Goal: Task Accomplishment & Management: Use online tool/utility

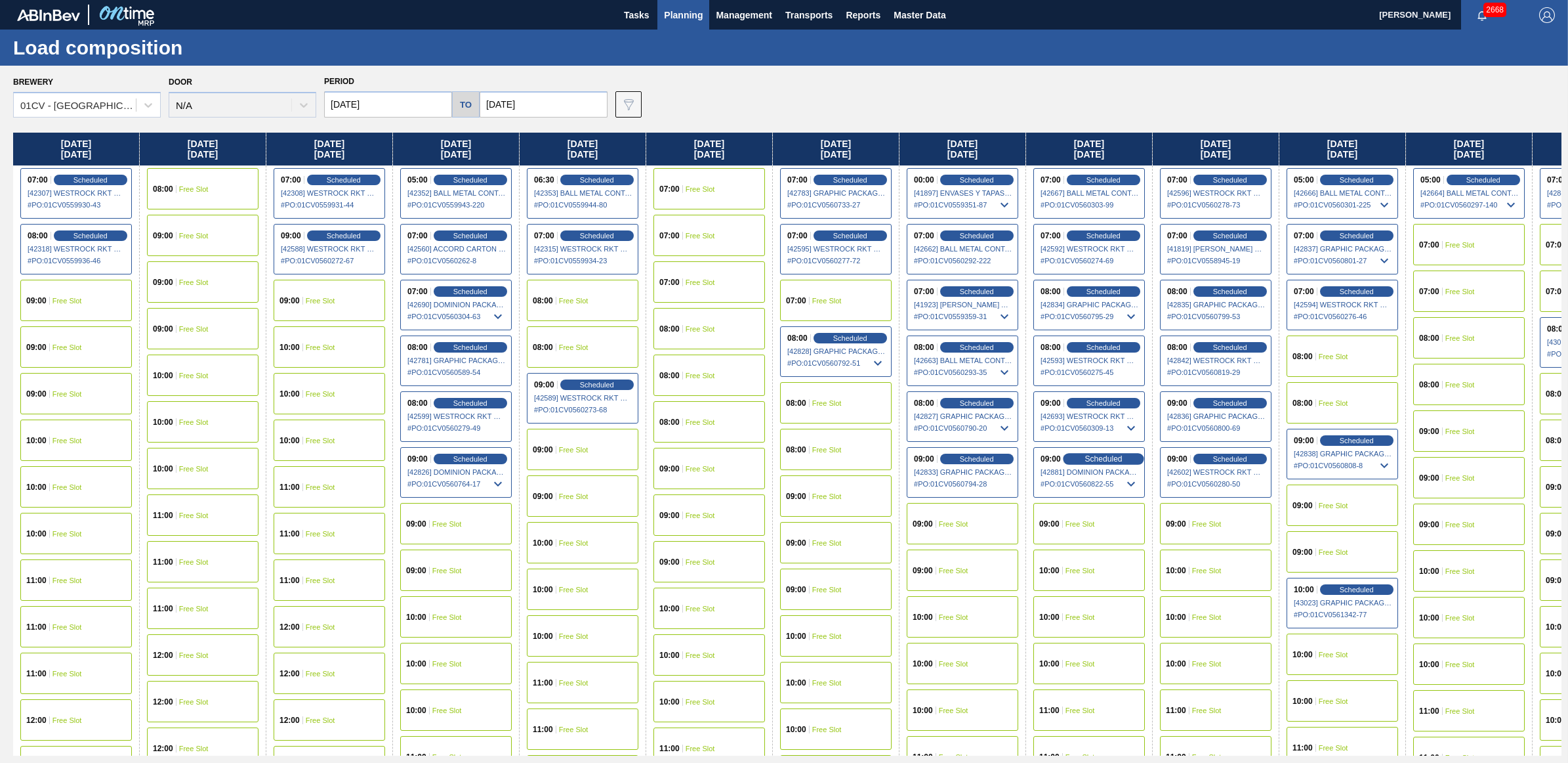
click at [1109, 460] on span "Scheduled" at bounding box center [1103, 459] width 37 height 9
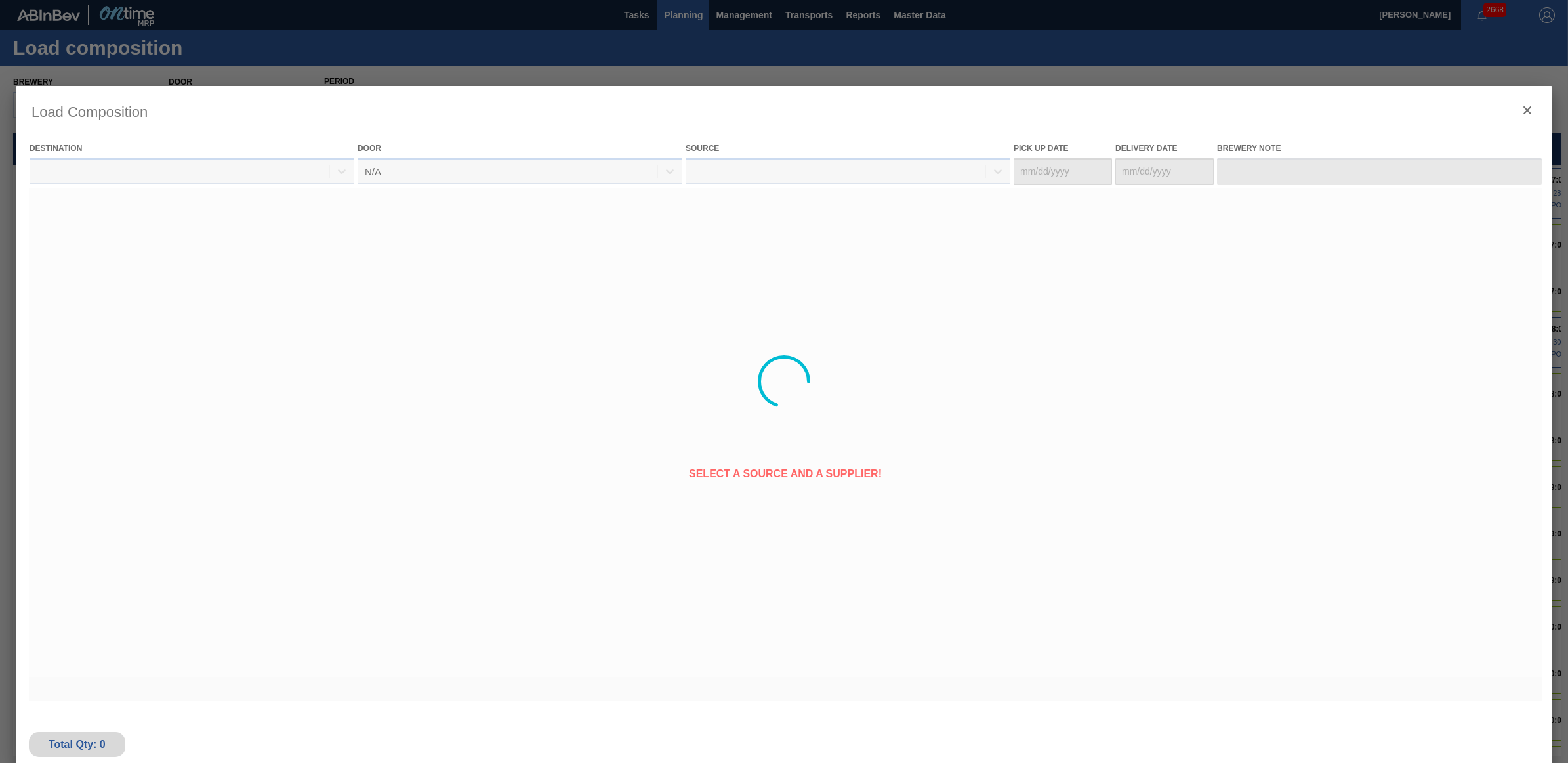
type Date "[DATE]"
type Date "09/23/2025"
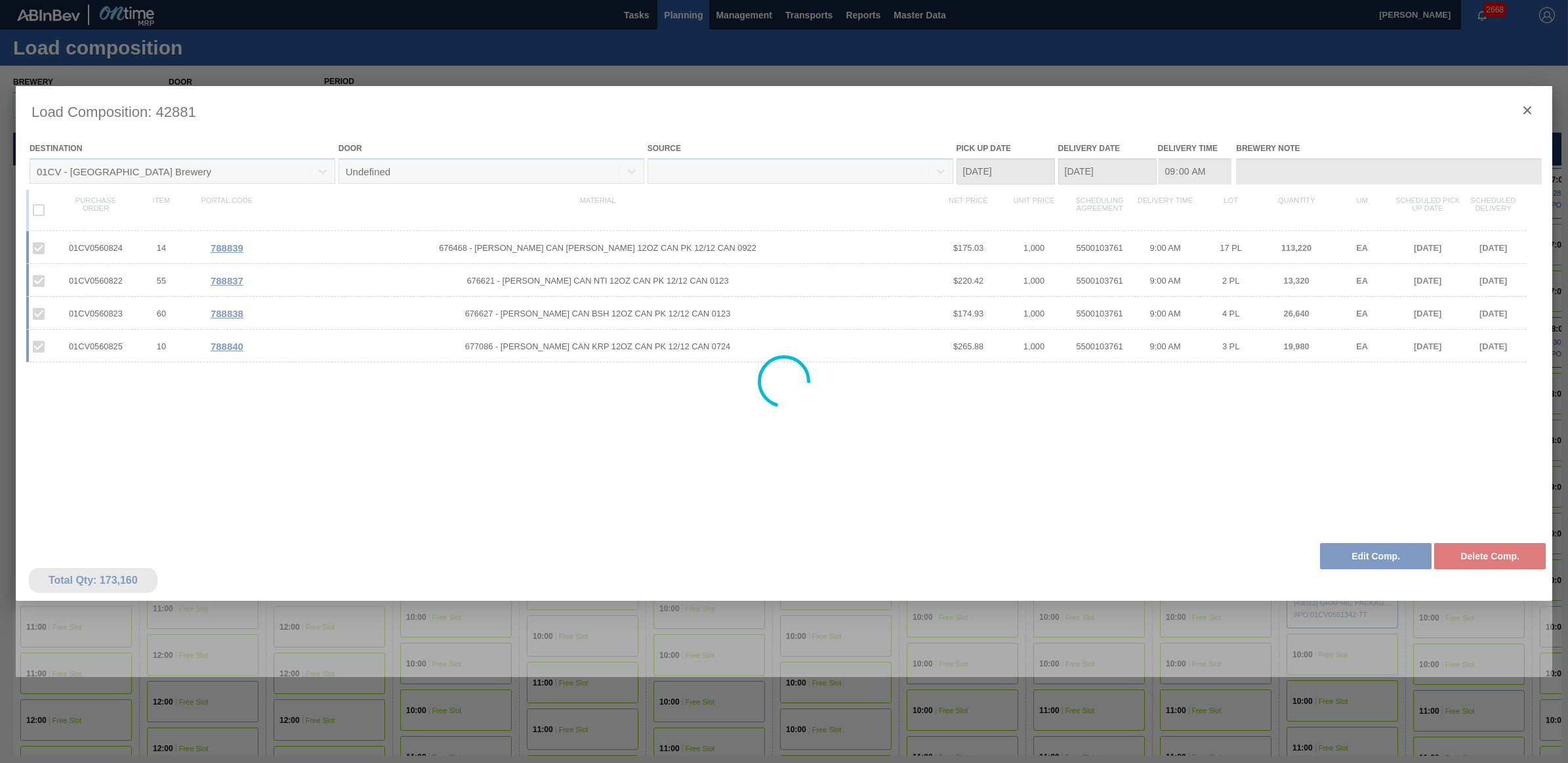
click at [1342, 716] on div at bounding box center [784, 381] width 1568 height 763
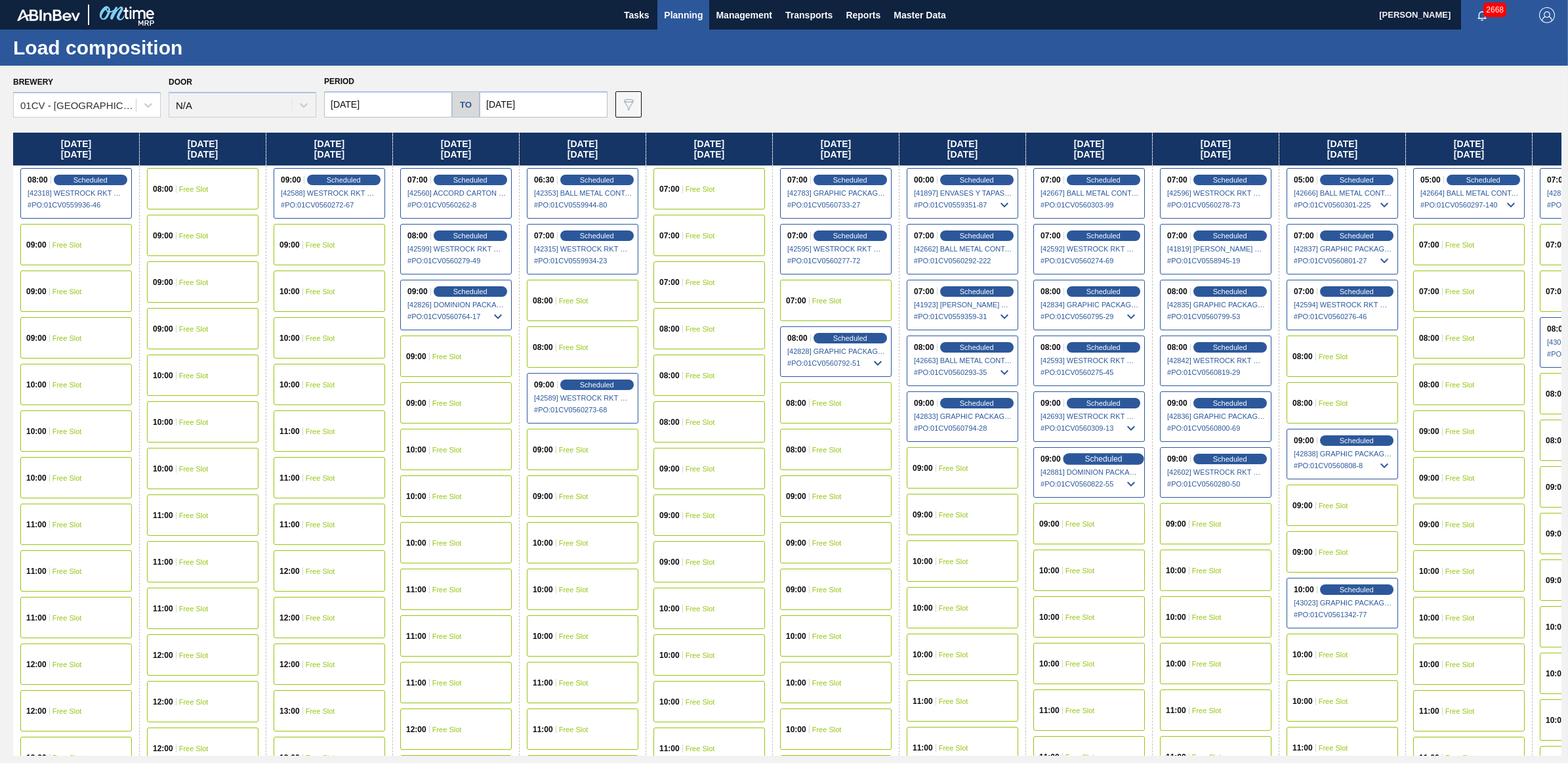
click at [1093, 457] on span "Scheduled" at bounding box center [1103, 459] width 37 height 9
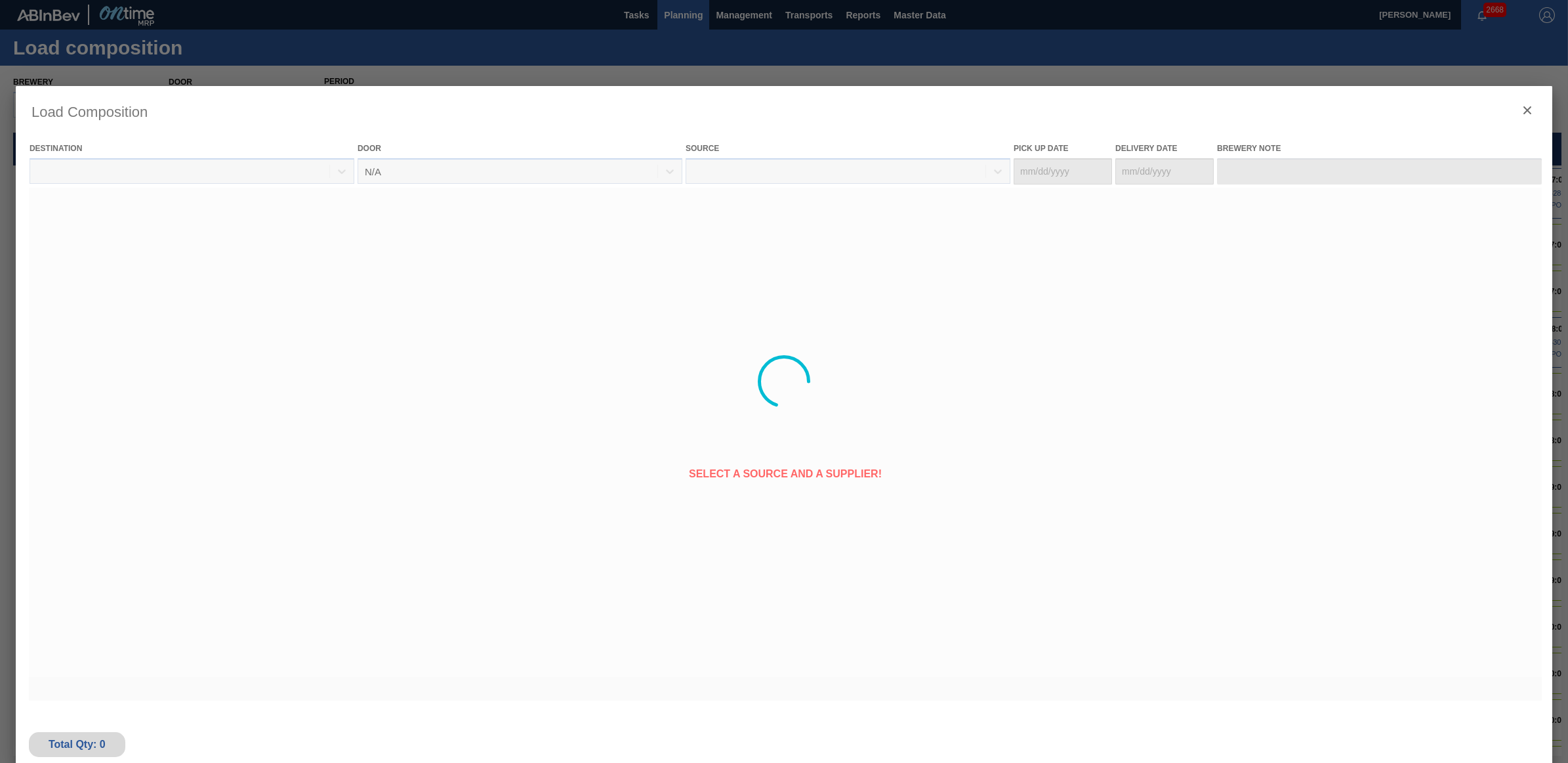
type Date "[DATE]"
type Date "09/23/2025"
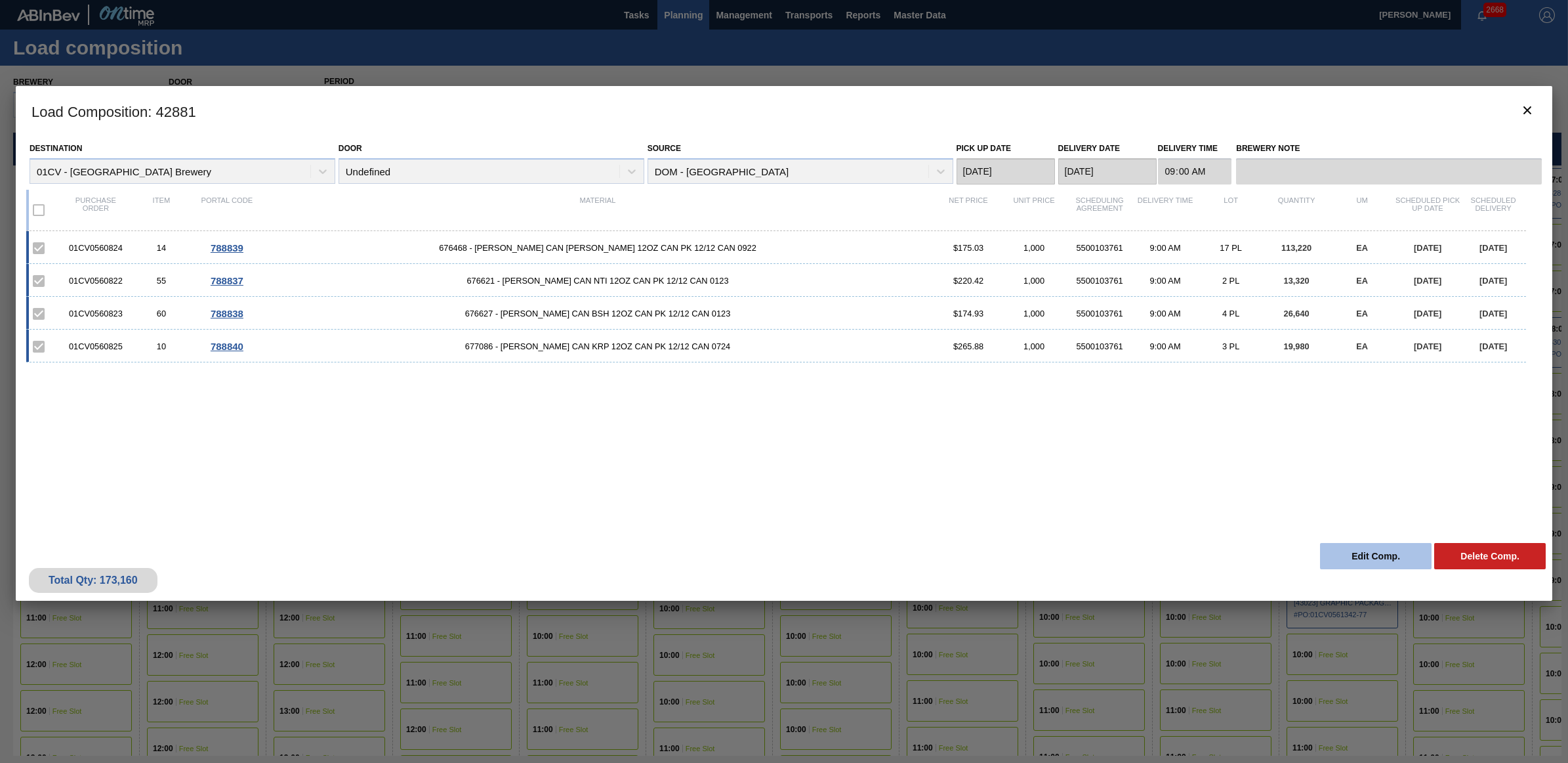
click at [1356, 556] on button "Edit Comp." at bounding box center [1376, 556] width 111 height 26
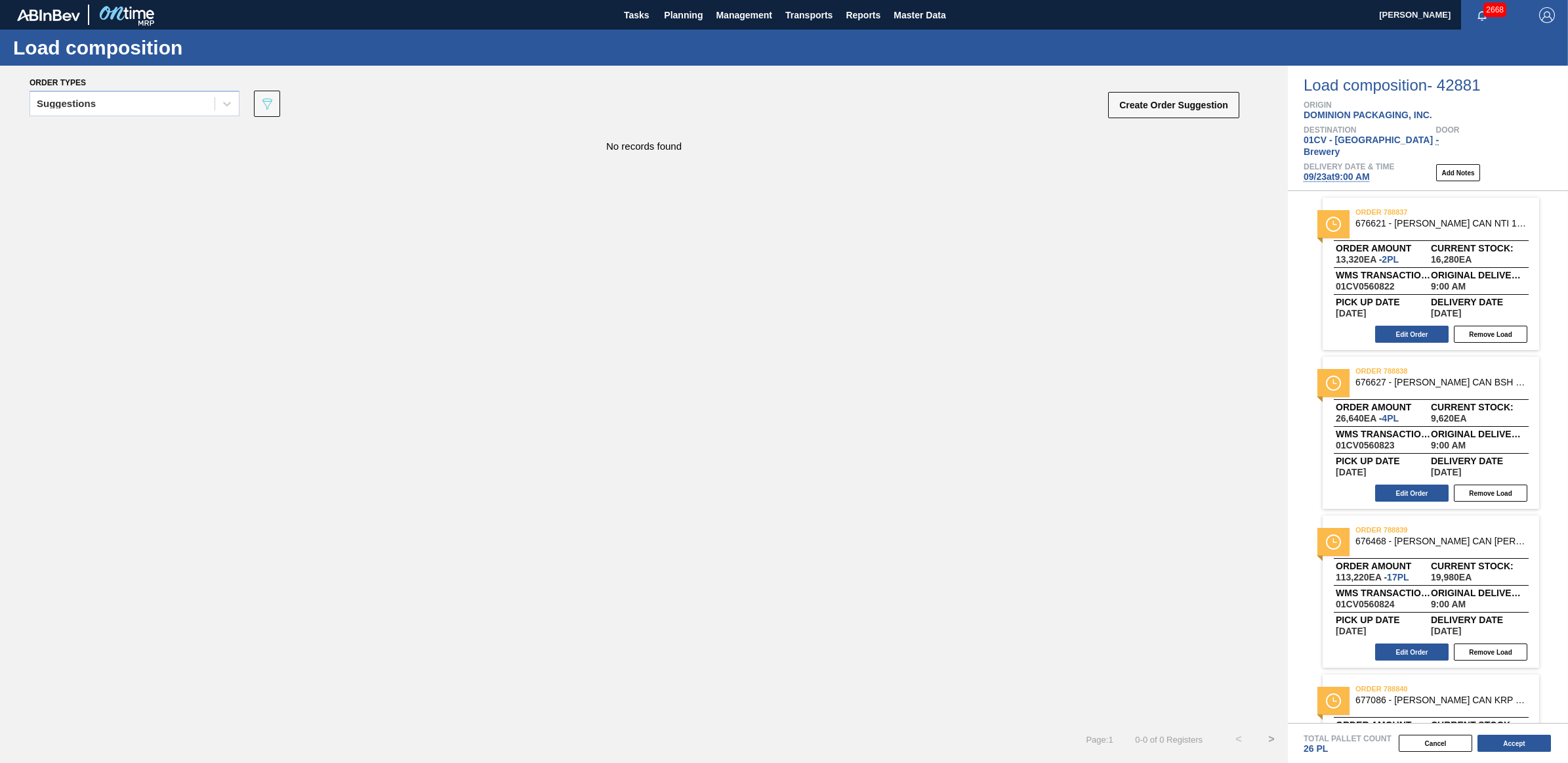
click at [1370, 172] on span "09/23 at 9:00 AM" at bounding box center [1337, 177] width 66 height 10
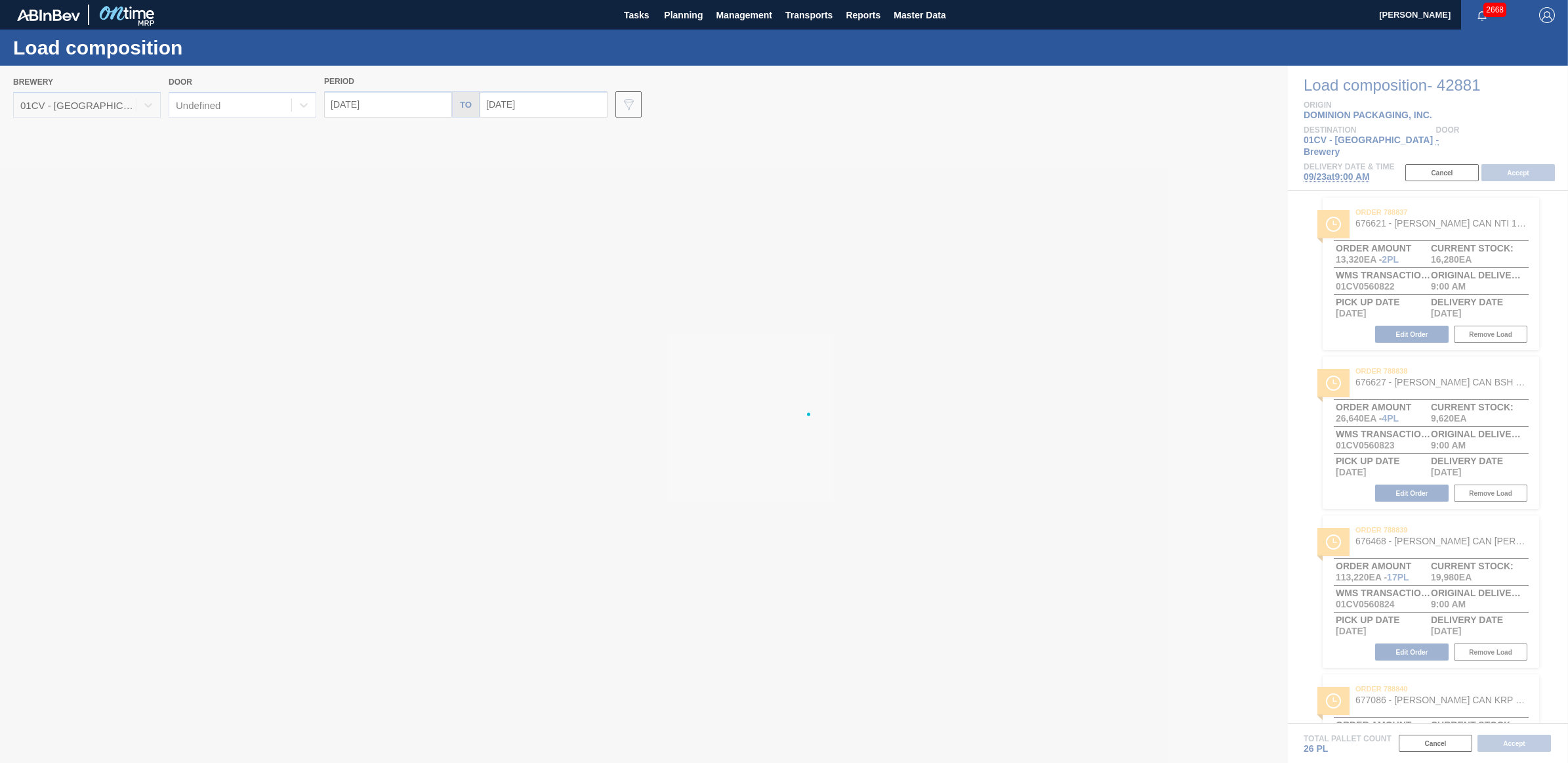
type input "09/23/2025"
type input "[DATE]"
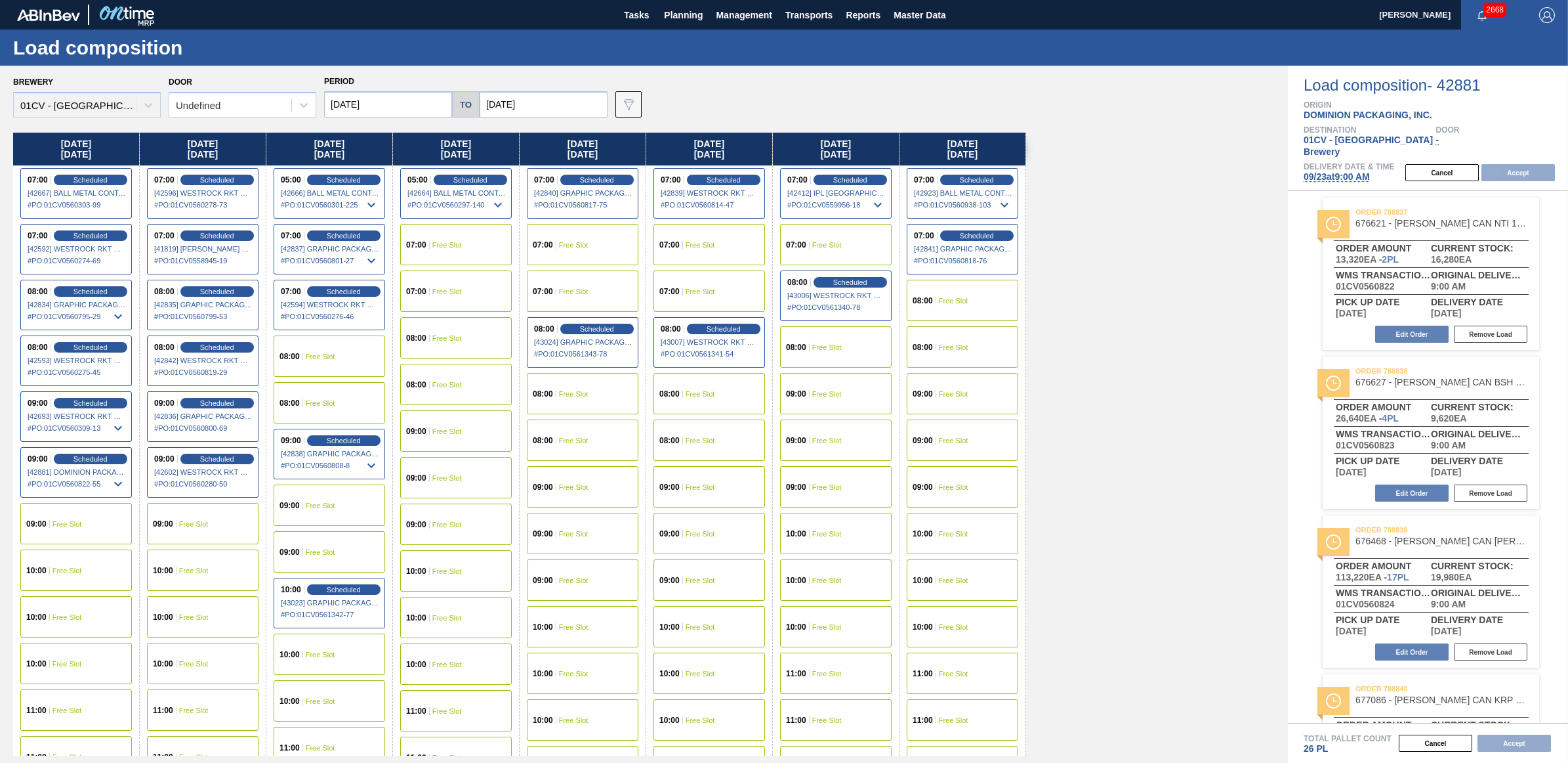
click at [331, 349] on div "08:00 Free Slot" at bounding box center [328, 356] width 111 height 41
click at [1519, 164] on button "Accept" at bounding box center [1518, 172] width 73 height 17
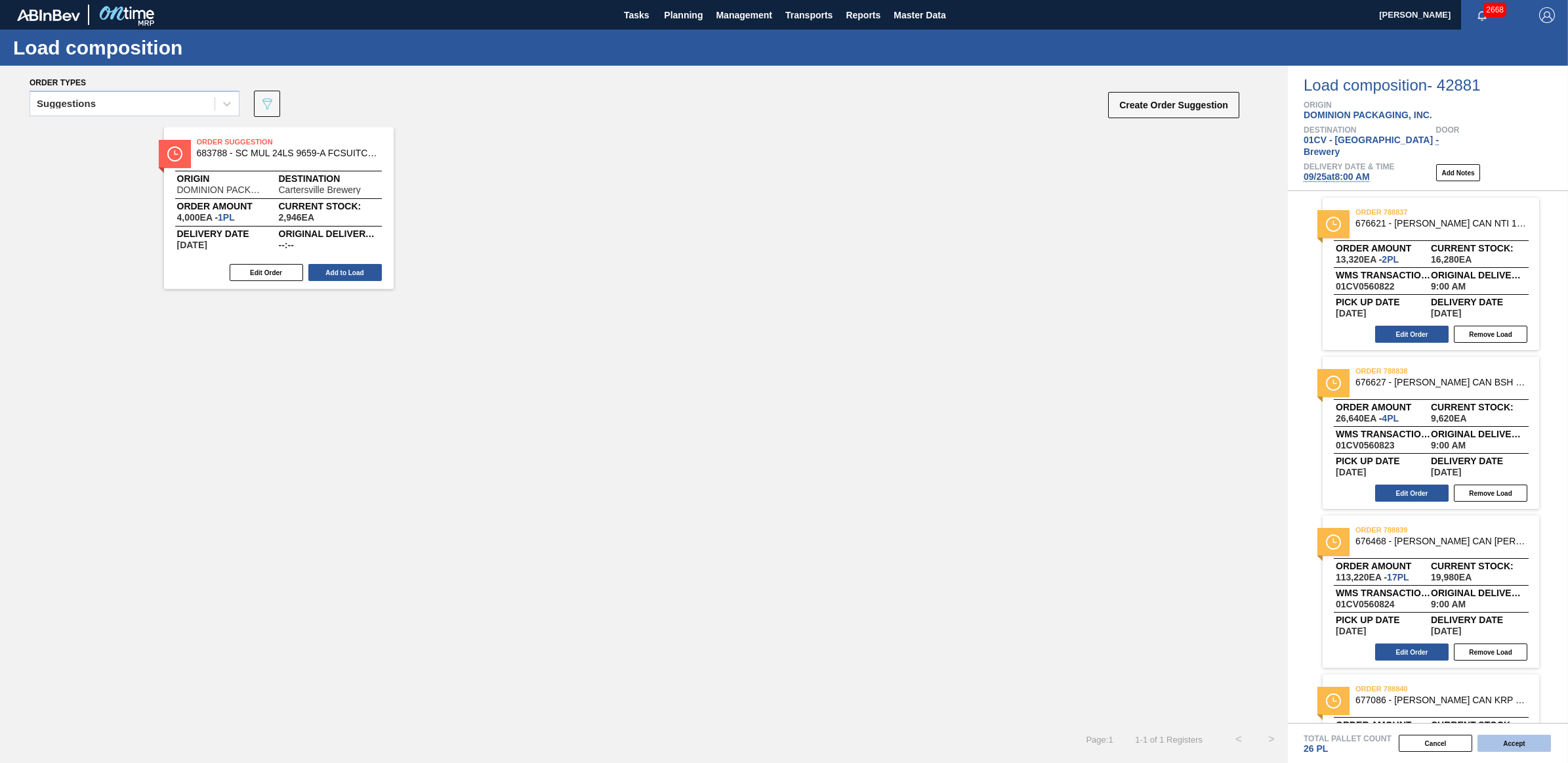
click at [1521, 737] on button "Accept" at bounding box center [1514, 743] width 73 height 17
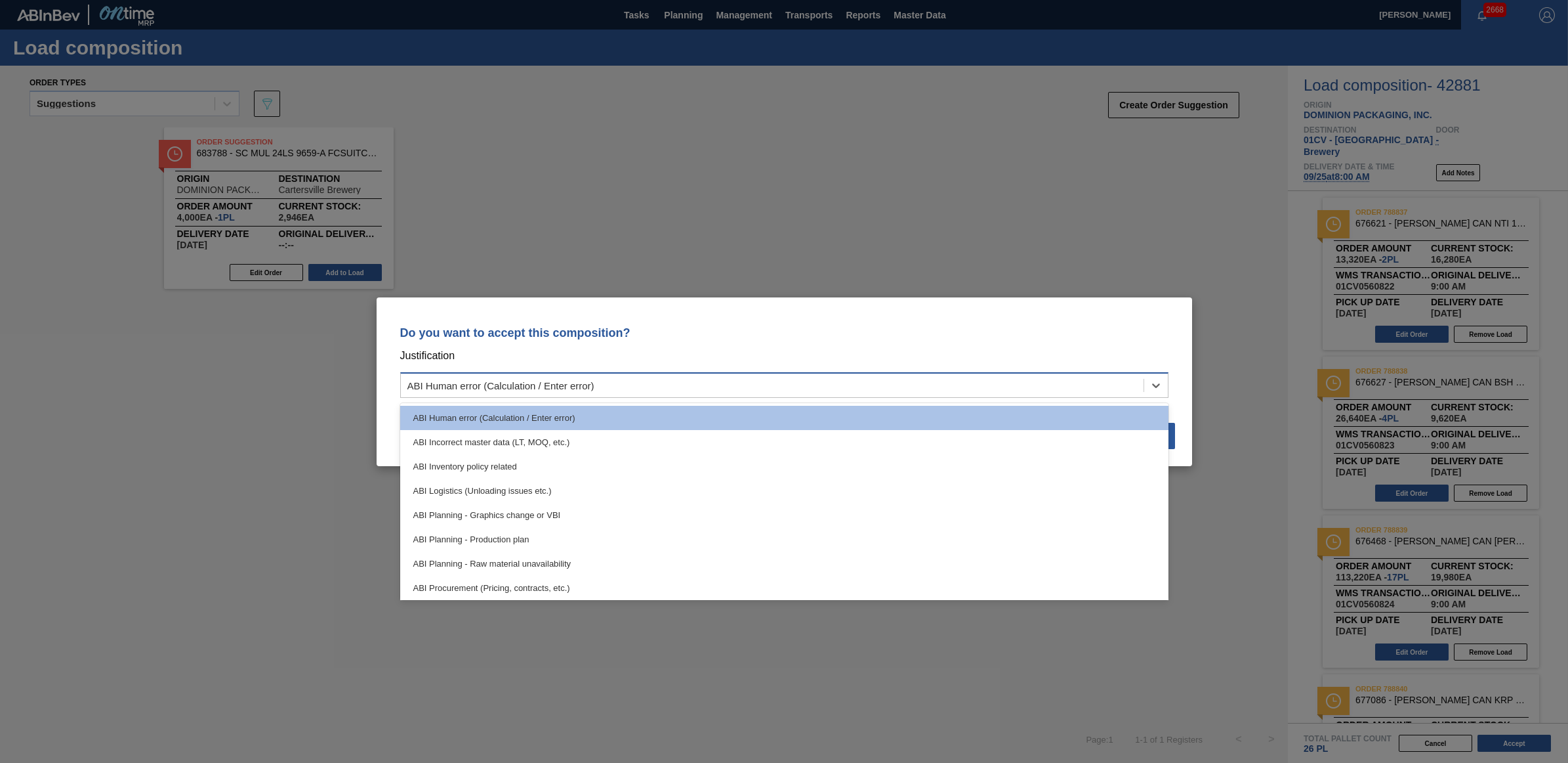
click at [1074, 391] on div "ABI Human error (Calculation / Enter error)" at bounding box center [772, 385] width 743 height 19
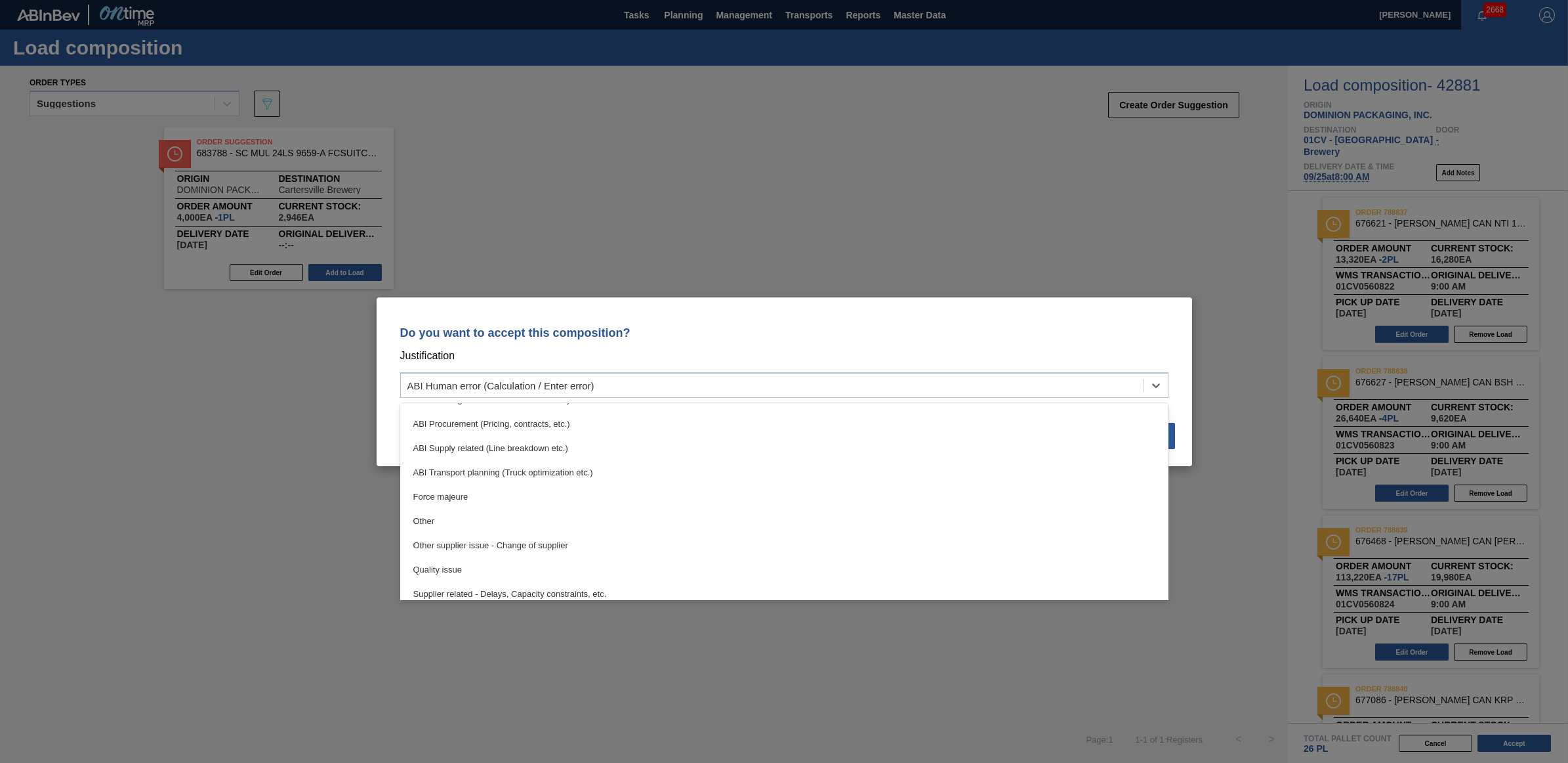
scroll to position [245, 0]
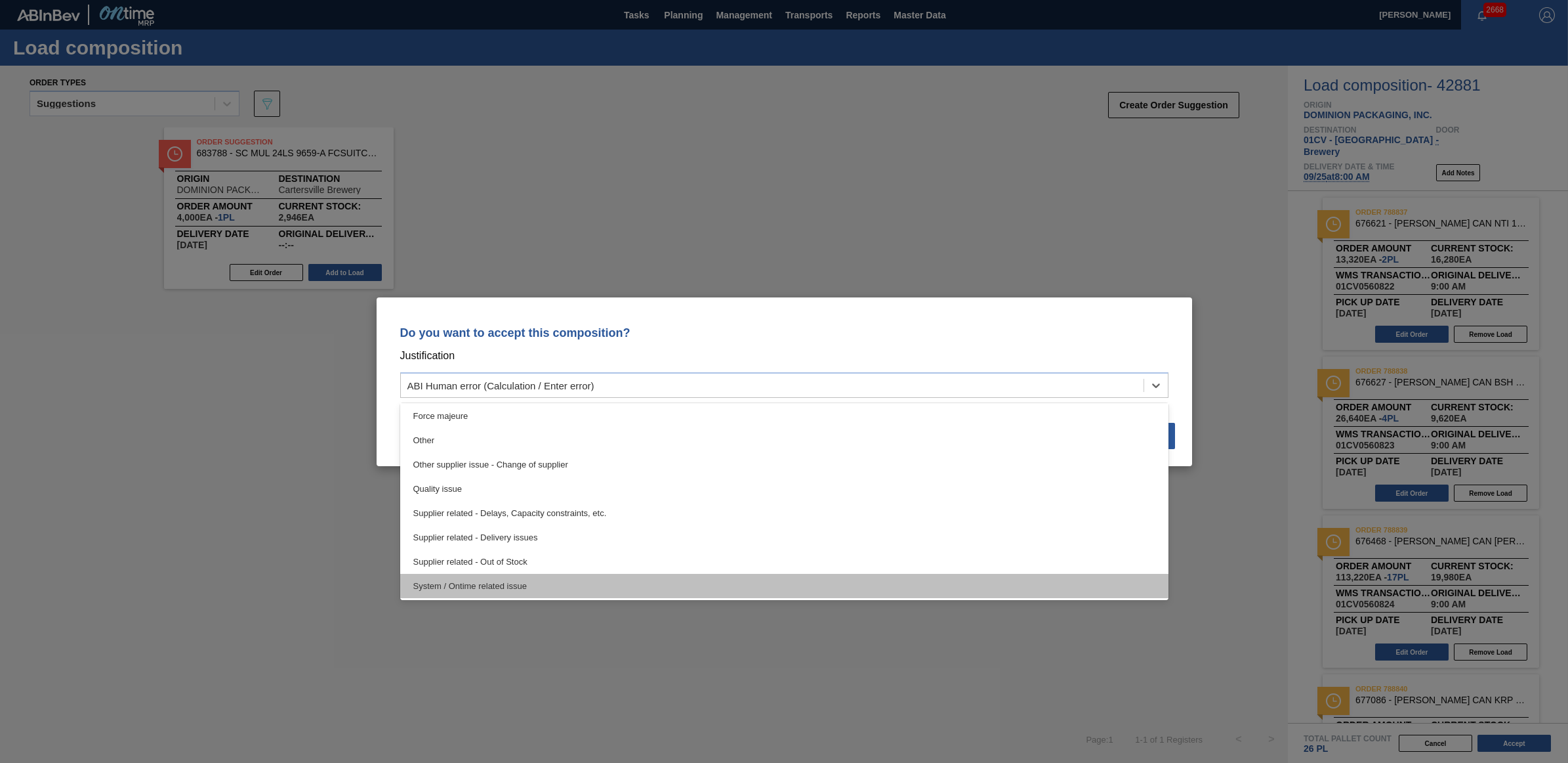
click at [555, 573] on div "System / Ontime related issue" at bounding box center [784, 585] width 768 height 24
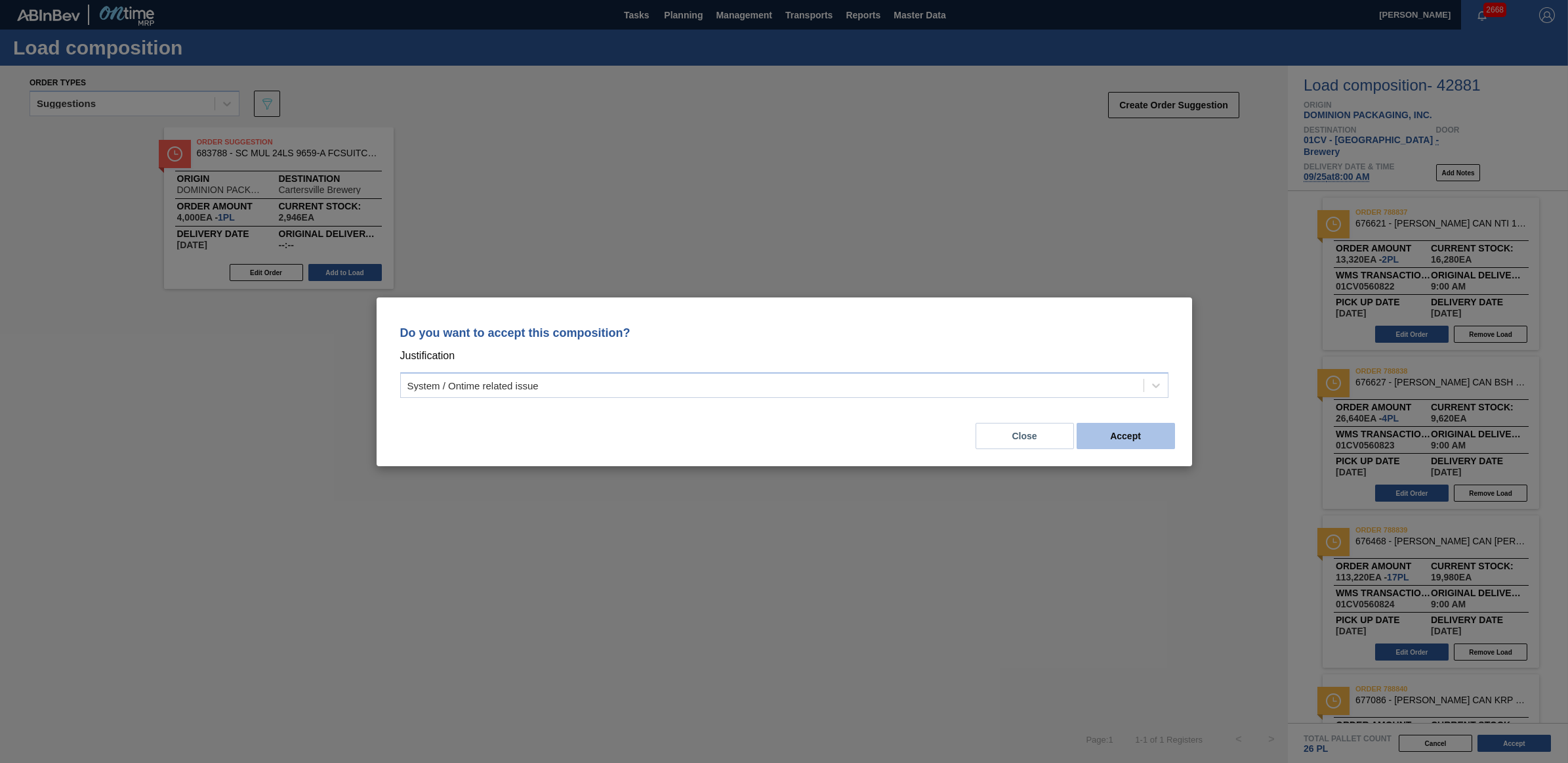
click at [1172, 437] on button "Accept" at bounding box center [1126, 435] width 98 height 26
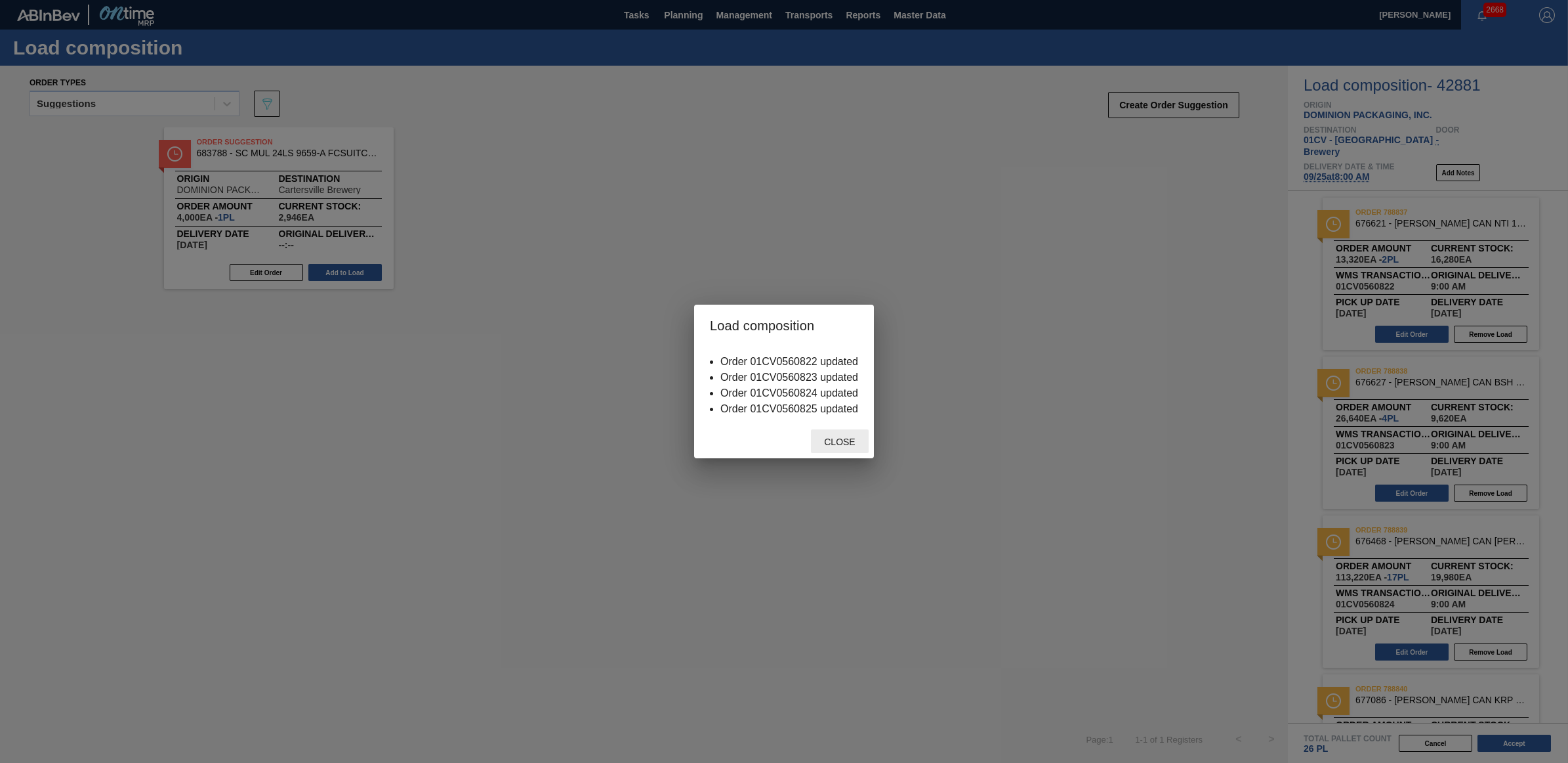
click at [838, 447] on span "Close" at bounding box center [840, 441] width 52 height 10
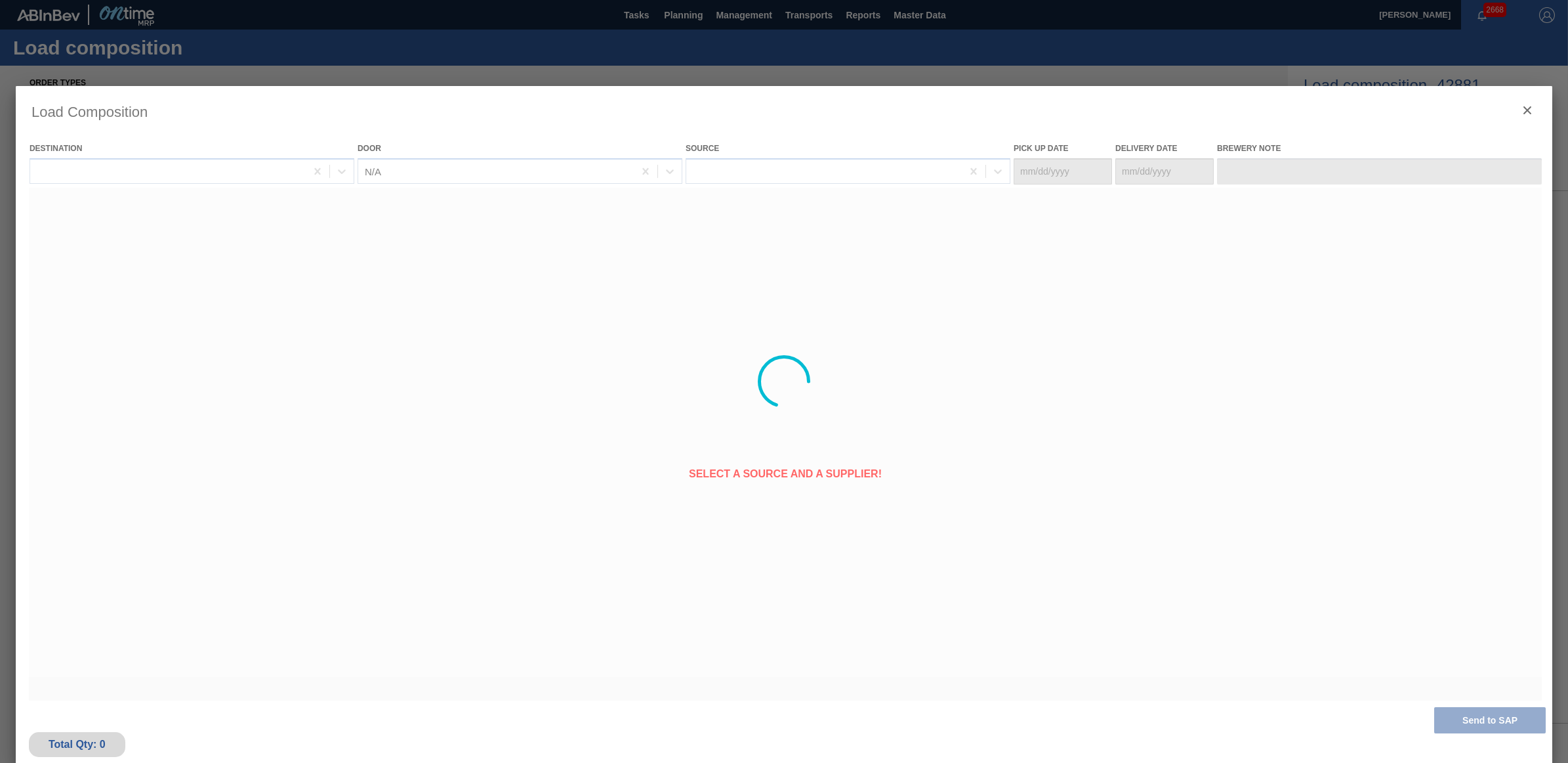
type Date "09/24/2025"
type Date "09/25/2025"
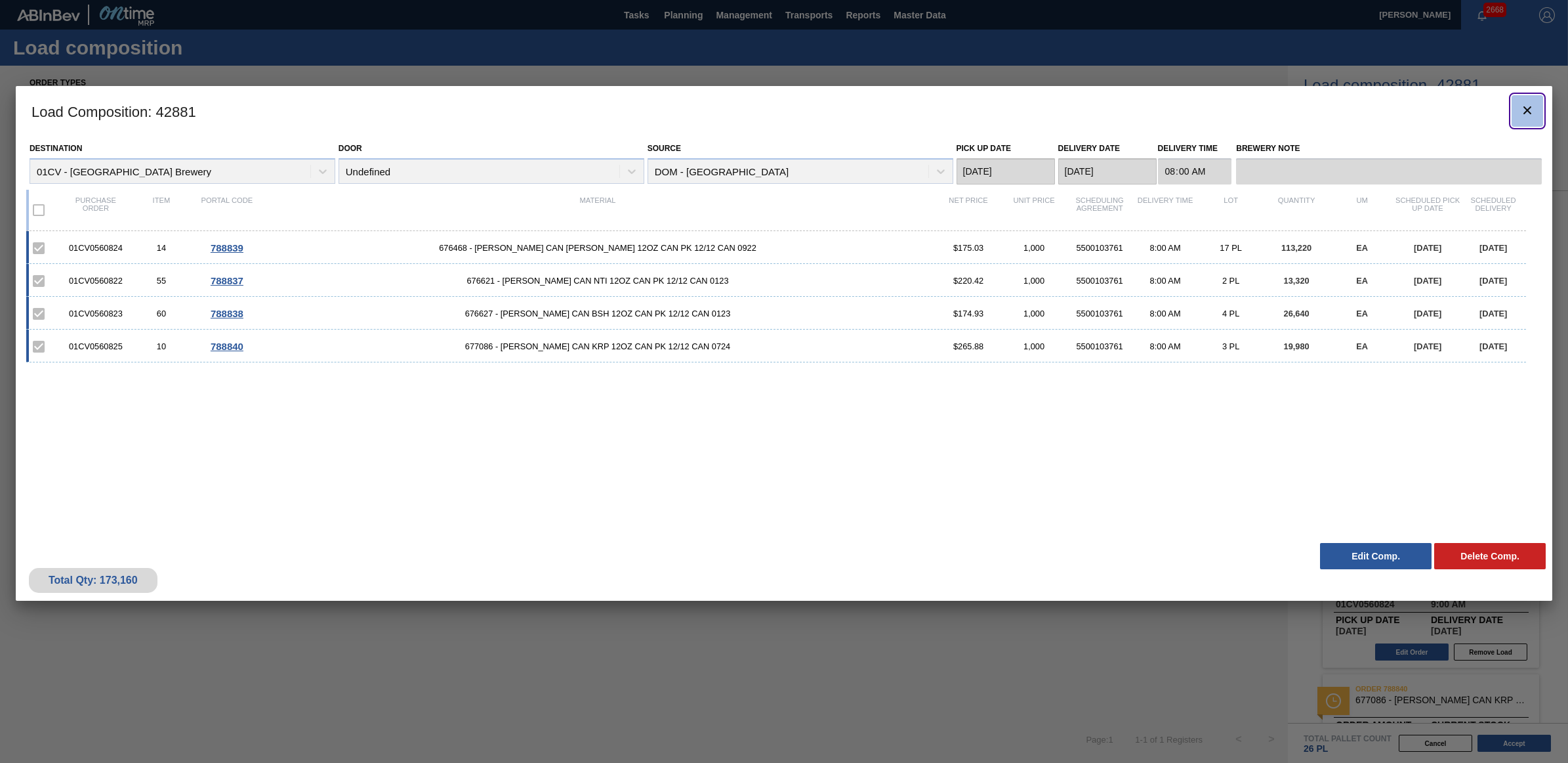
click at [1521, 110] on icon "botão de ícone" at bounding box center [1527, 110] width 16 height 16
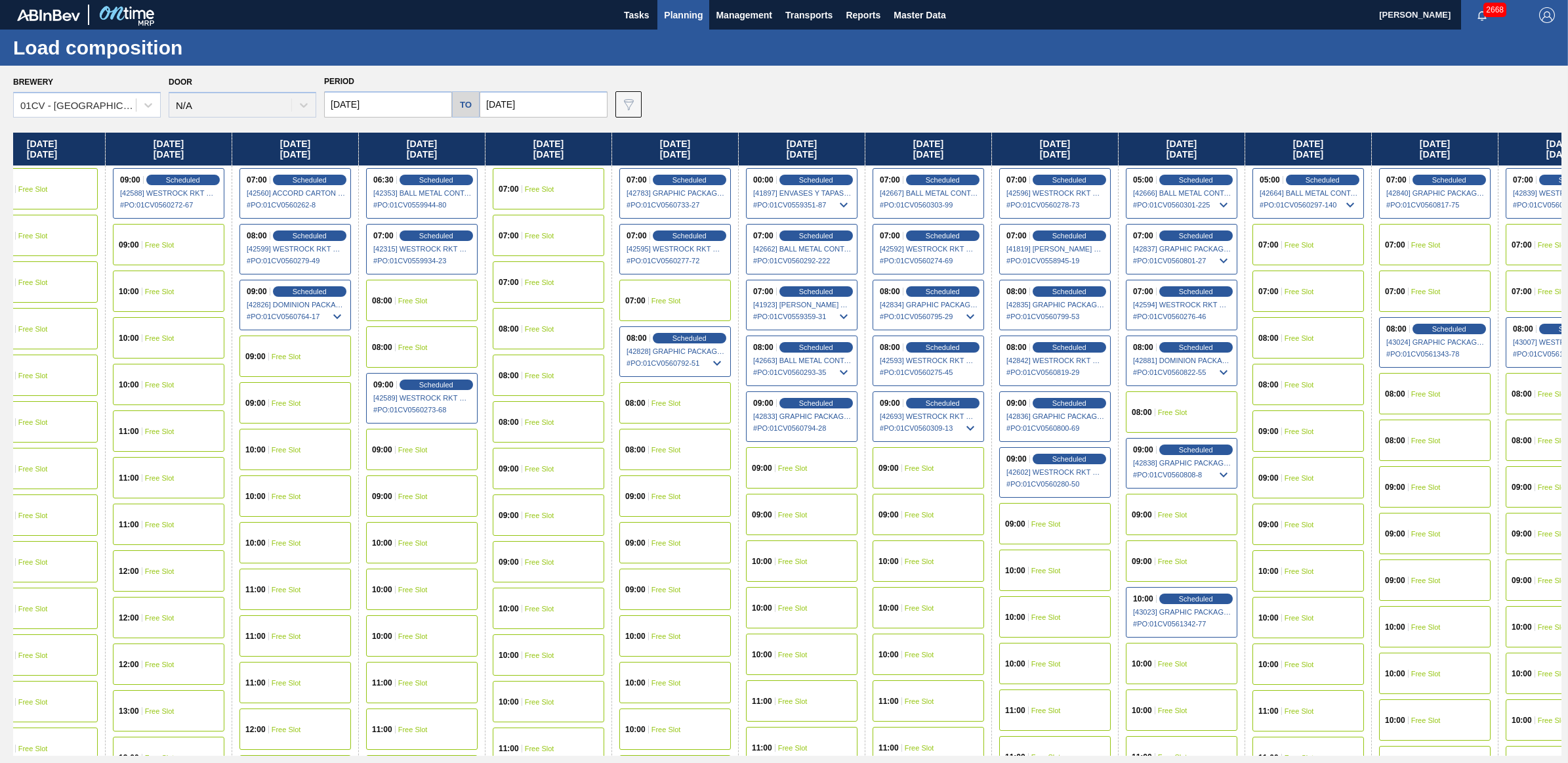
scroll to position [0, 161]
drag, startPoint x: 1462, startPoint y: 153, endPoint x: 1265, endPoint y: 158, distance: 197.1
click at [1265, 158] on div "Monday 09/15/2025 08:00 Scheduled [42318] WESTROCK RKT COMPANY CORRUGATE - 0008…" at bounding box center [787, 444] width 1548 height 622
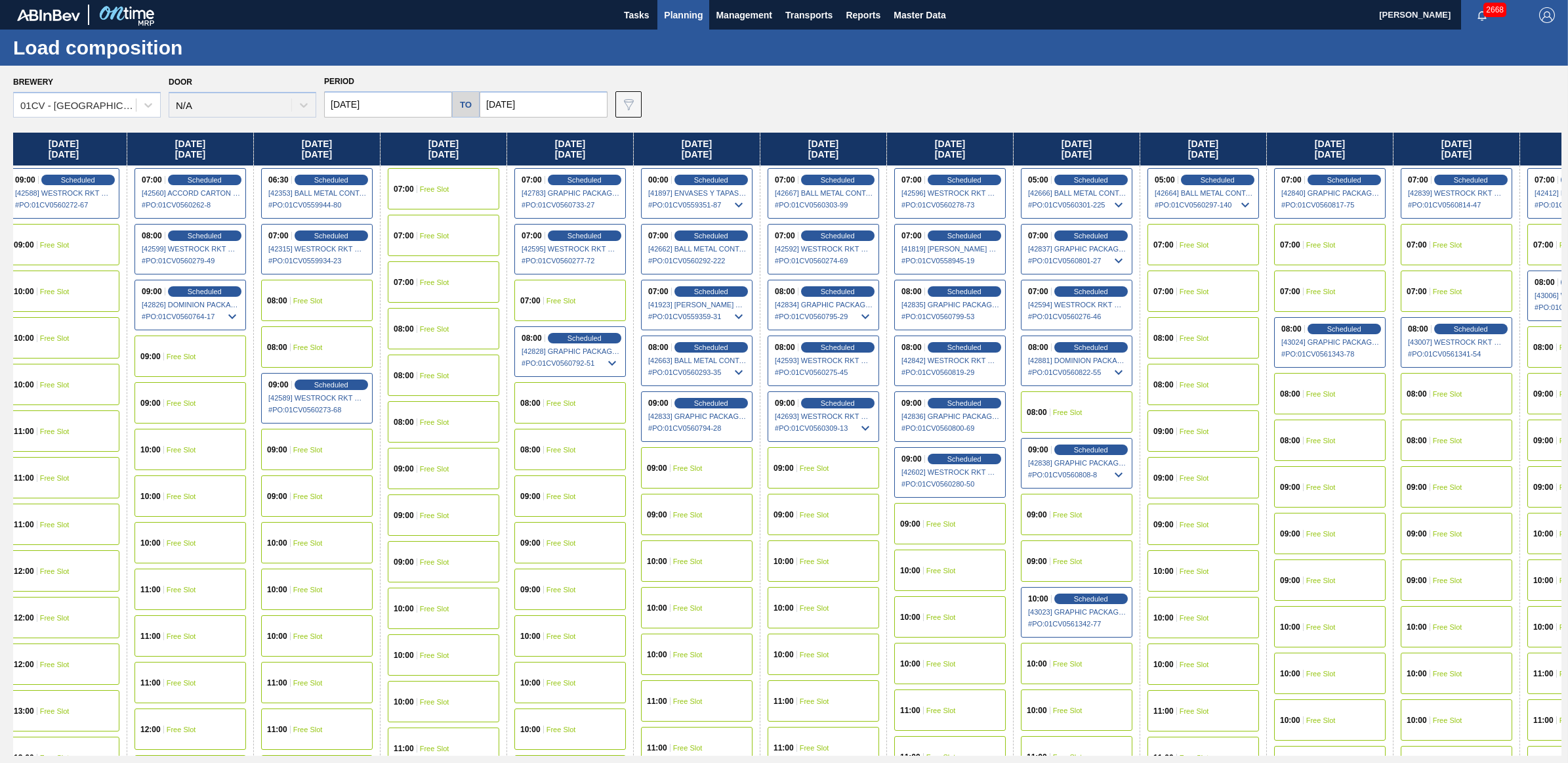
scroll to position [0, 266]
drag, startPoint x: 1368, startPoint y: 141, endPoint x: 1233, endPoint y: 141, distance: 135.0
click at [1233, 141] on div "Monday 09/15/2025 08:00 Scheduled [42318] WESTROCK RKT COMPANY CORRUGATE - 0008…" at bounding box center [787, 444] width 1548 height 622
click at [1320, 238] on div "07:00 Free Slot" at bounding box center [1328, 245] width 111 height 41
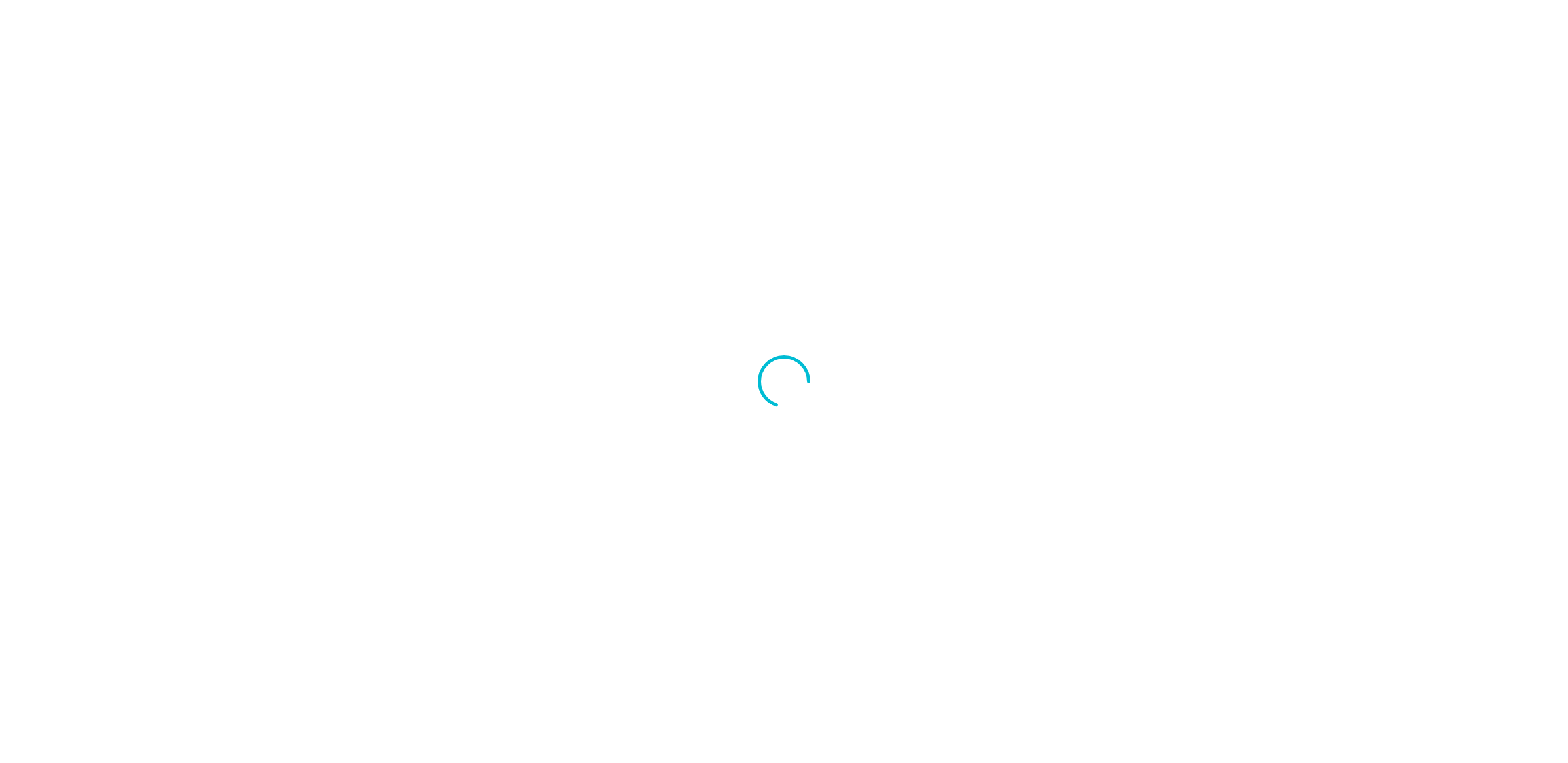
click at [568, 100] on div at bounding box center [784, 381] width 1568 height 763
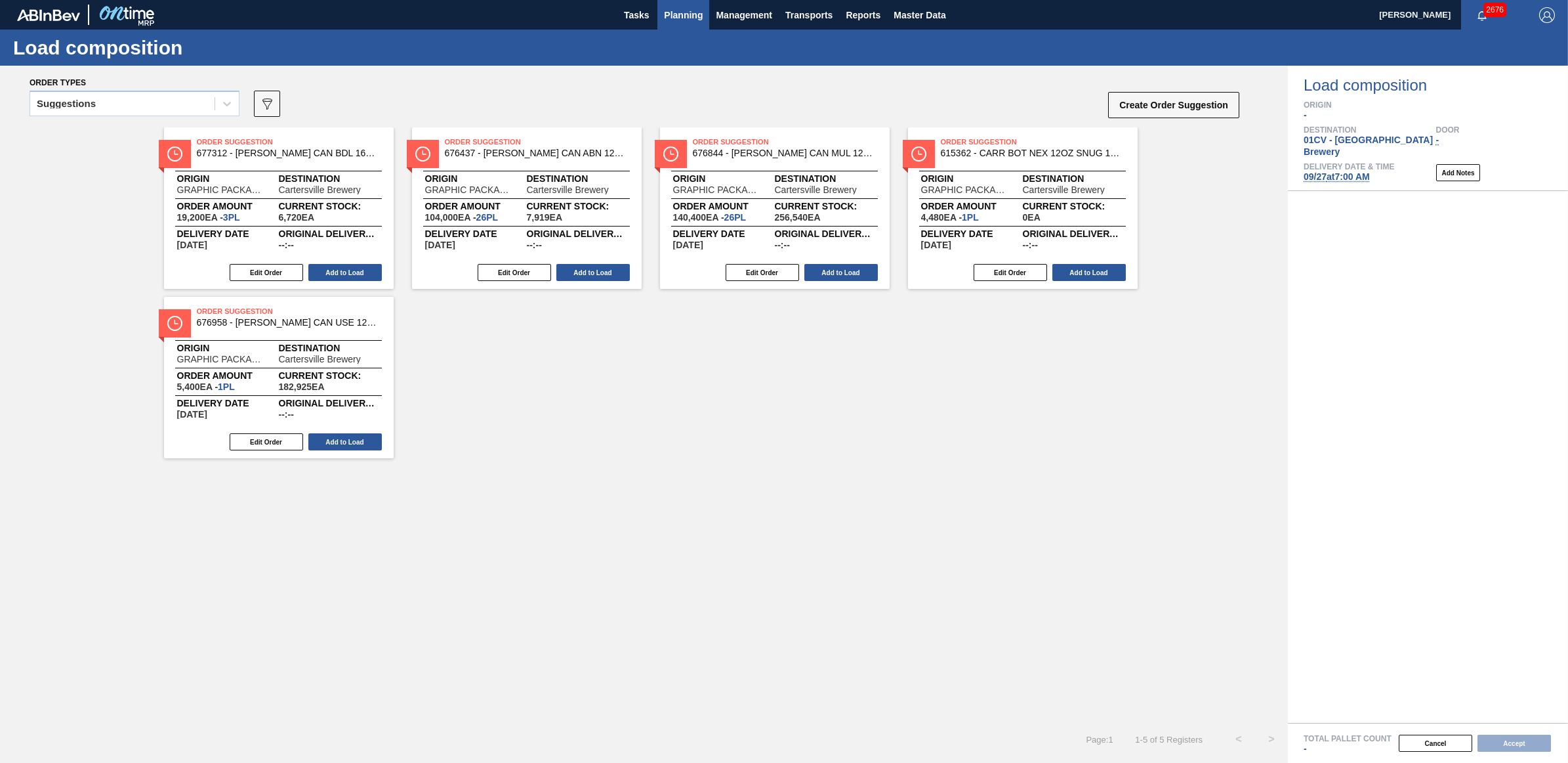
click at [690, 21] on span "Planning" at bounding box center [683, 15] width 39 height 16
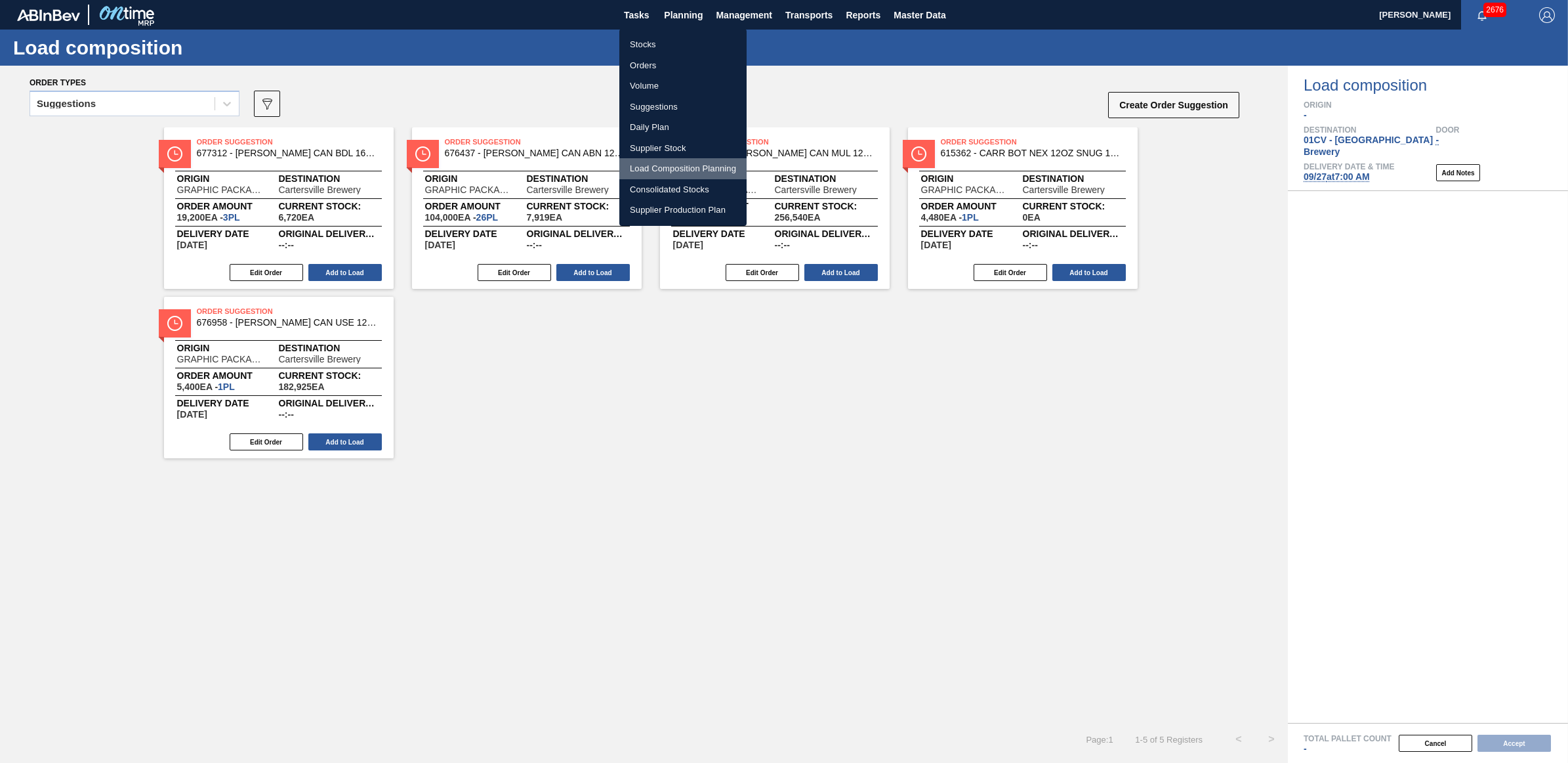
click at [675, 166] on li "Load Composition Planning" at bounding box center [684, 168] width 128 height 21
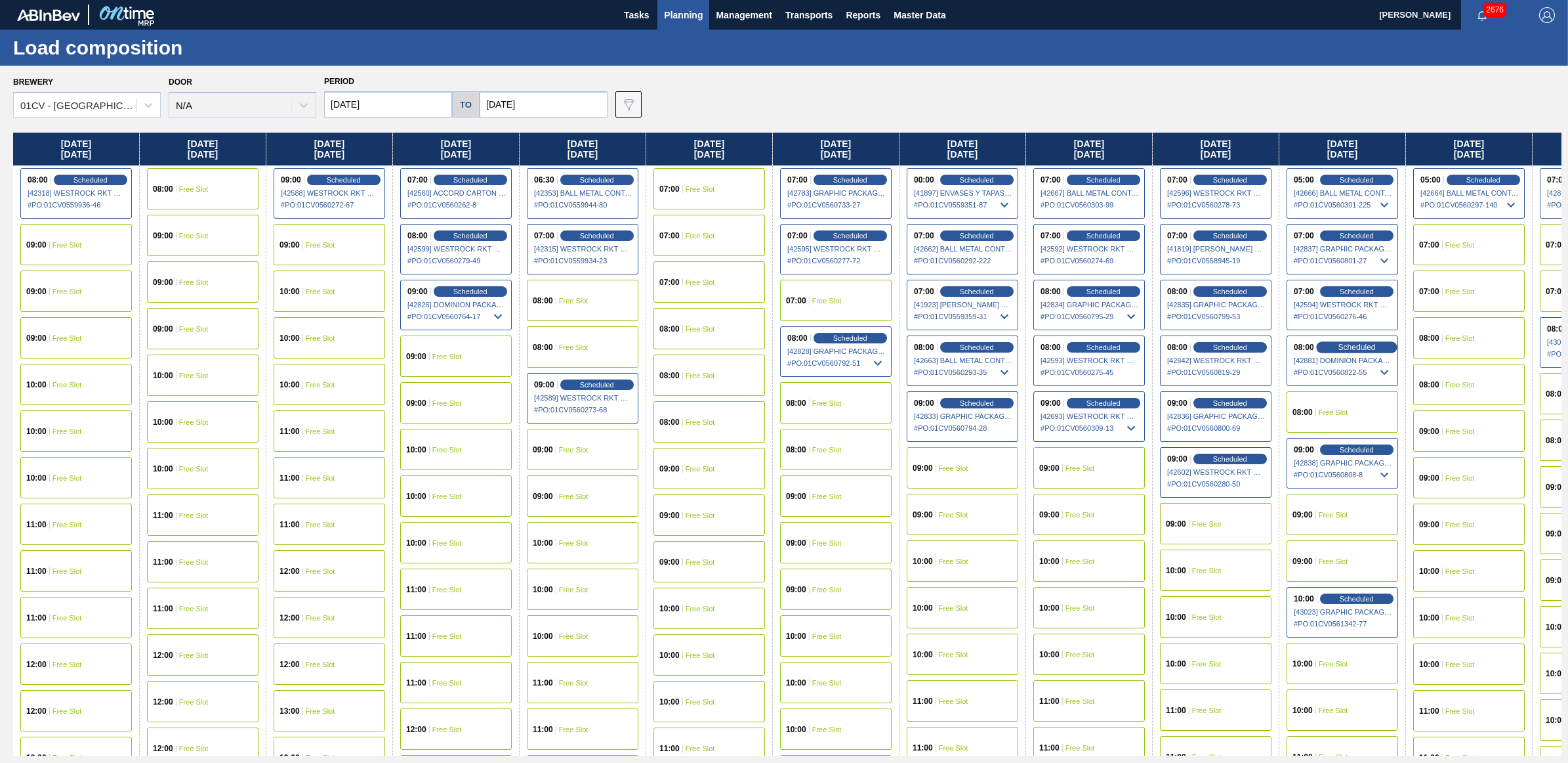
drag, startPoint x: 1356, startPoint y: 346, endPoint x: 1321, endPoint y: 346, distance: 35.0
click at [1356, 346] on span "Scheduled" at bounding box center [1356, 347] width 37 height 9
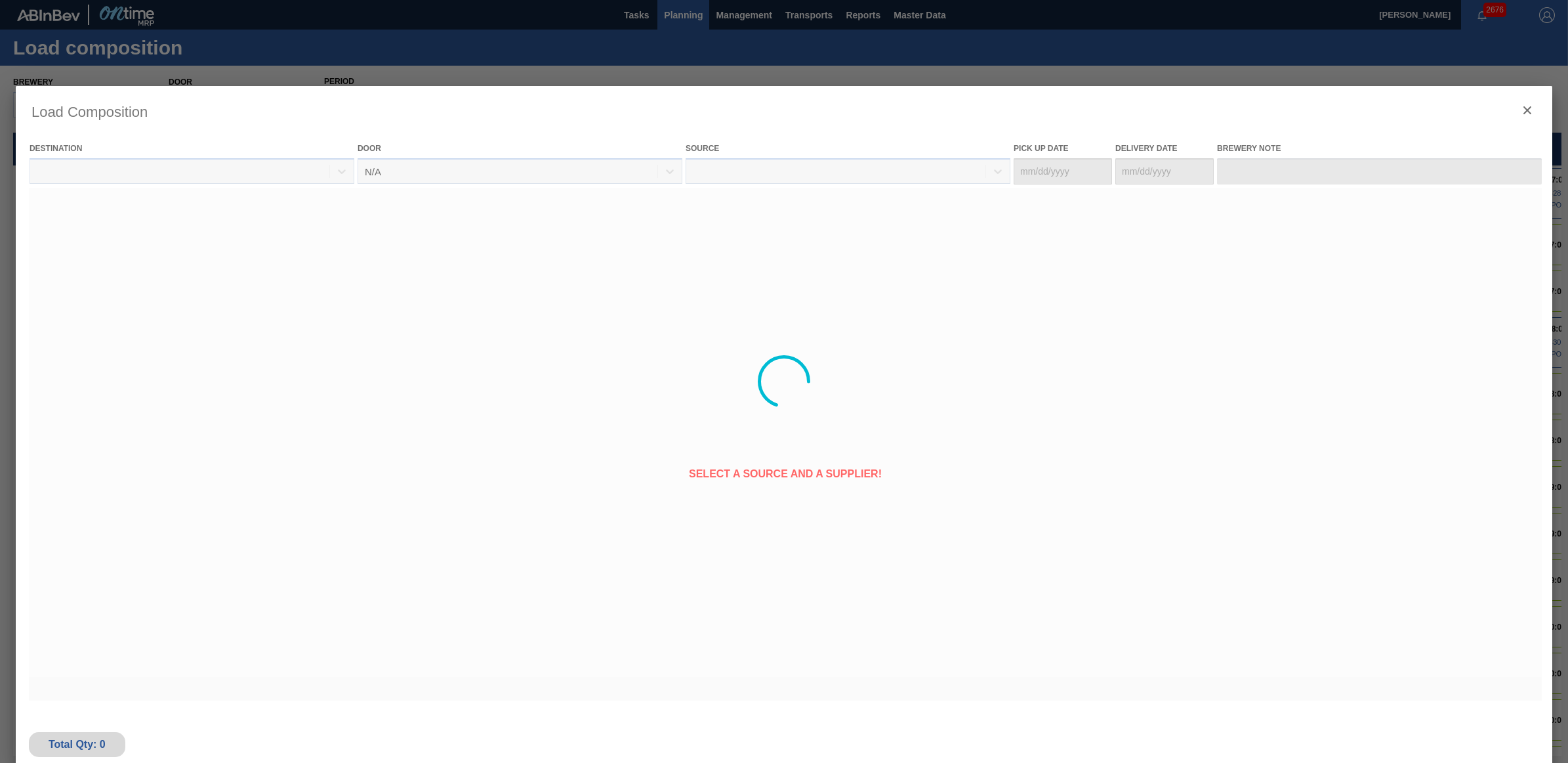
type Date "09/24/2025"
type Date "09/25/2025"
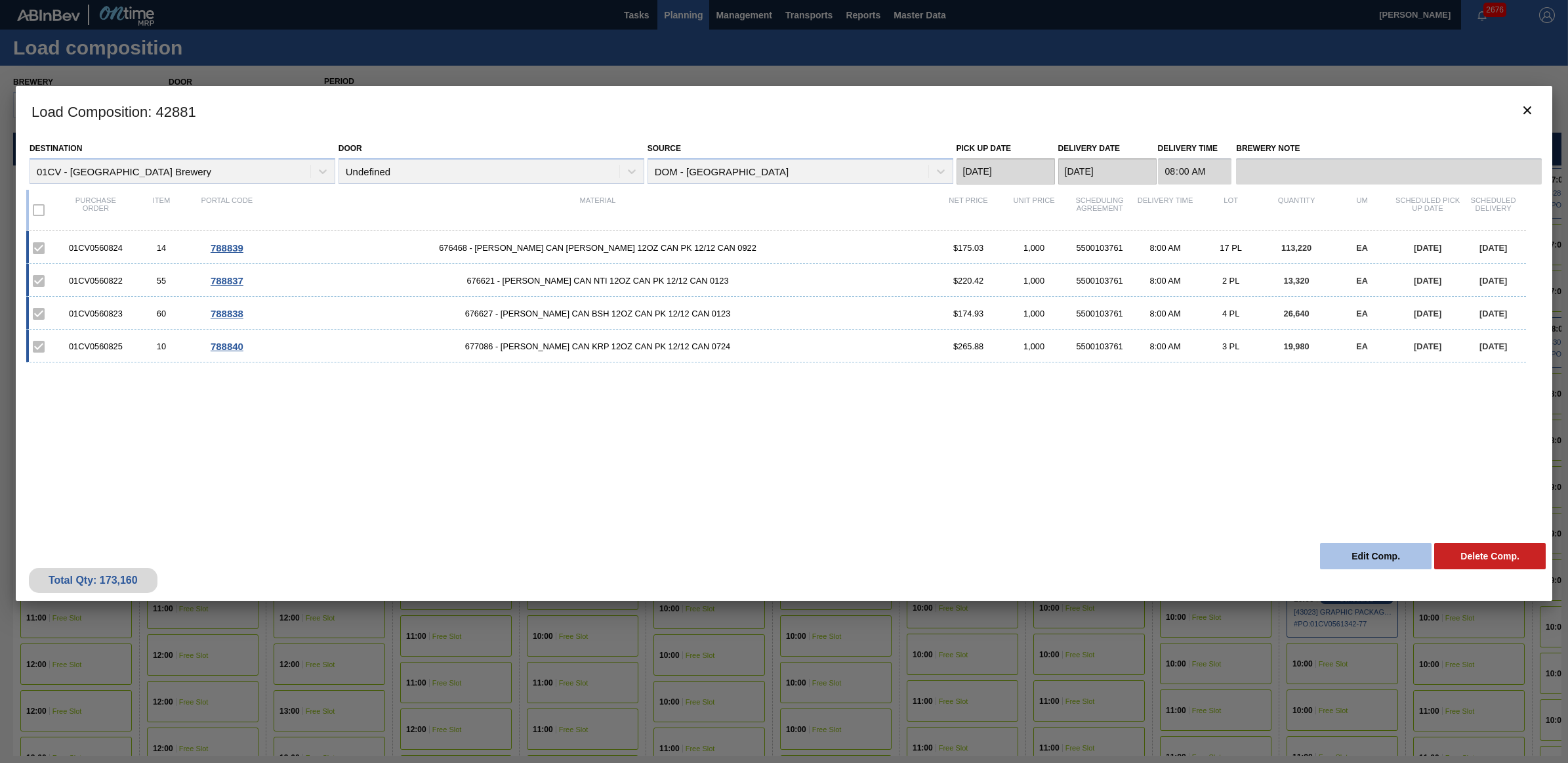
click at [1371, 553] on button "Edit Comp." at bounding box center [1376, 556] width 111 height 26
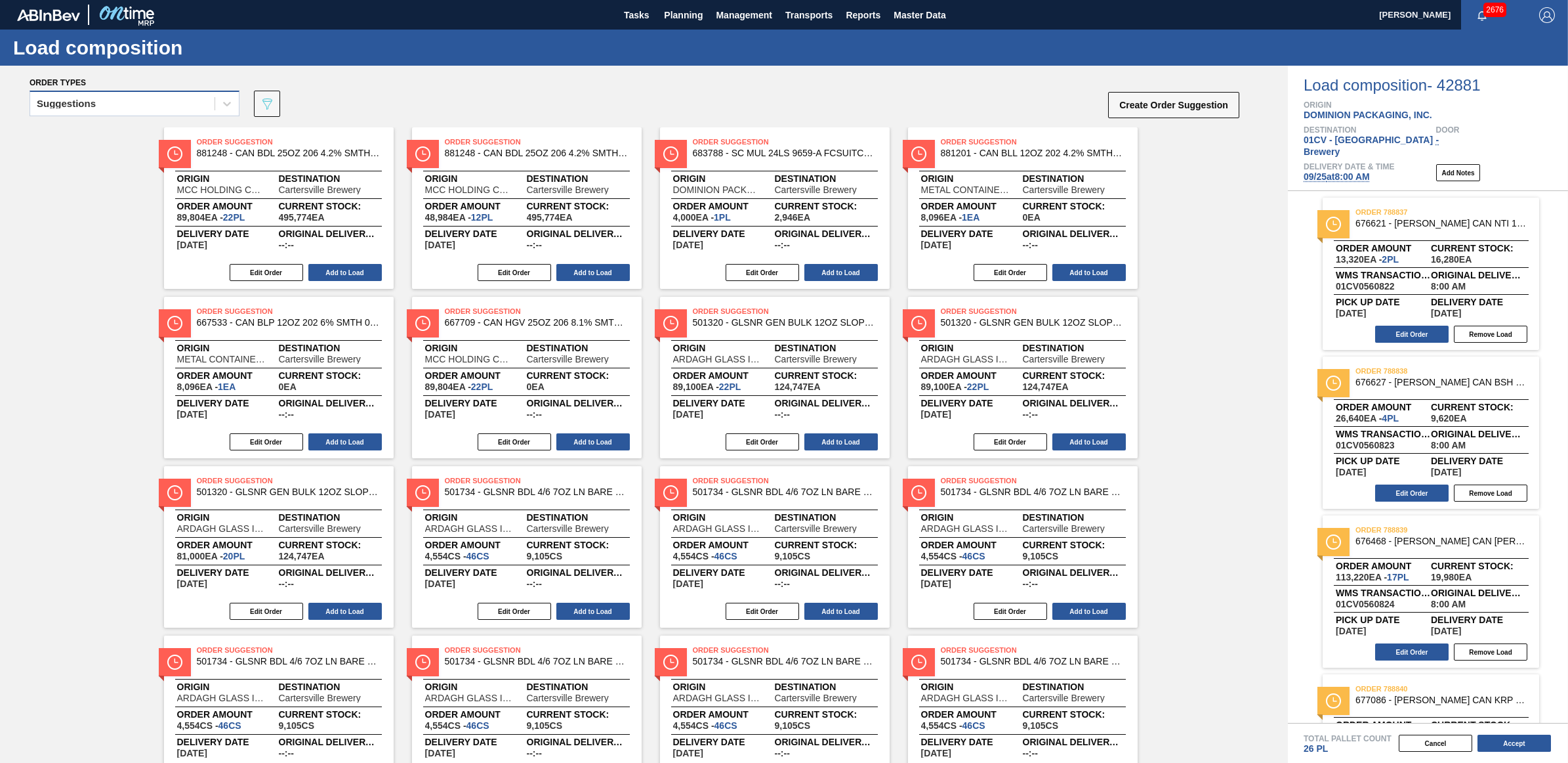
click at [144, 109] on div "Suggestions" at bounding box center [122, 104] width 184 height 19
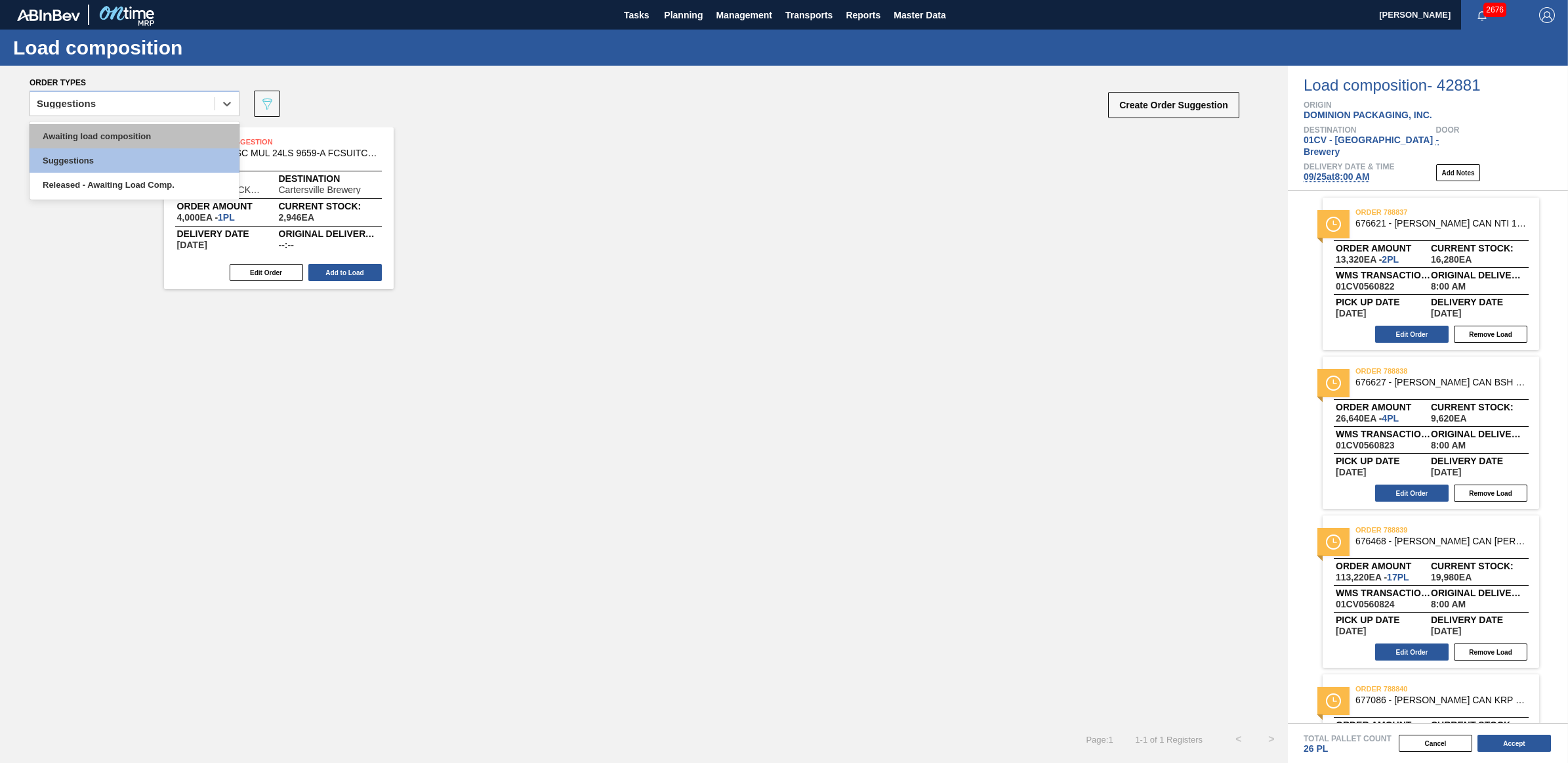
click at [144, 128] on div "Awaiting load composition" at bounding box center [134, 136] width 210 height 24
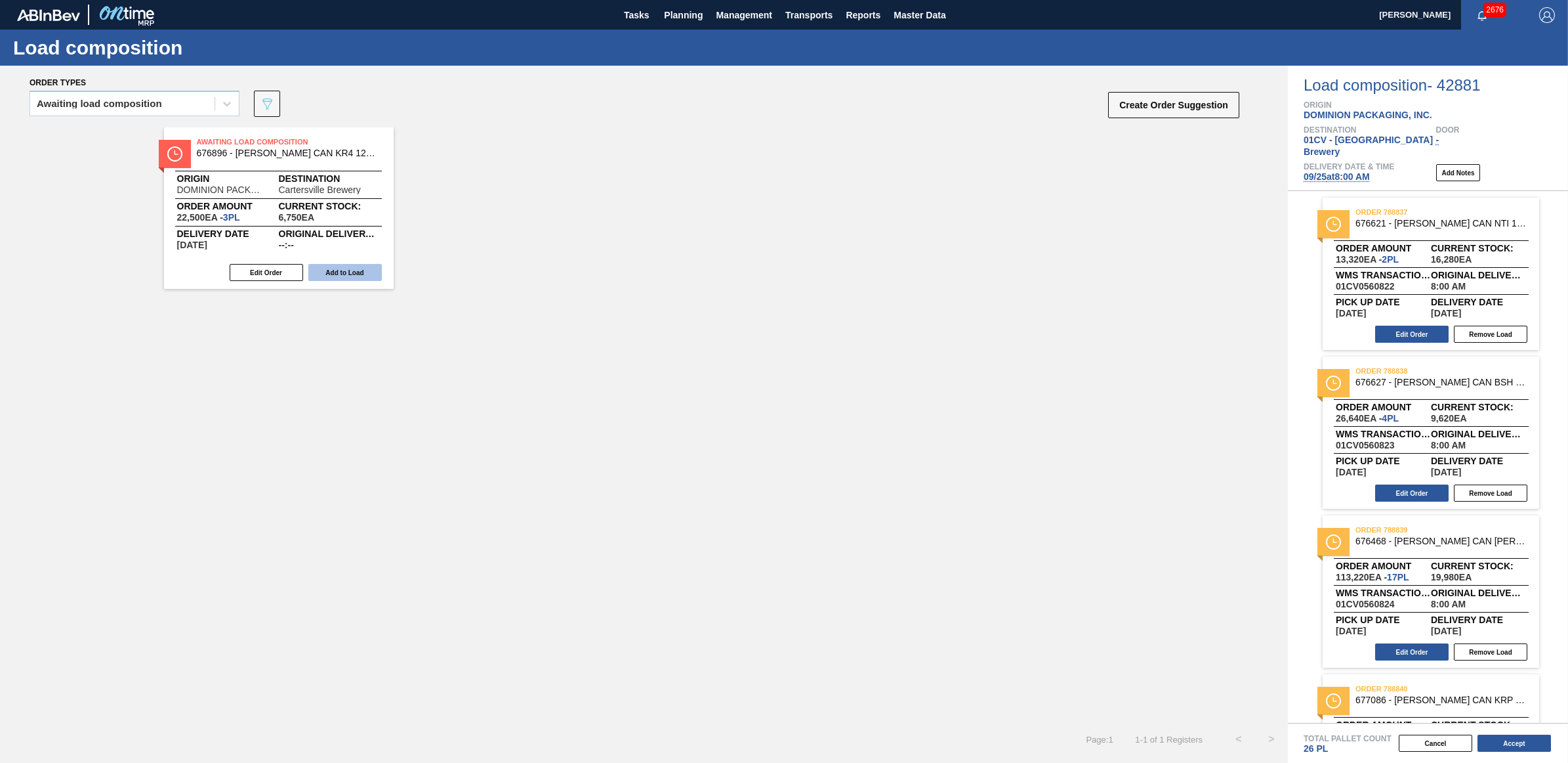
click at [356, 276] on button "Add to Load" at bounding box center [345, 272] width 73 height 17
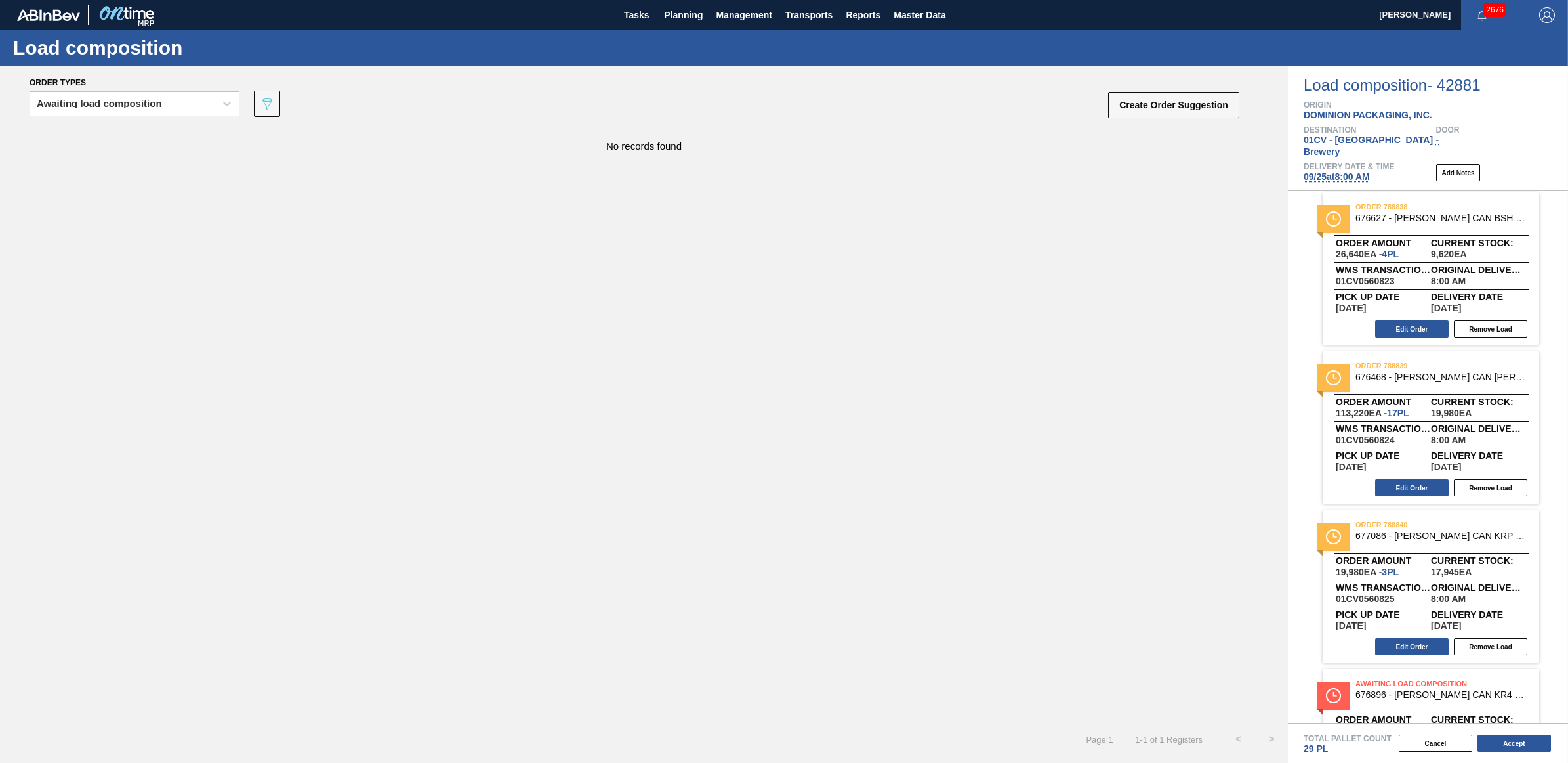
scroll to position [246, 0]
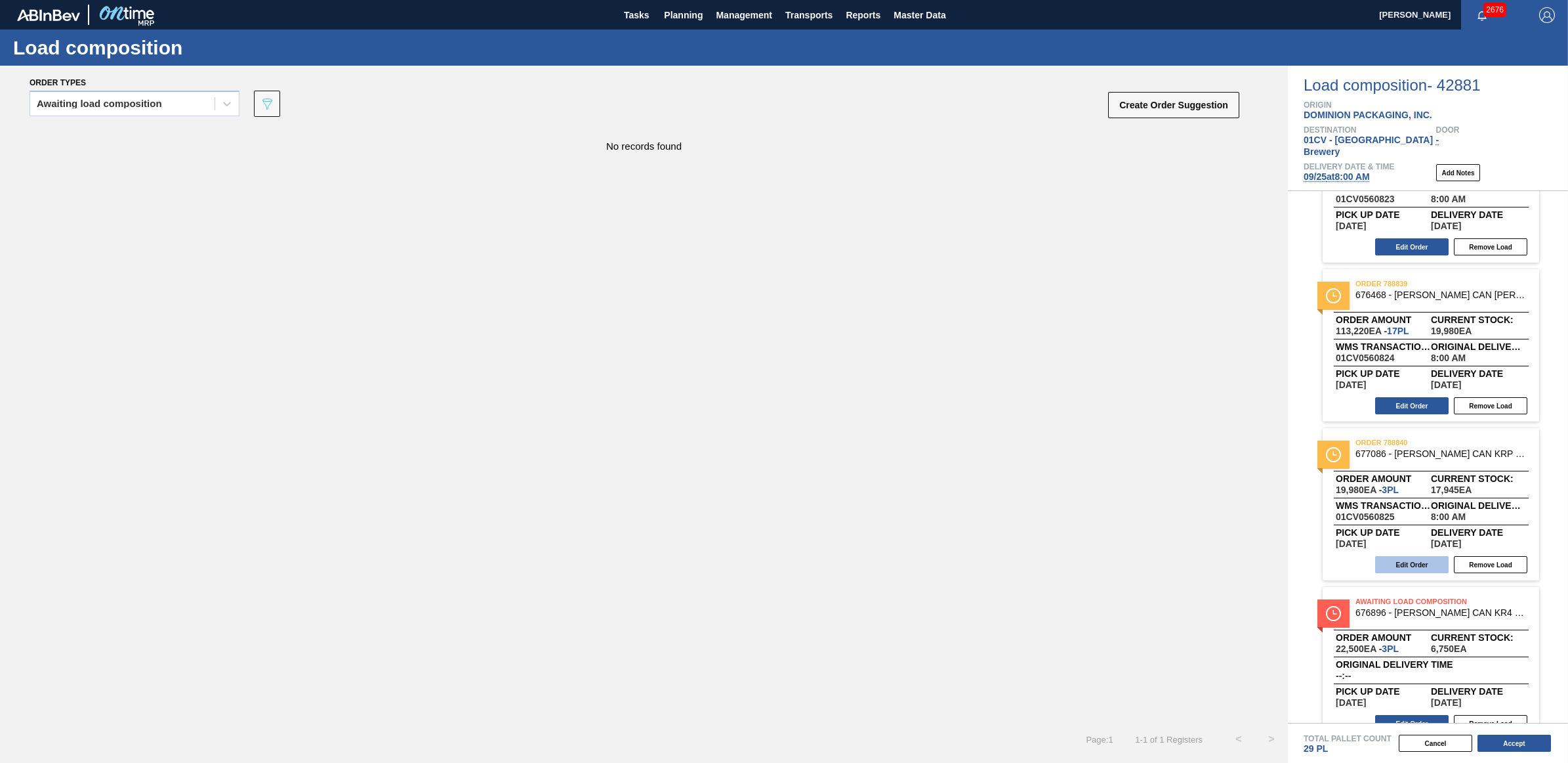
click at [1419, 556] on button "Edit Order" at bounding box center [1411, 565] width 73 height 17
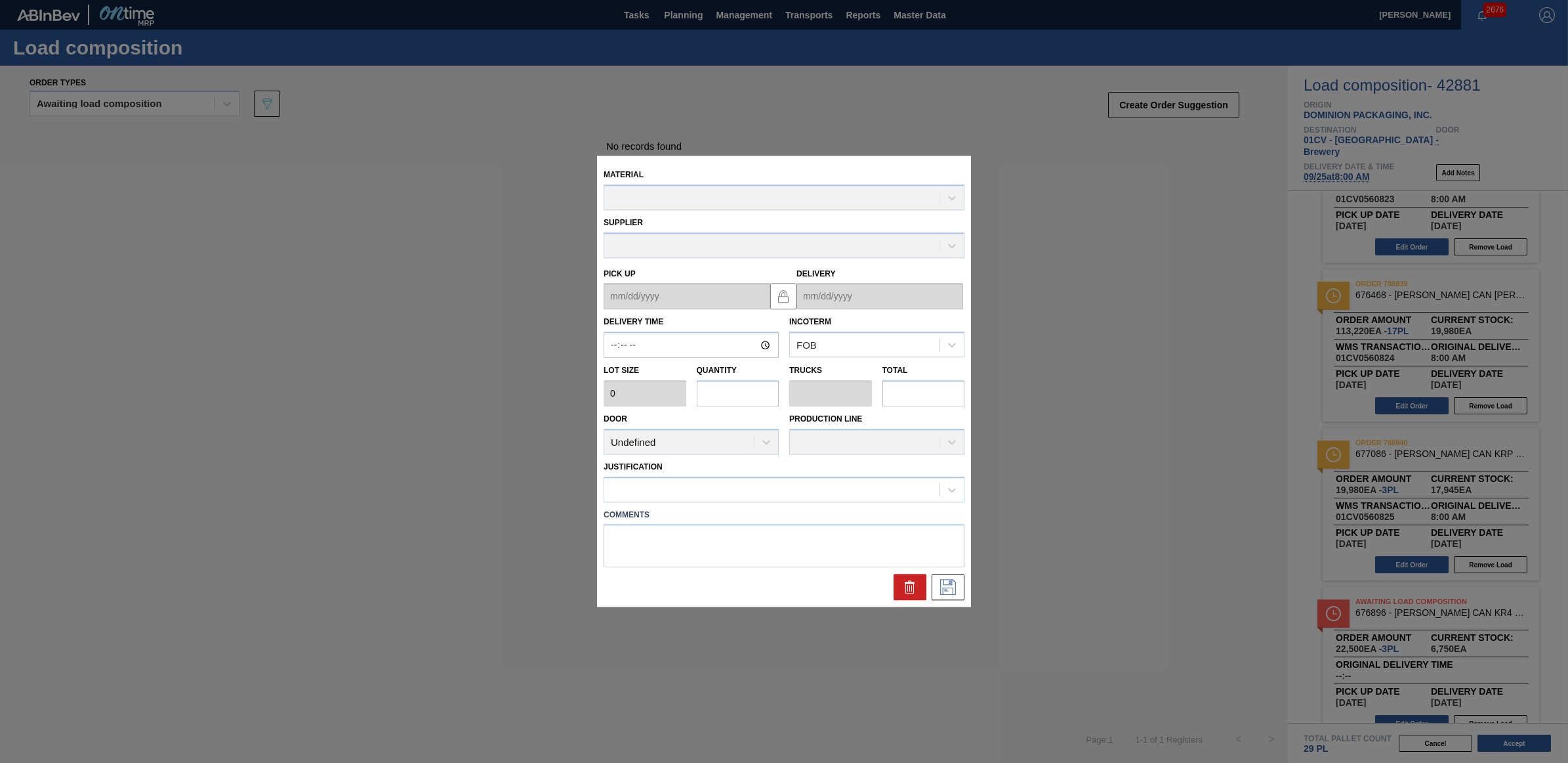
type input "08:00:00"
type input "6,660"
type input "3"
type input "0.15"
type input "19,980"
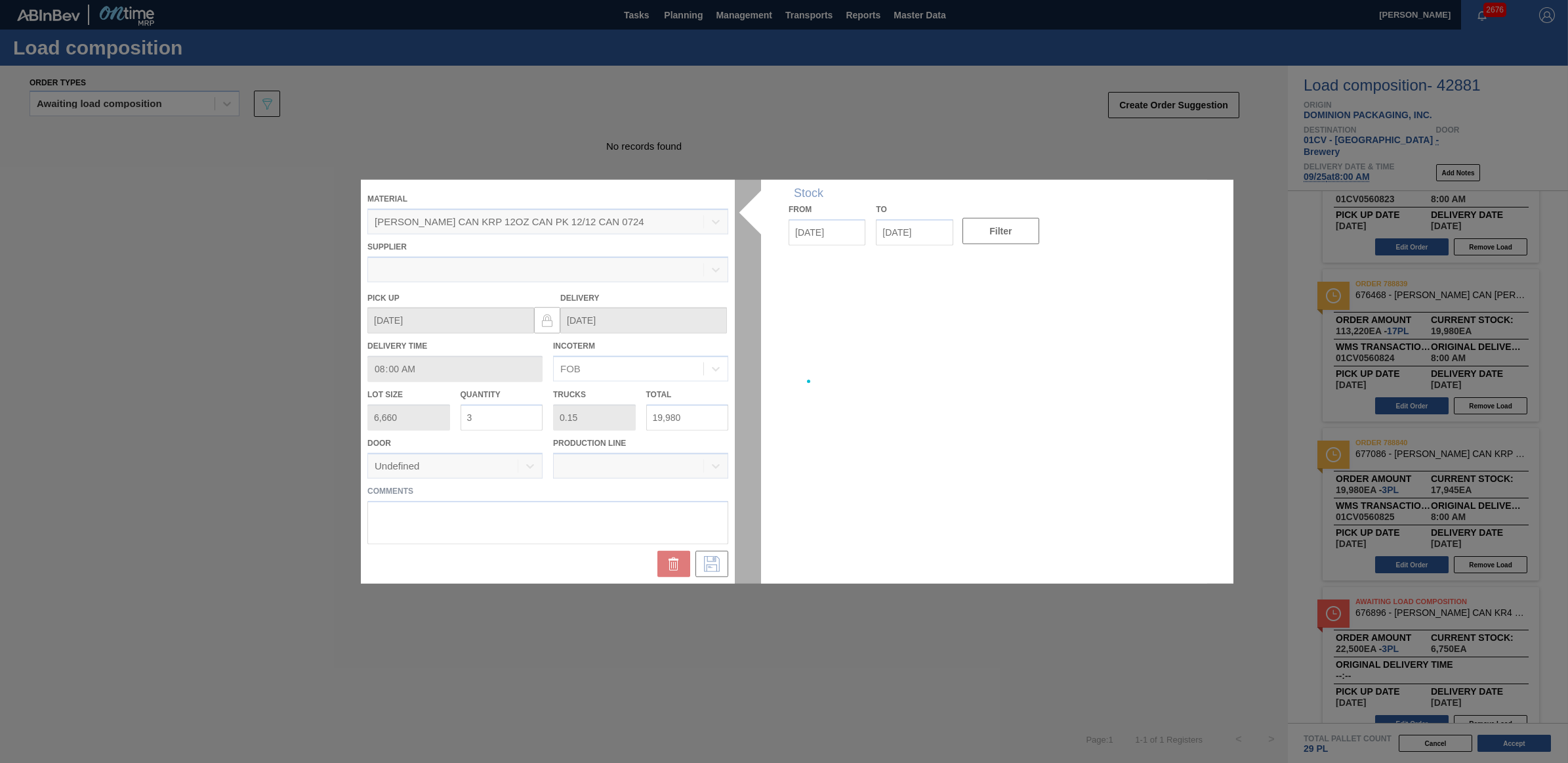
type up "09/24/2025"
type input "09/25/2025"
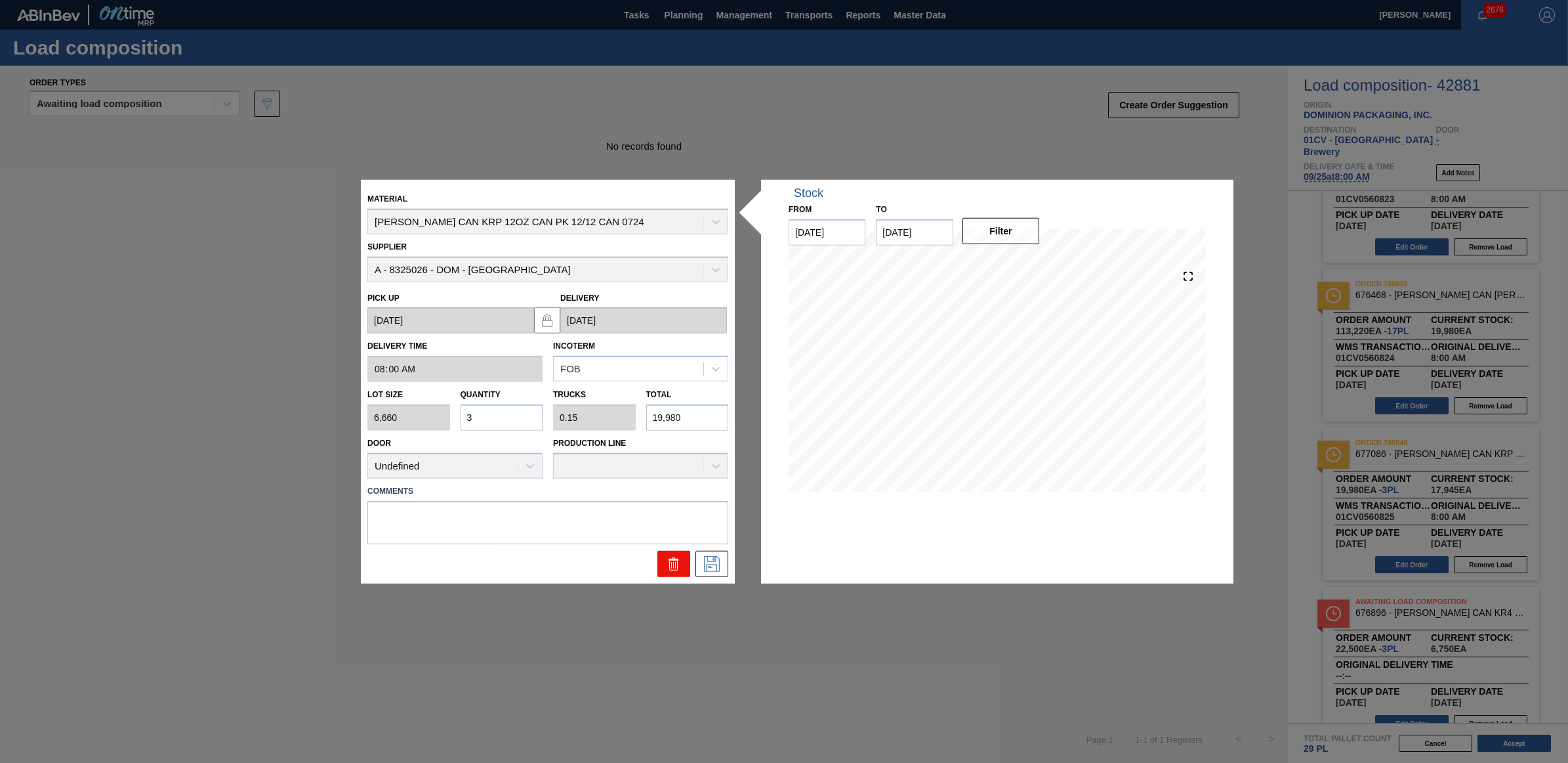
click at [663, 562] on button at bounding box center [674, 563] width 33 height 26
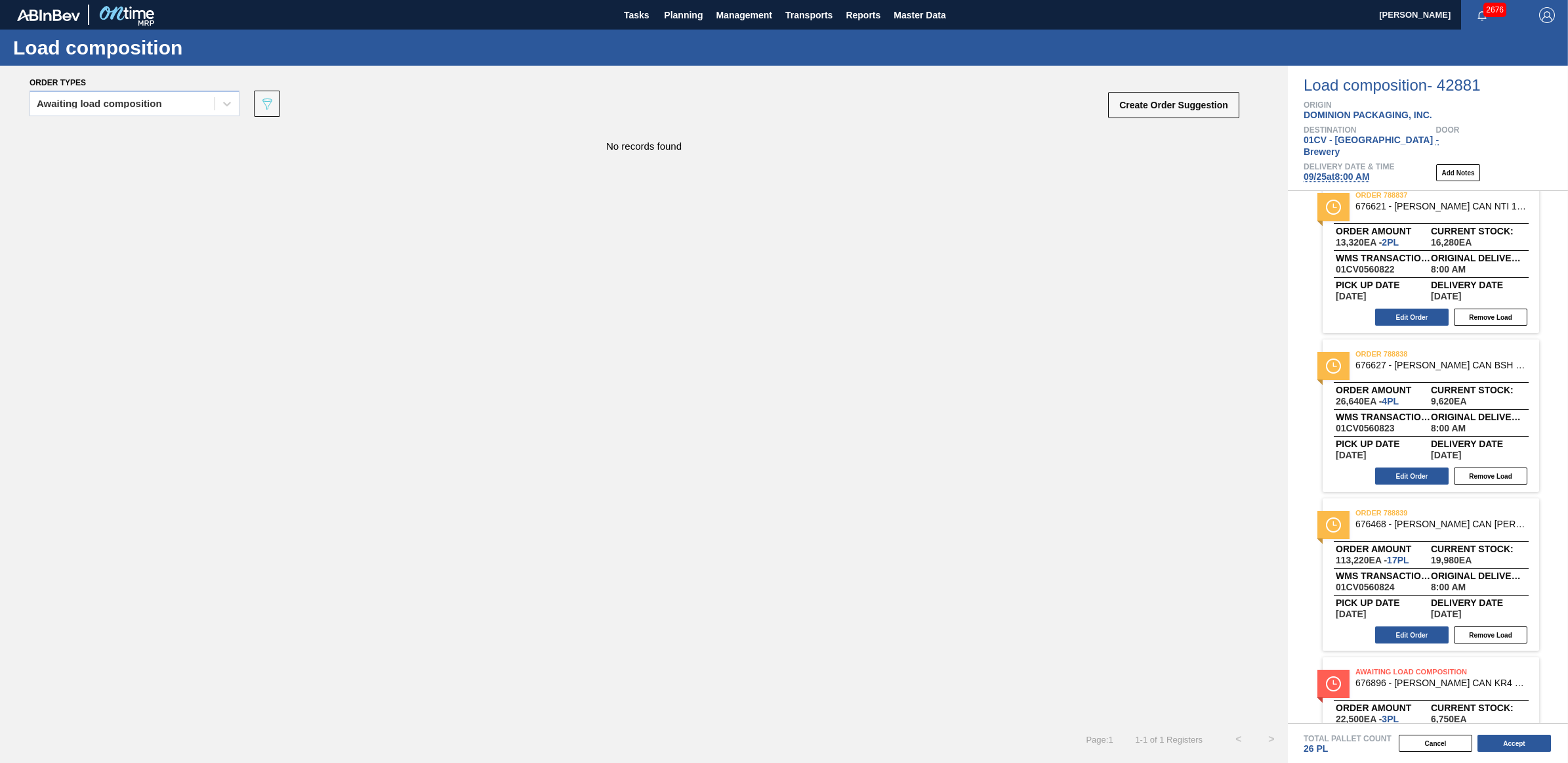
scroll to position [0, 0]
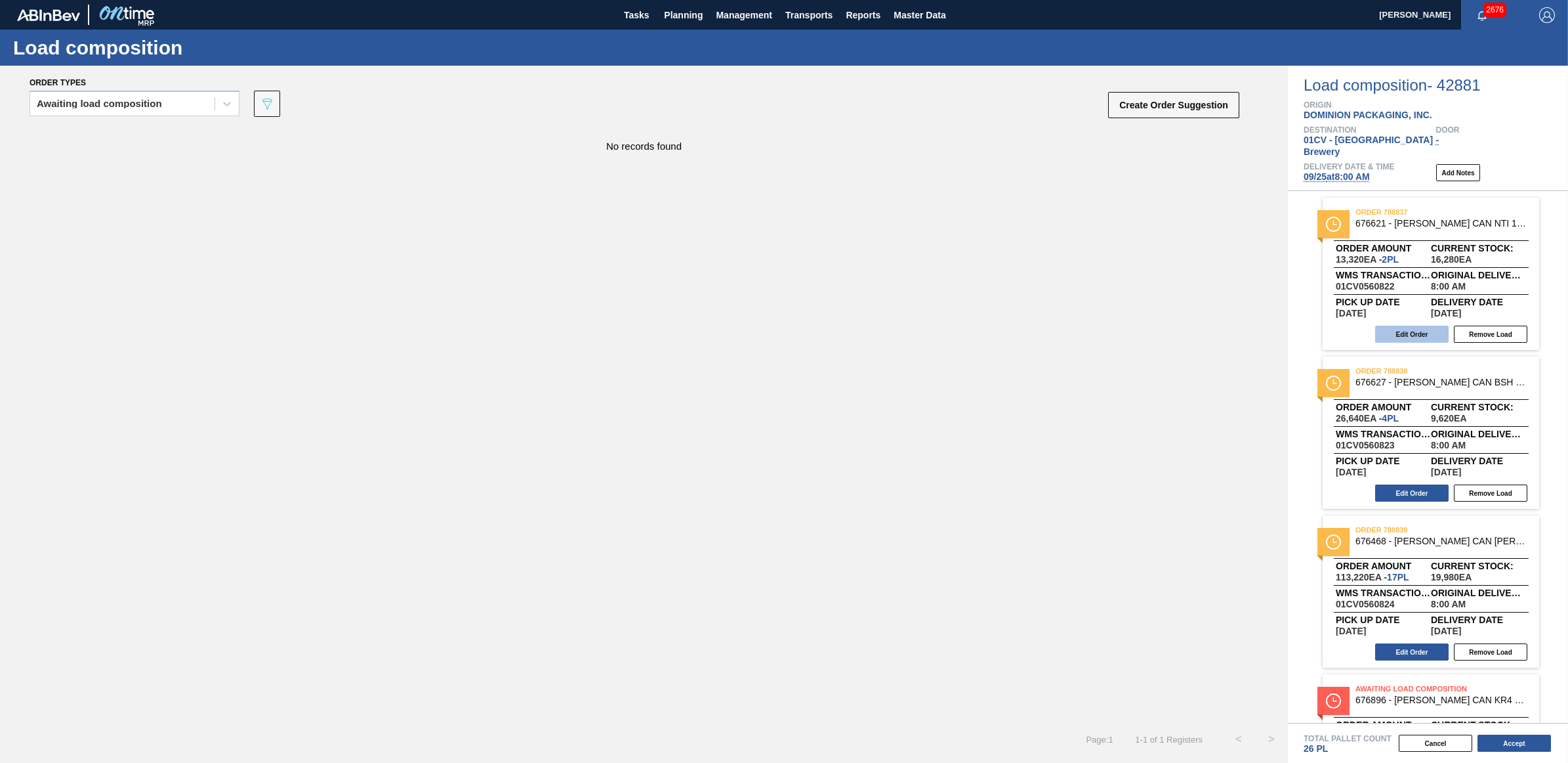
click at [1419, 326] on button "Edit Order" at bounding box center [1411, 335] width 73 height 17
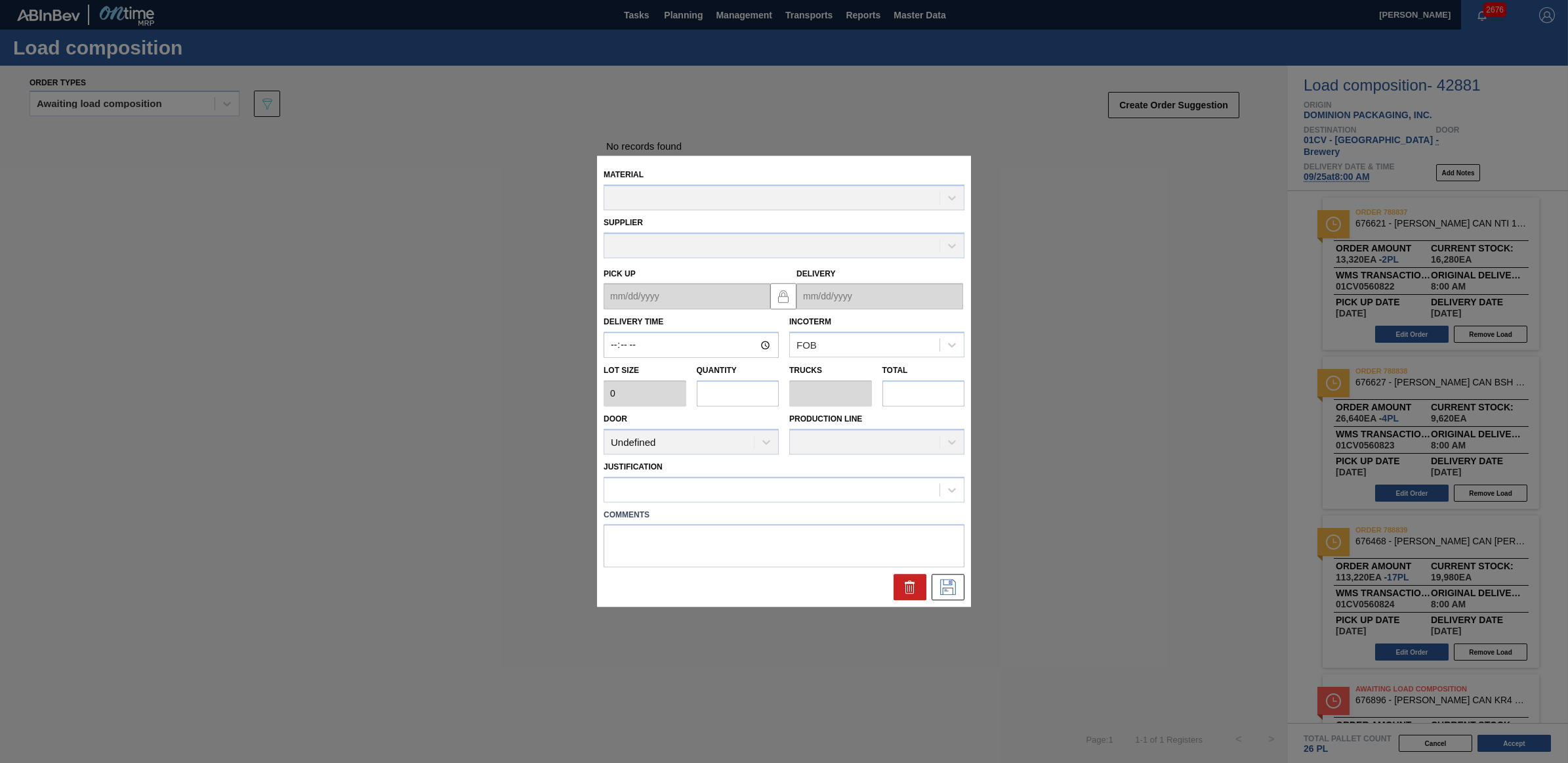
type input "08:00:00"
type input "6,660"
type input "2"
type input "0.083"
type input "13,320"
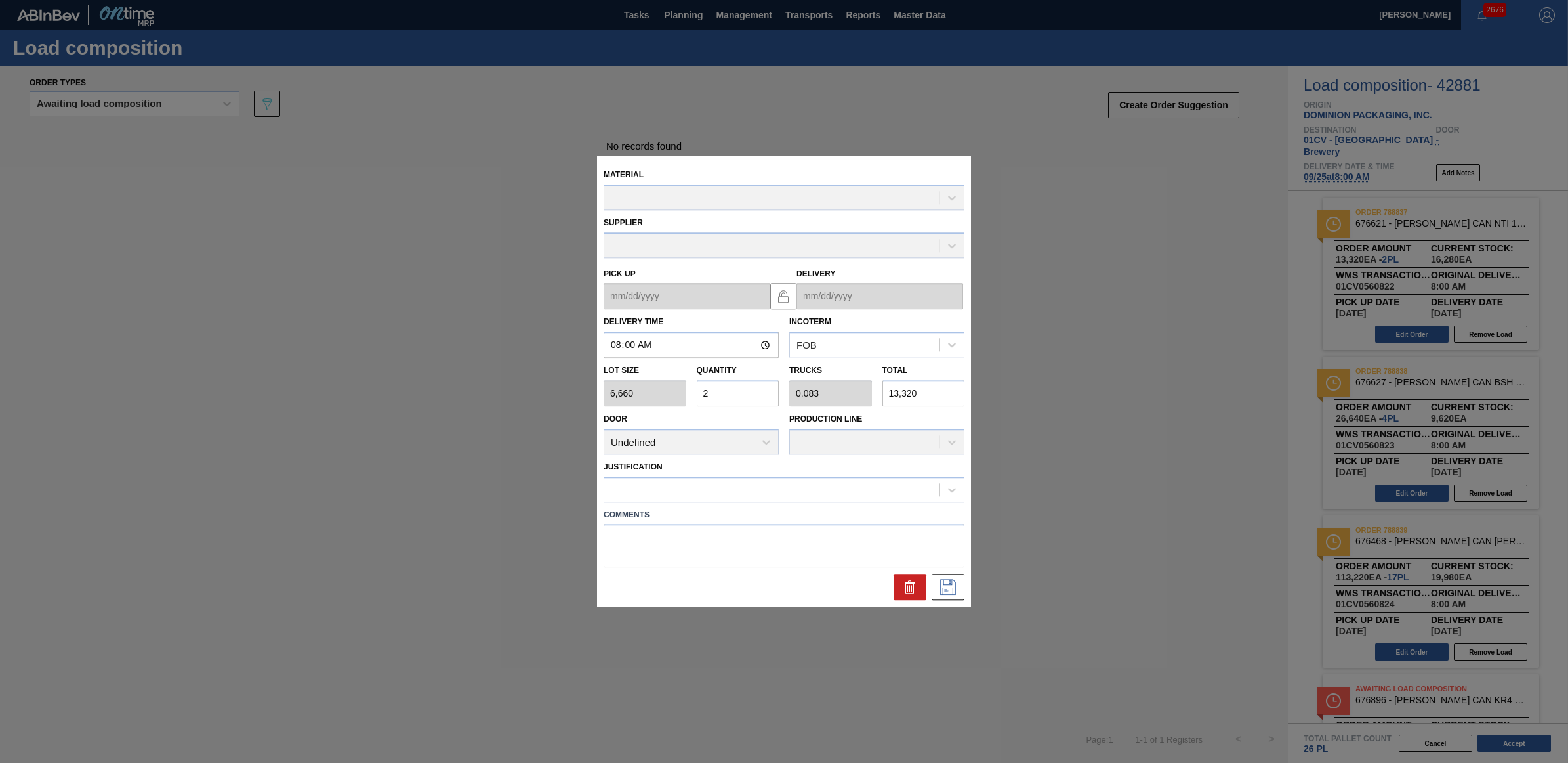
type up "09/24/2025"
type input "09/25/2025"
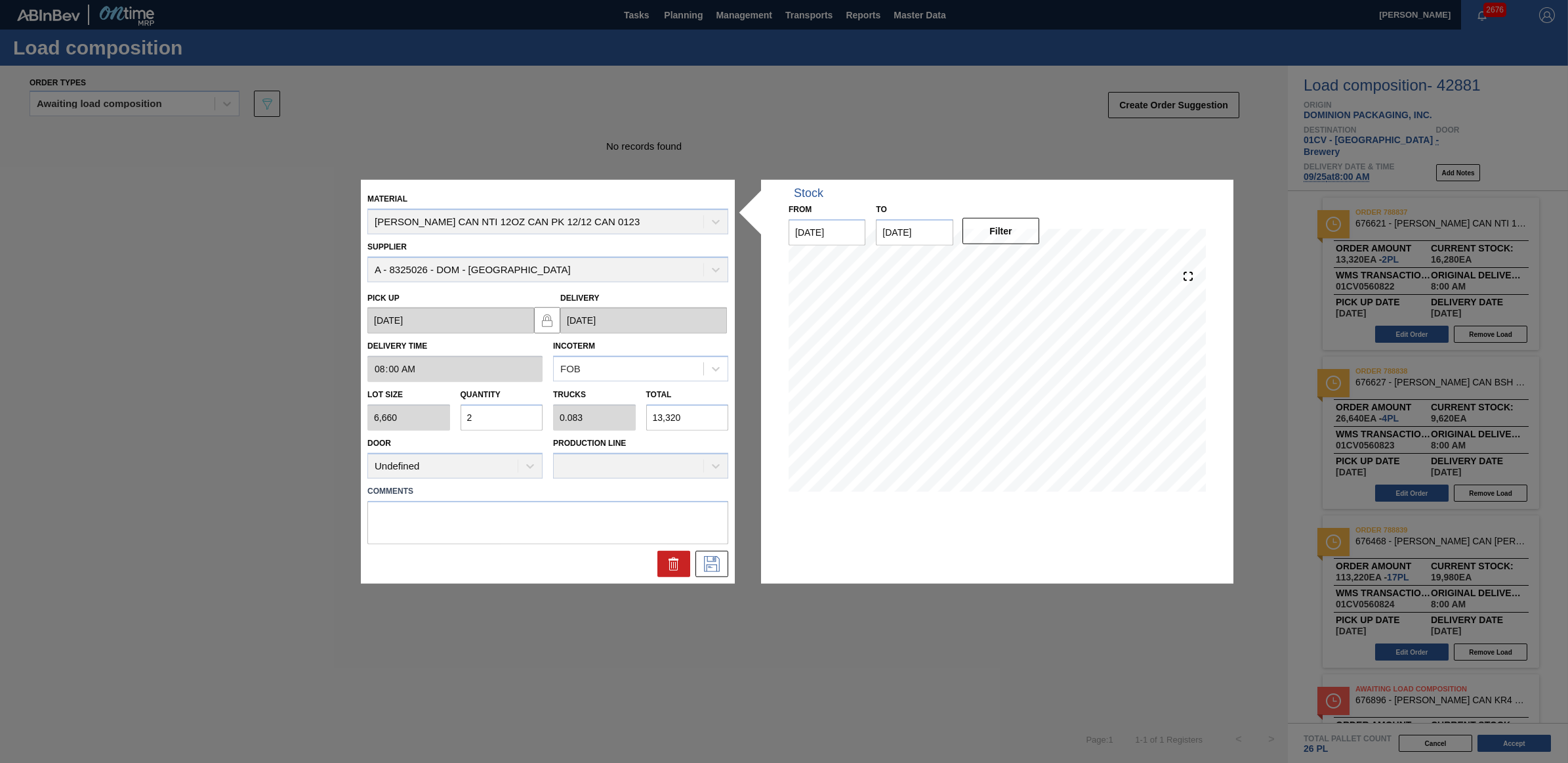
drag, startPoint x: 479, startPoint y: 420, endPoint x: 458, endPoint y: 418, distance: 21.1
click at [458, 418] on div "Quantity 2" at bounding box center [502, 408] width 93 height 46
type input "1"
type input "0.042"
type input "6,660"
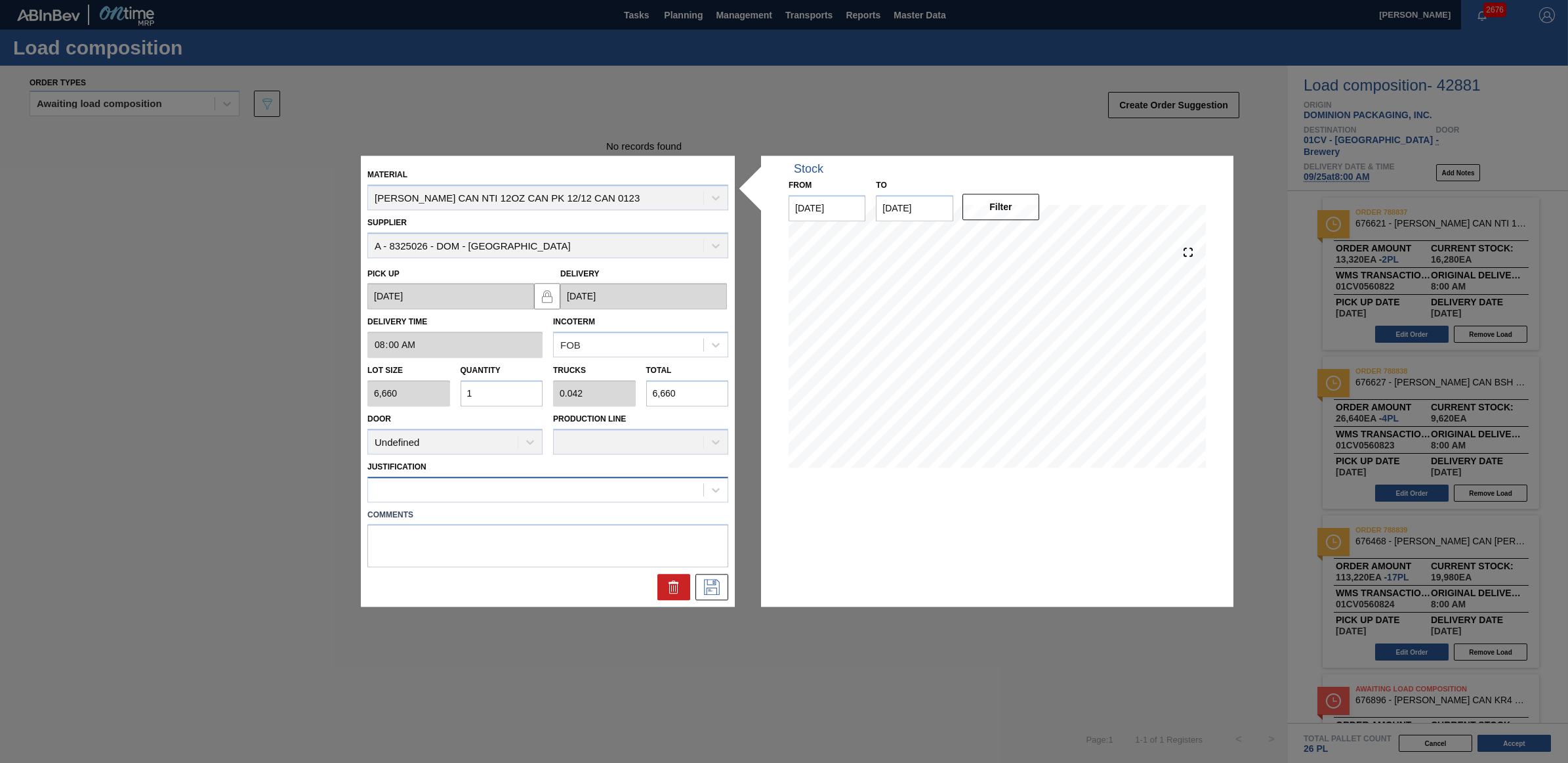
type input "1"
click at [595, 492] on div at bounding box center [535, 489] width 335 height 19
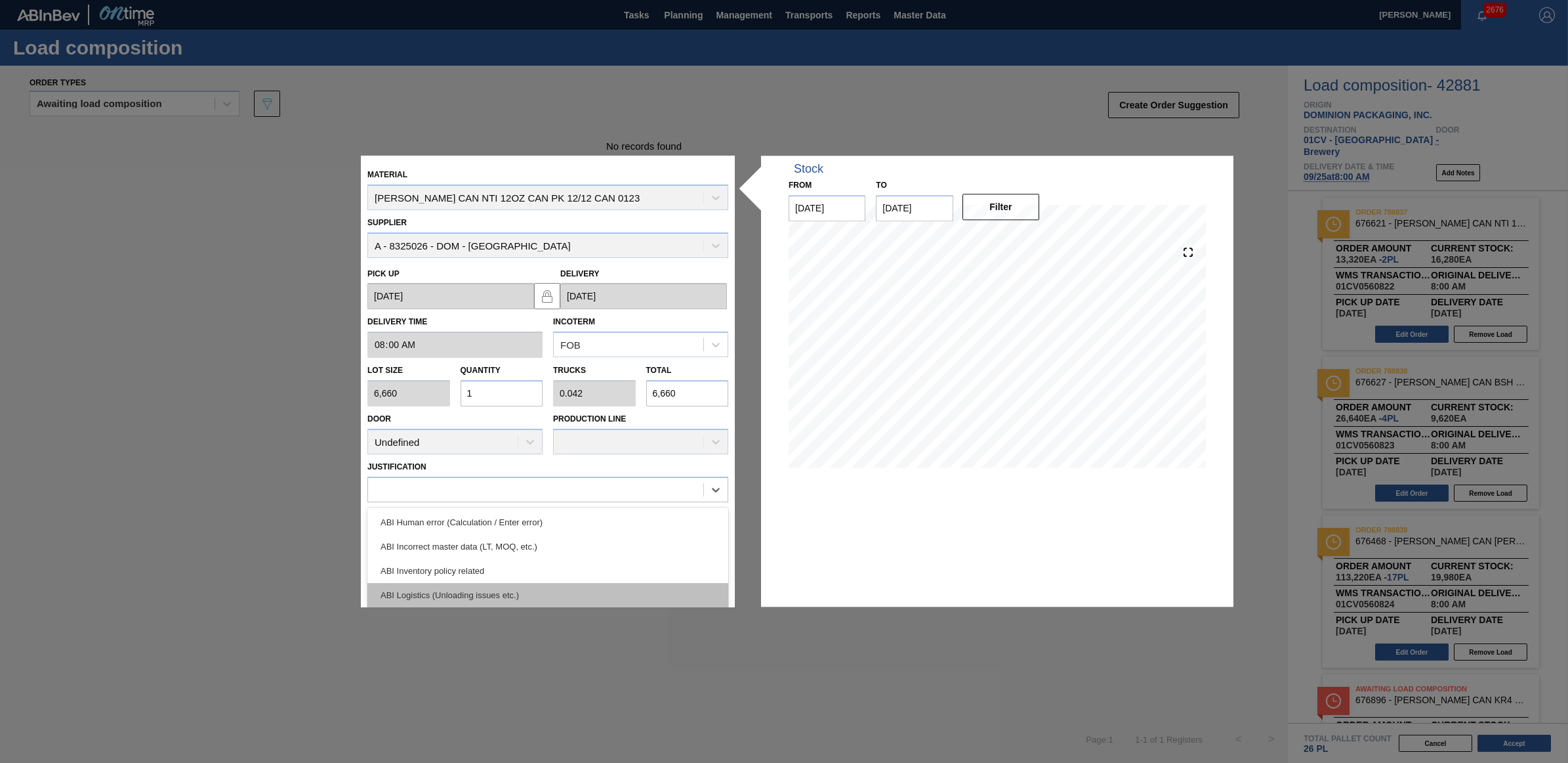
scroll to position [82, 0]
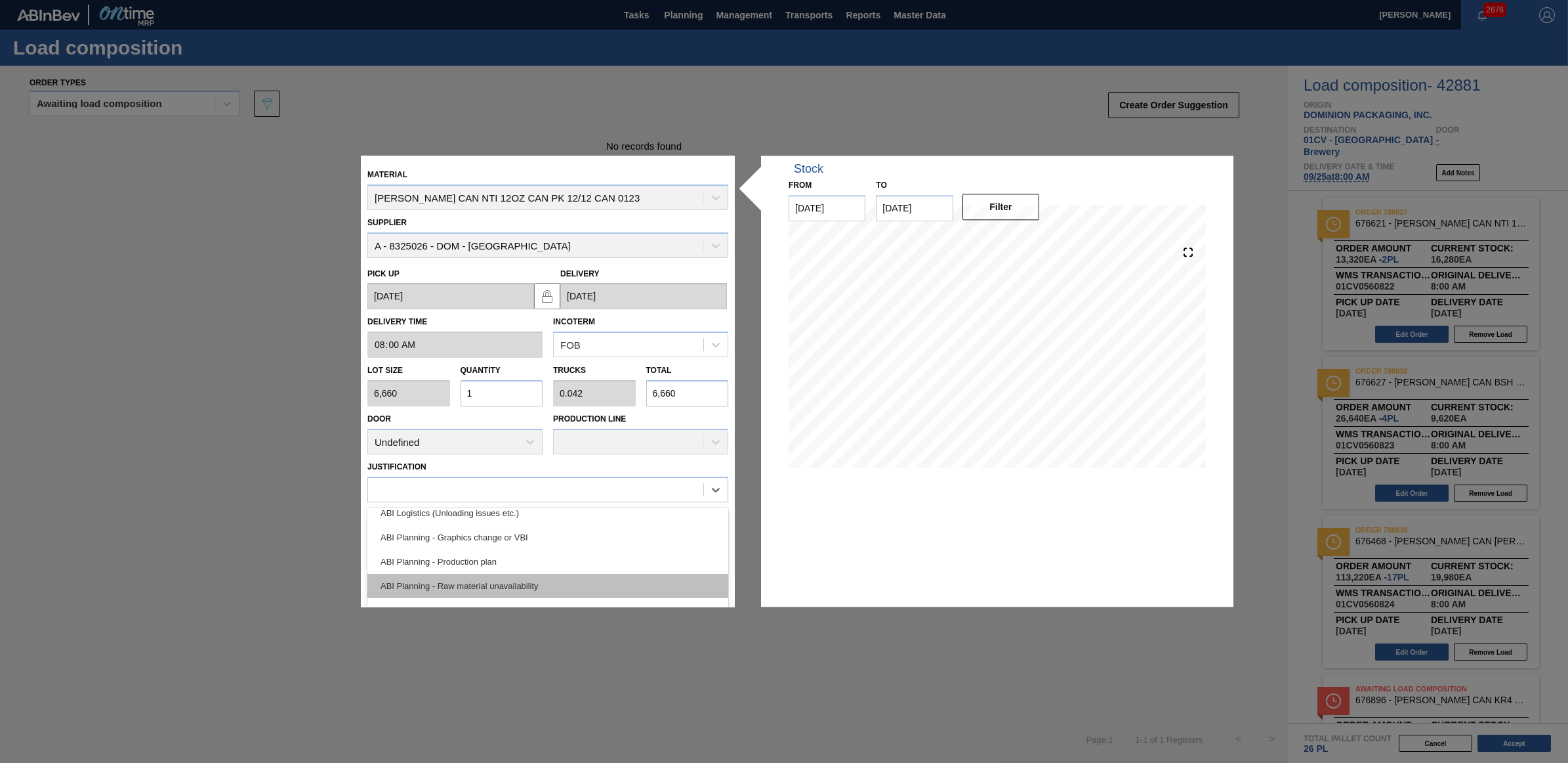
click at [604, 585] on div "ABI Planning - Raw material unavailability" at bounding box center [547, 585] width 361 height 24
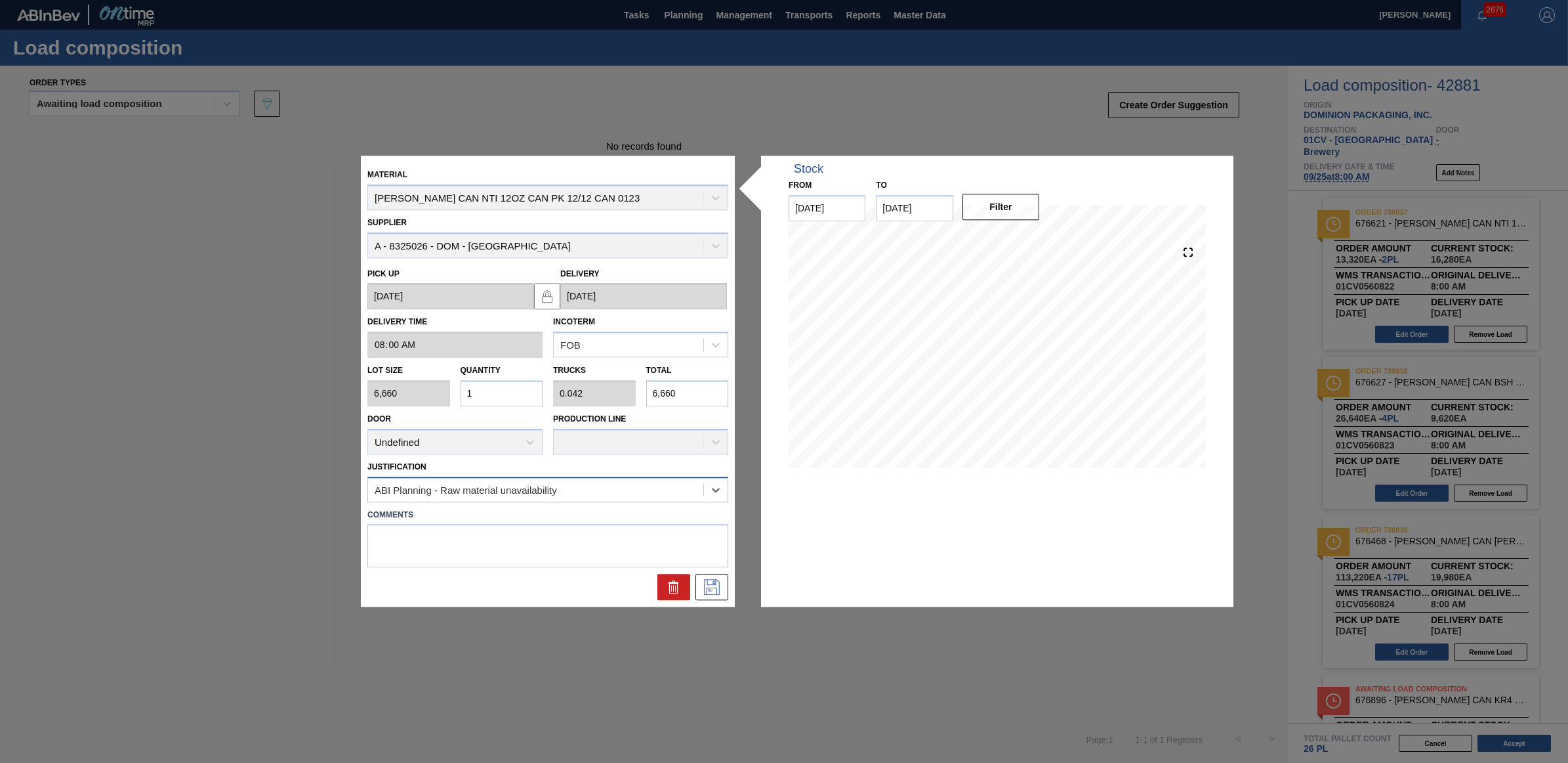
click at [625, 485] on div "ABI Planning - Raw material unavailability" at bounding box center [535, 489] width 335 height 19
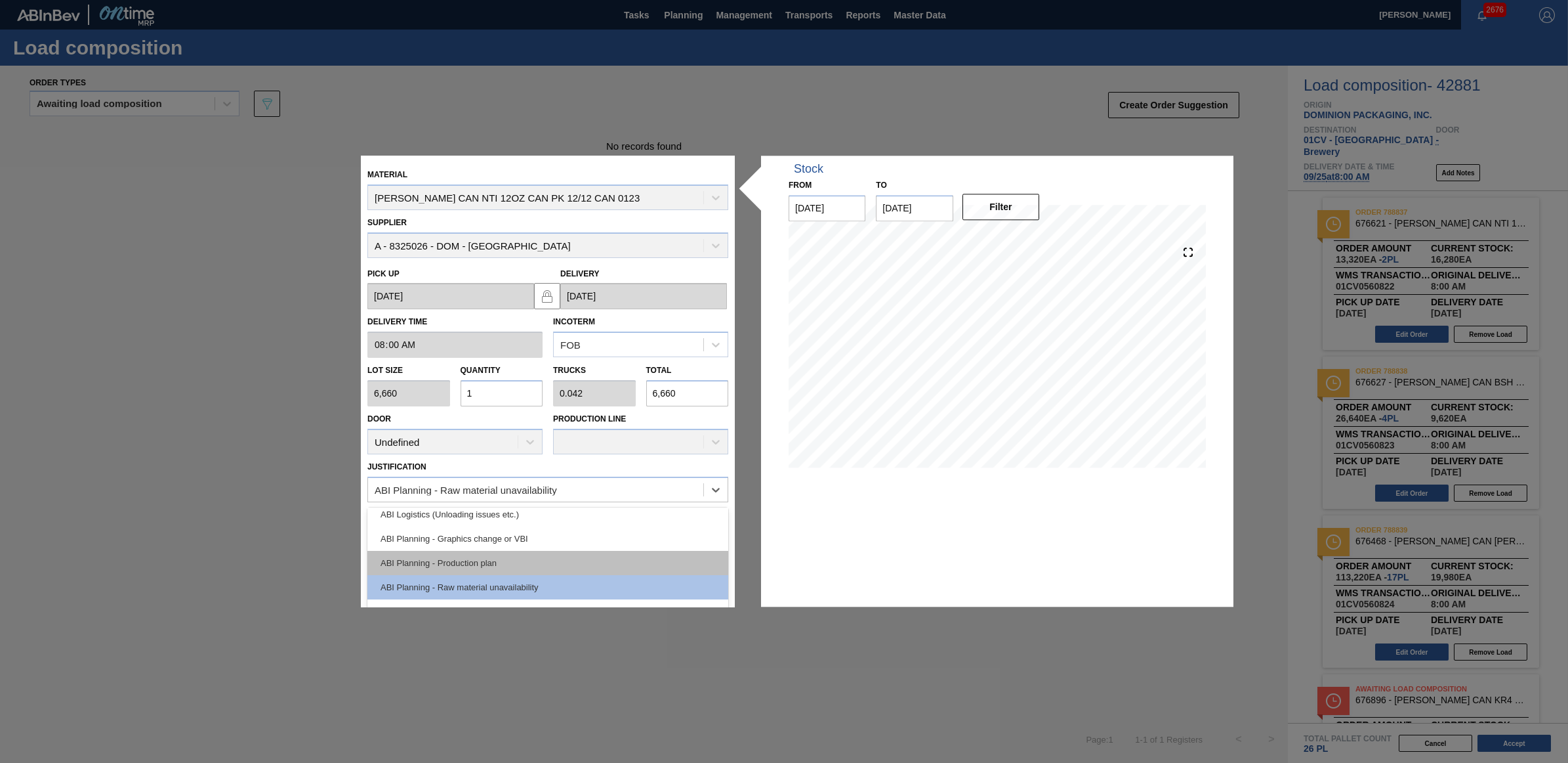
scroll to position [163, 0]
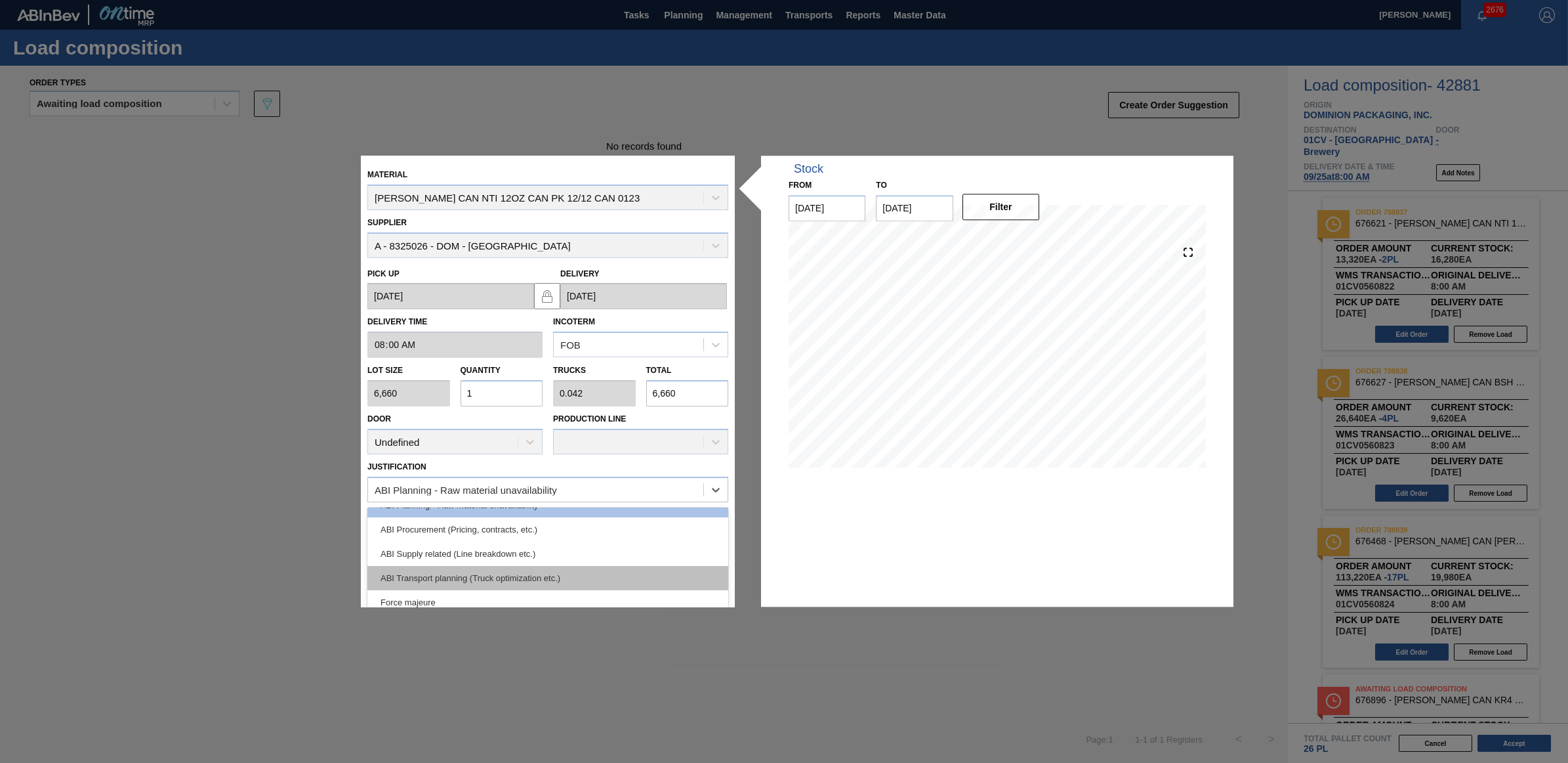
click at [534, 574] on div "ABI Transport planning (Truck optimization etc.)" at bounding box center [547, 578] width 361 height 24
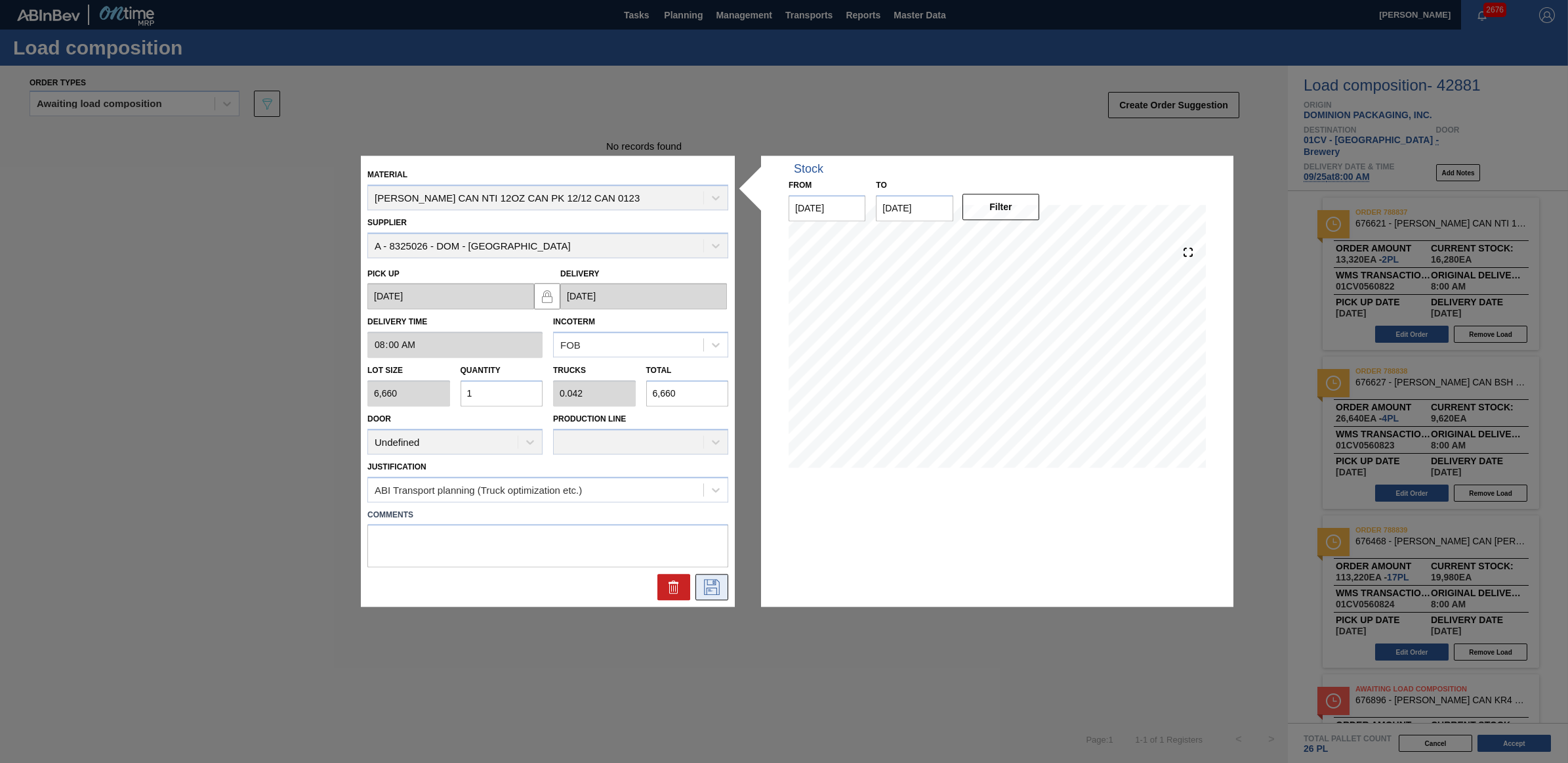
click at [710, 585] on icon at bounding box center [712, 587] width 21 height 16
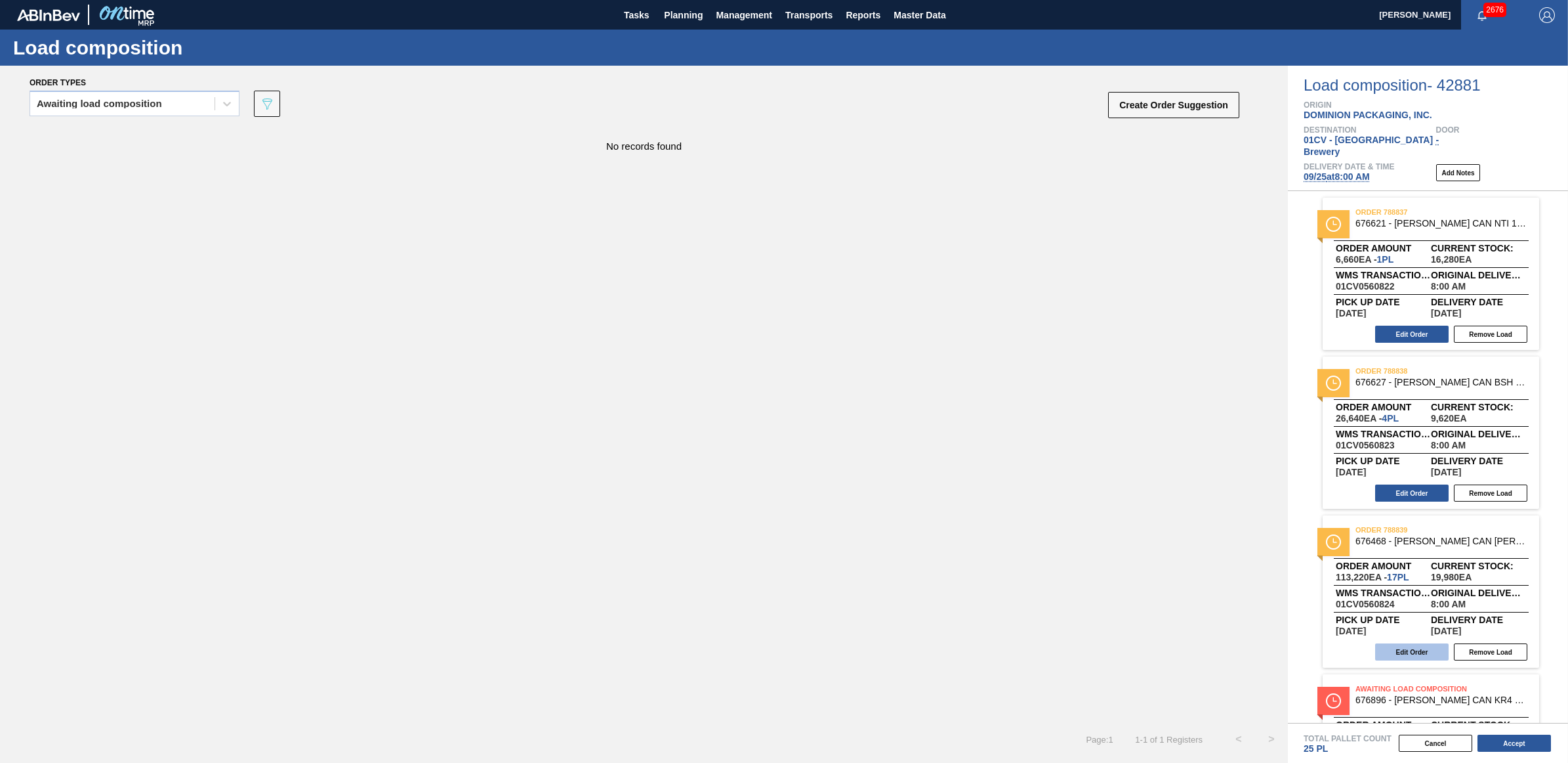
click at [1406, 643] on button "Edit Order" at bounding box center [1411, 652] width 73 height 17
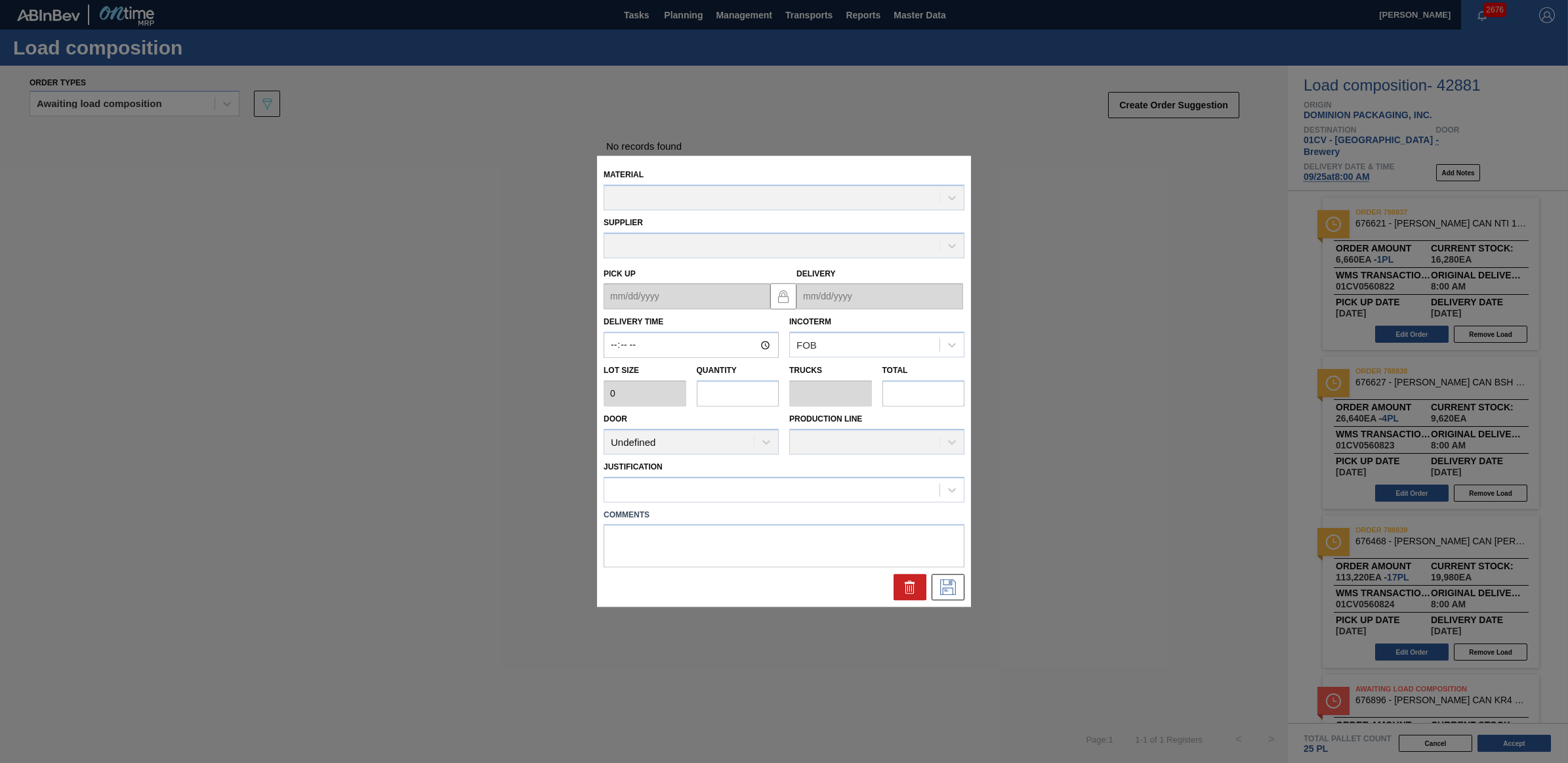
type input "08:00:00"
type input "6,660"
type input "17"
type input "0.654"
type input "113,220"
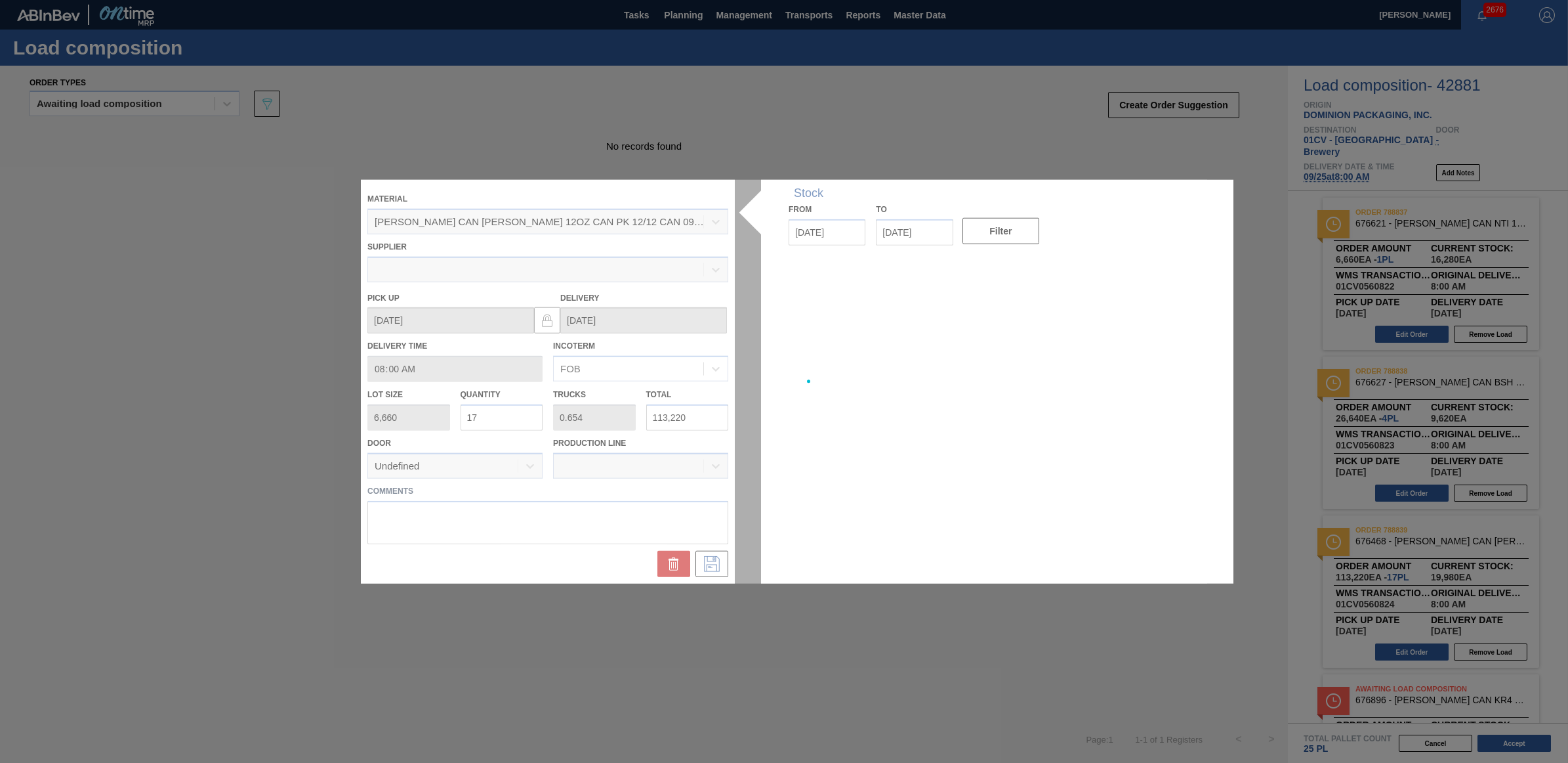
type up "09/24/2025"
type input "09/25/2025"
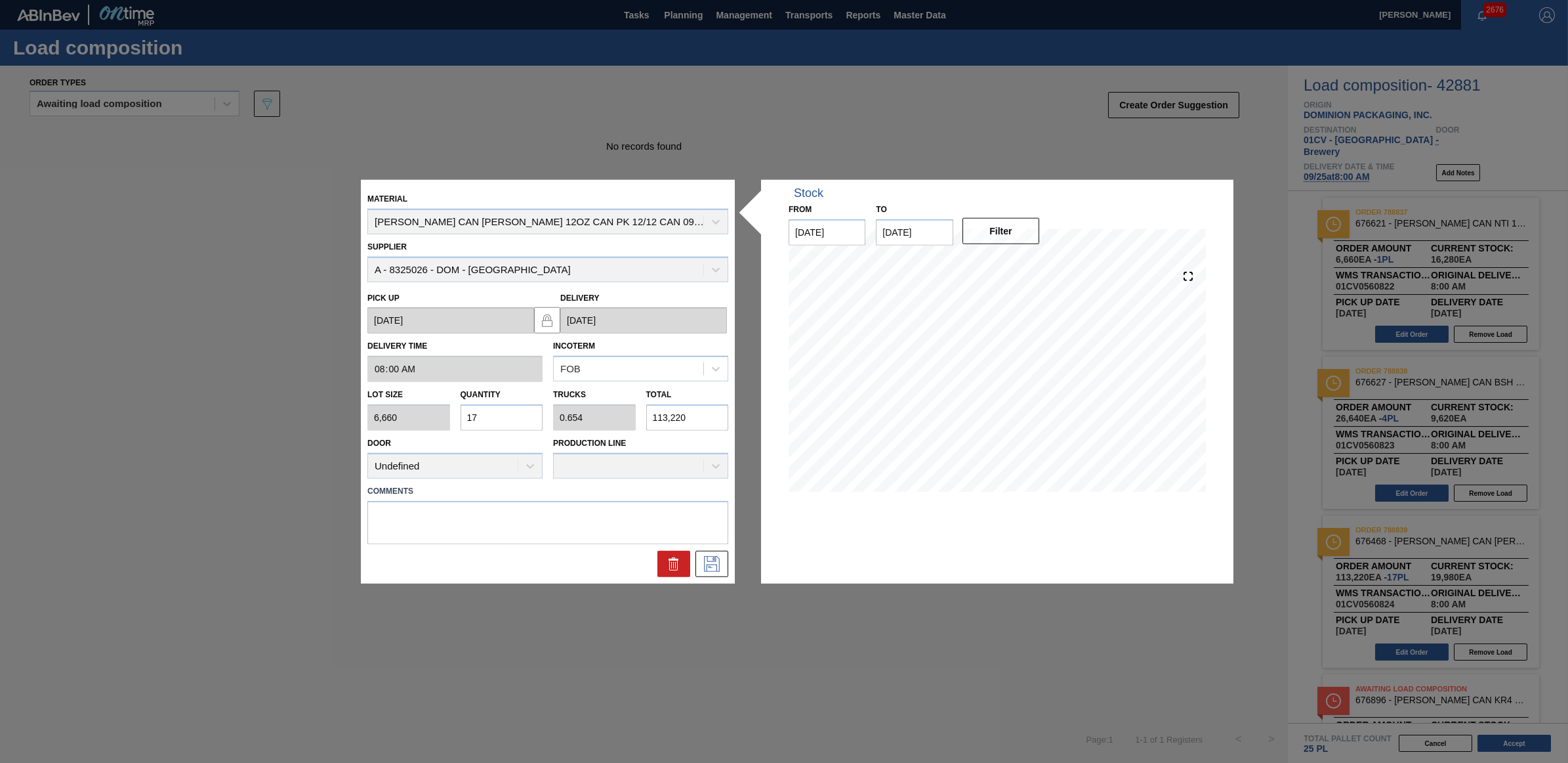
drag, startPoint x: 488, startPoint y: 415, endPoint x: 467, endPoint y: 415, distance: 21.0
click at [467, 415] on input "17" at bounding box center [502, 417] width 83 height 26
type input "1"
type input "0.038"
type input "6,660"
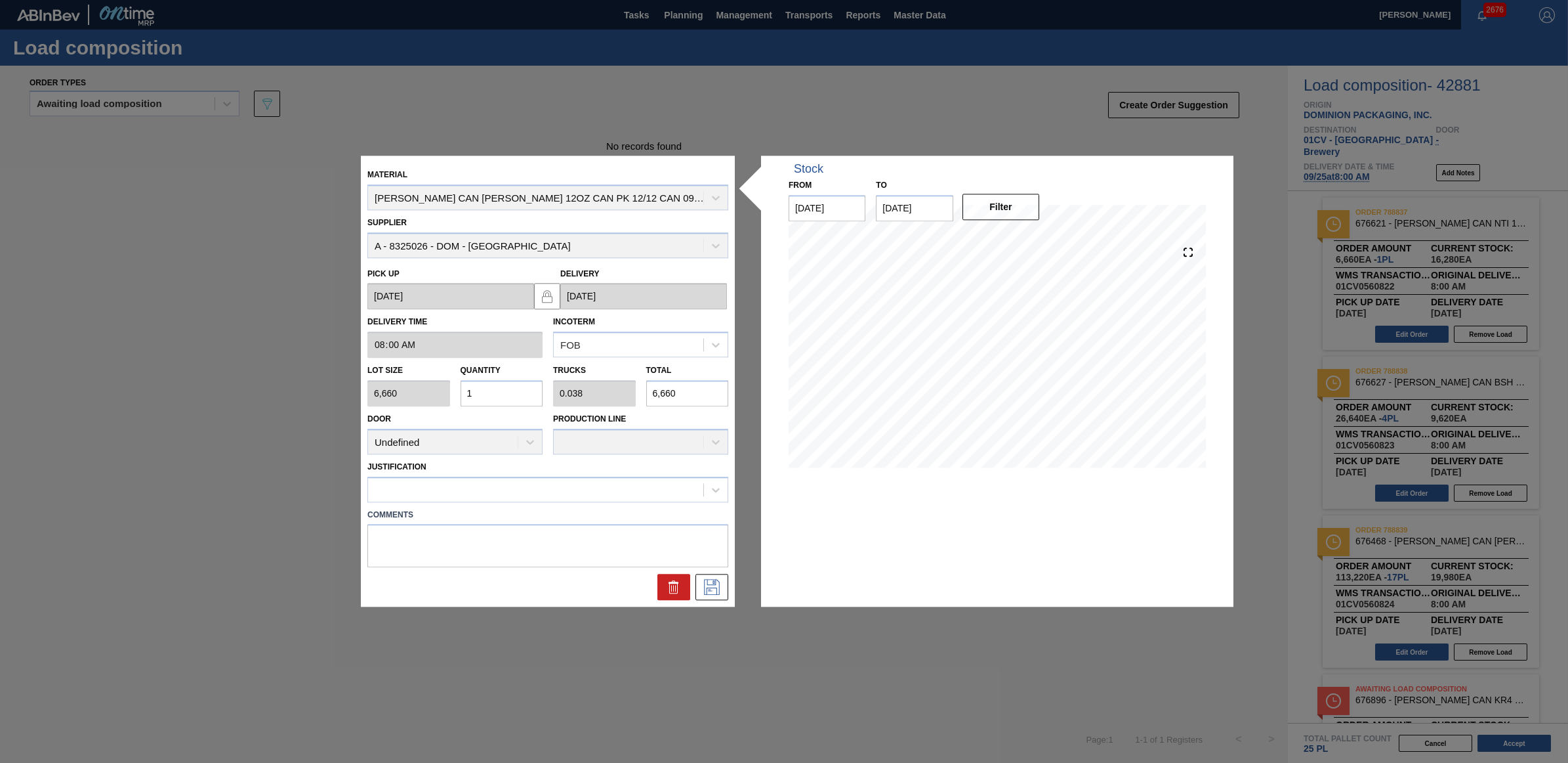
type input "18"
type input "0.692"
type input "119,880"
type input "18"
click at [568, 474] on div "Justification" at bounding box center [547, 480] width 361 height 45
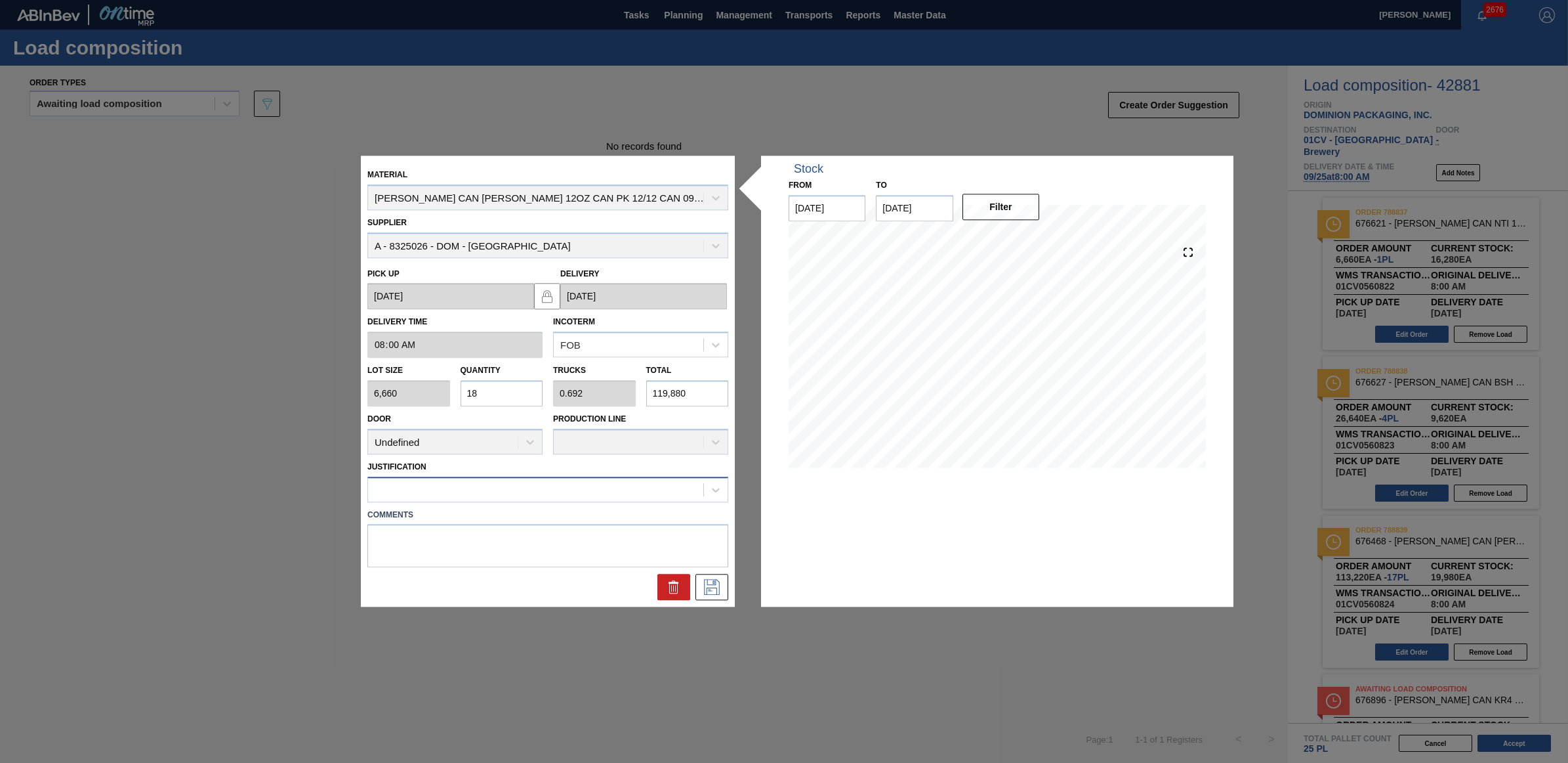
click at [578, 491] on div at bounding box center [535, 489] width 335 height 19
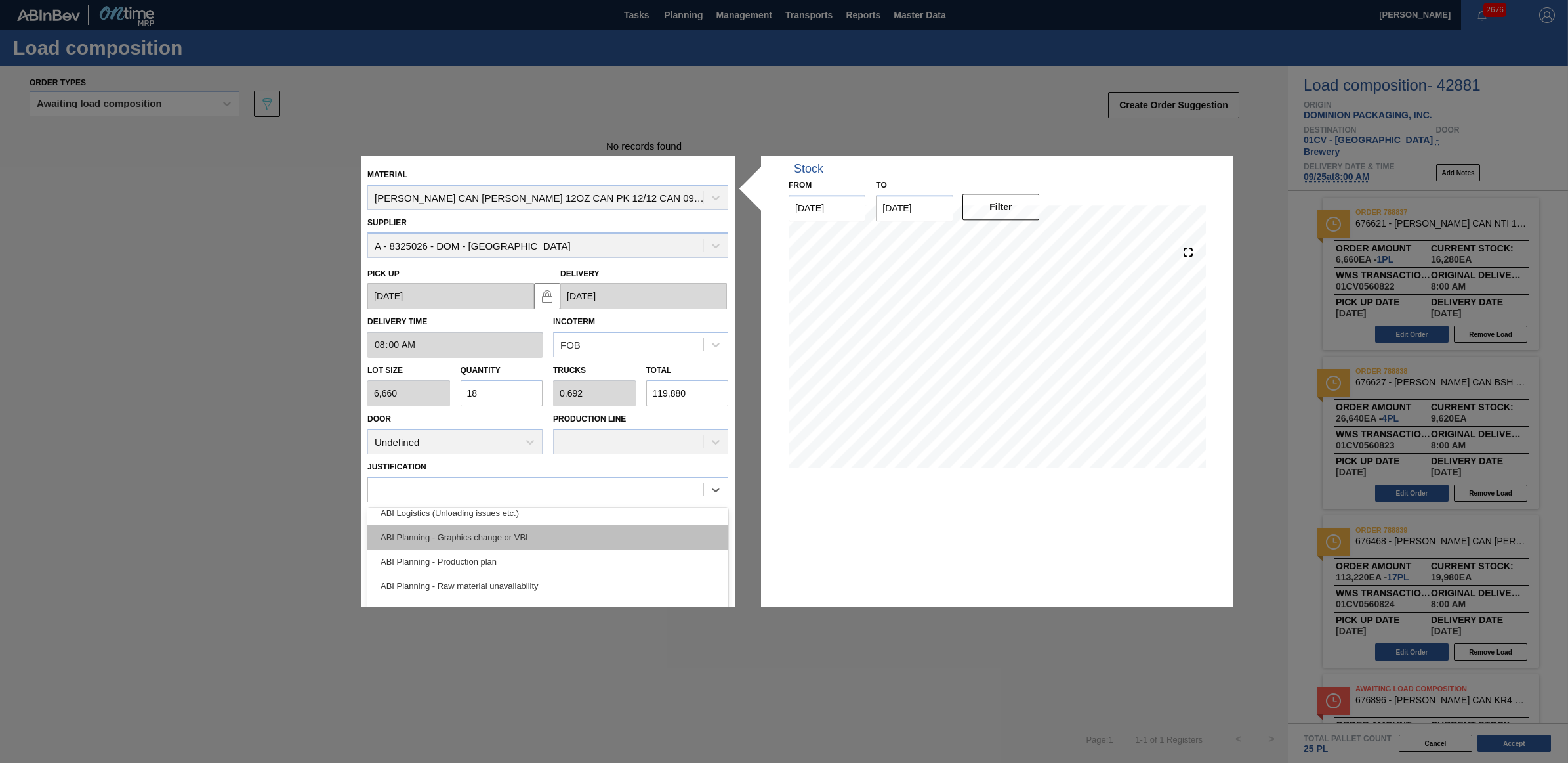
scroll to position [164, 0]
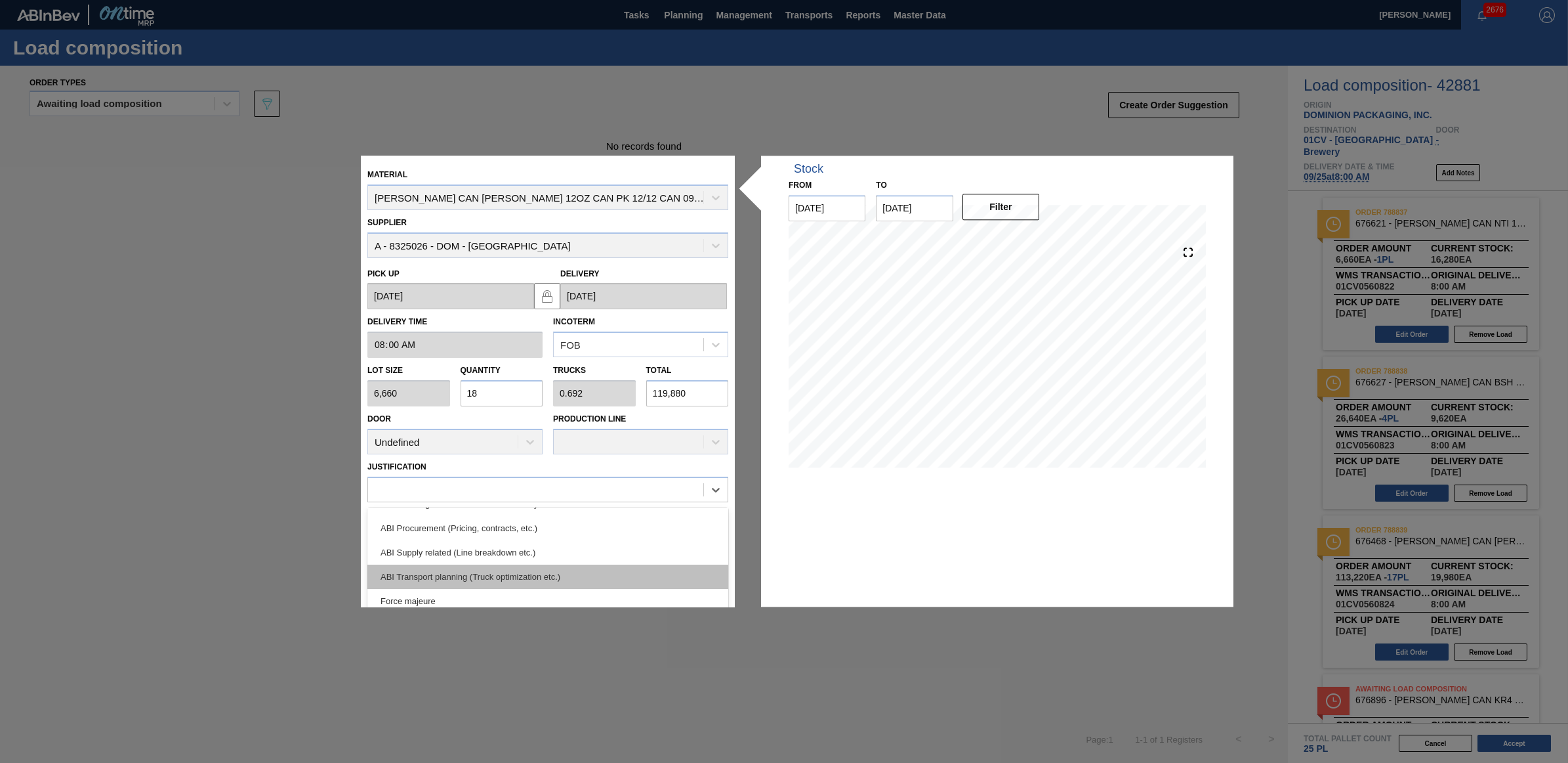
click at [539, 579] on div "ABI Transport planning (Truck optimization etc.)" at bounding box center [547, 577] width 361 height 24
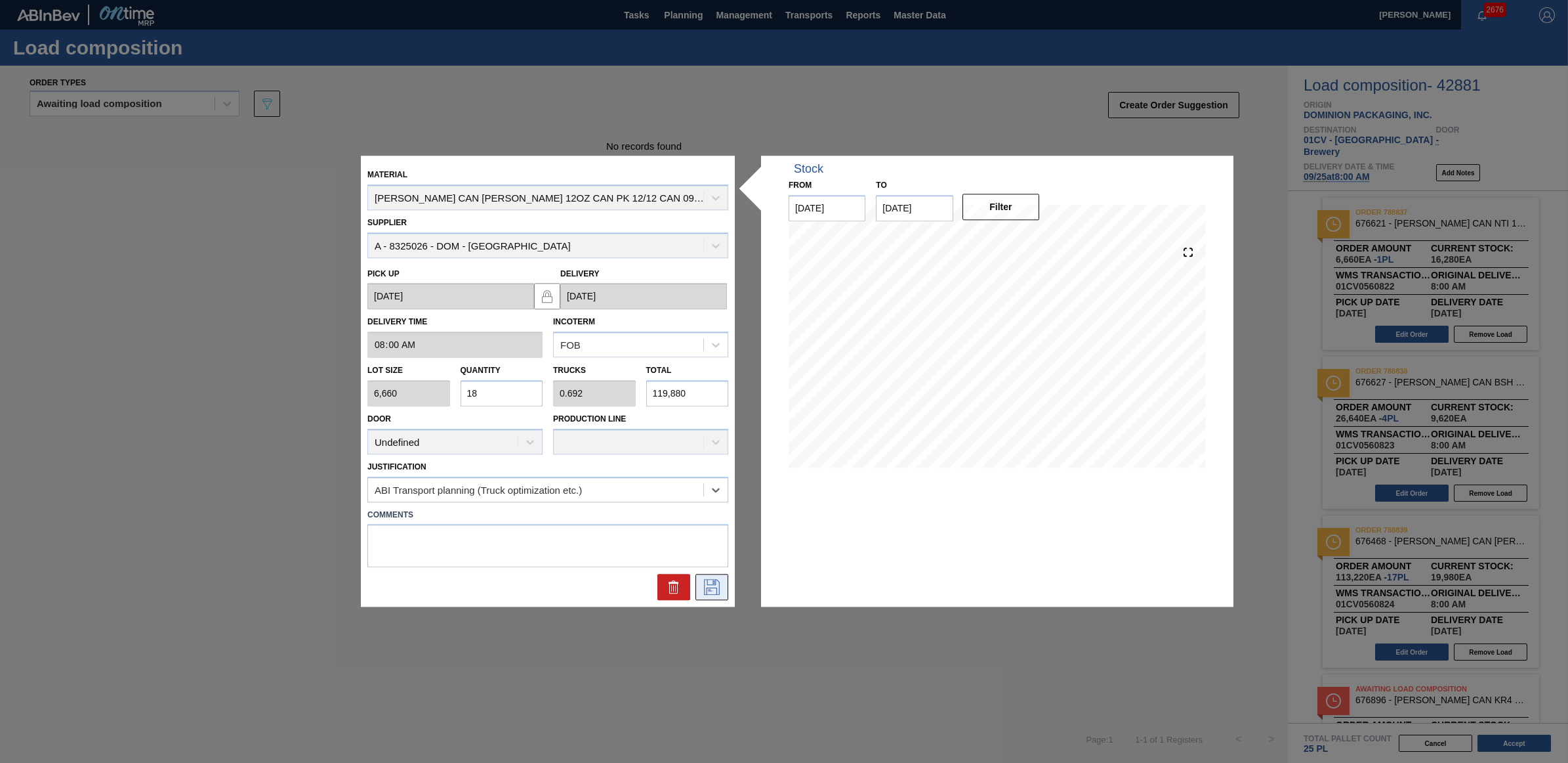
click at [705, 586] on icon at bounding box center [712, 587] width 21 height 16
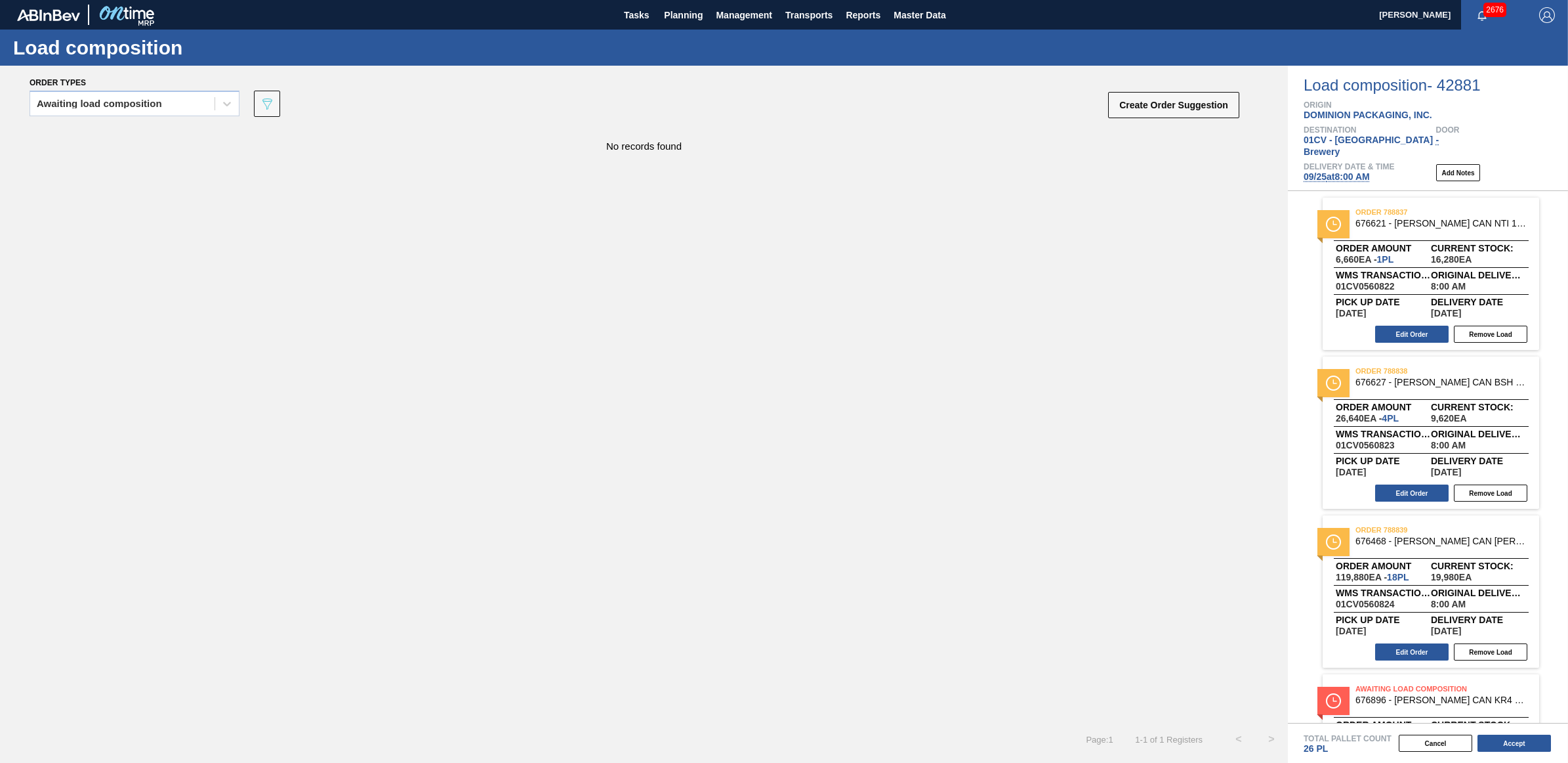
scroll to position [99, 0]
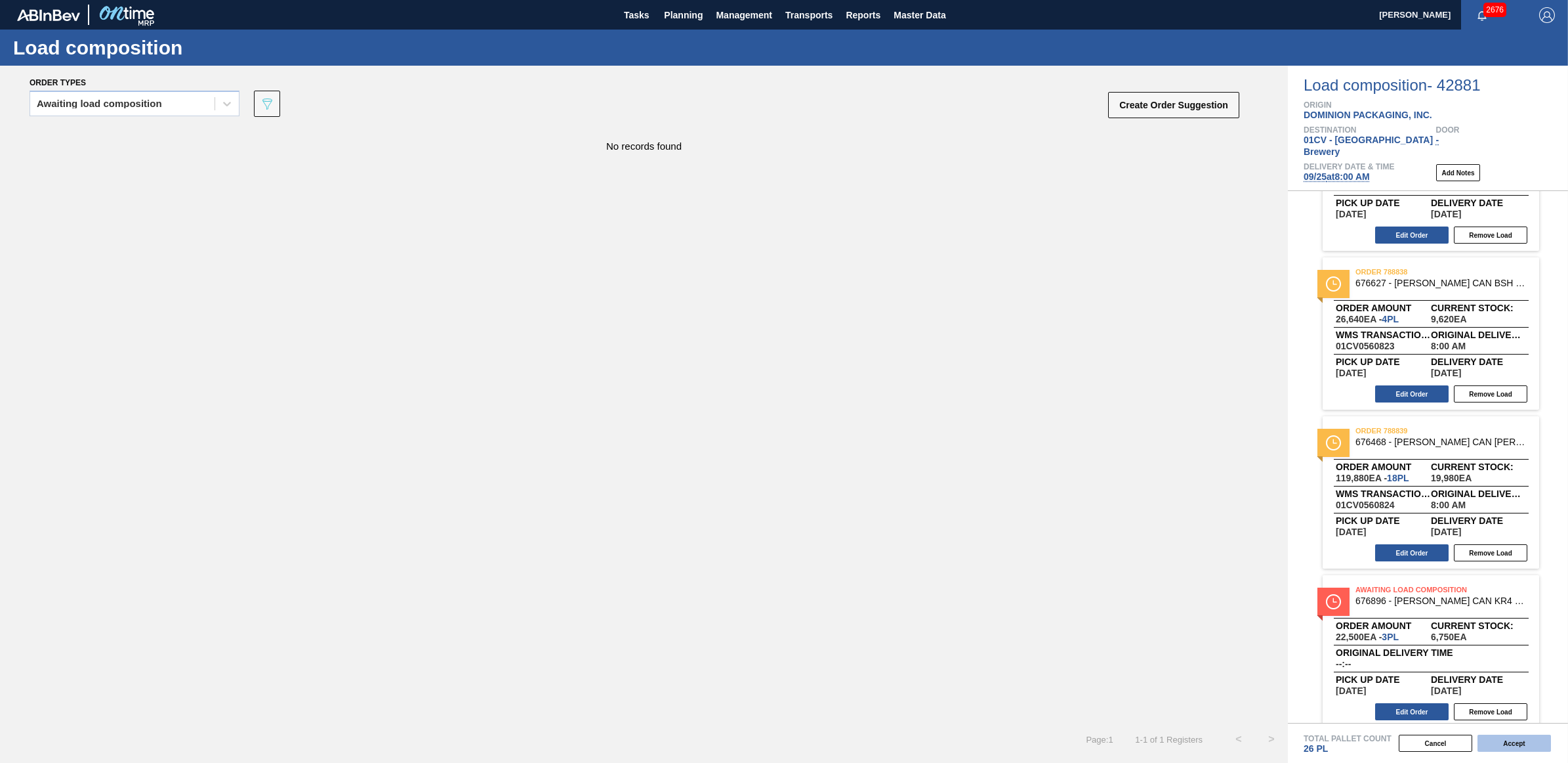
click at [1522, 741] on button "Accept" at bounding box center [1514, 743] width 73 height 17
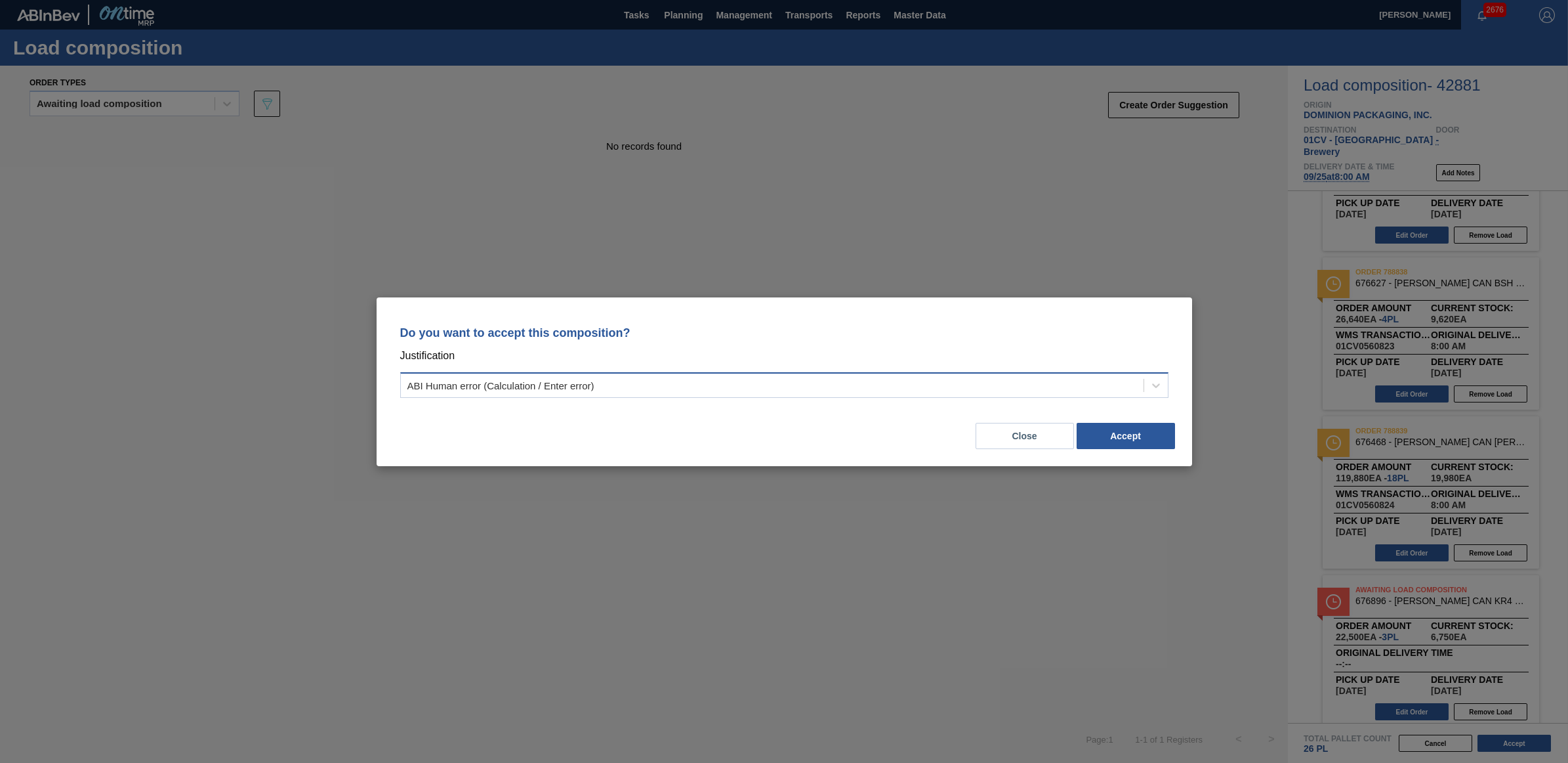
click at [933, 380] on div "ABI Human error (Calculation / Enter error)" at bounding box center [772, 385] width 743 height 19
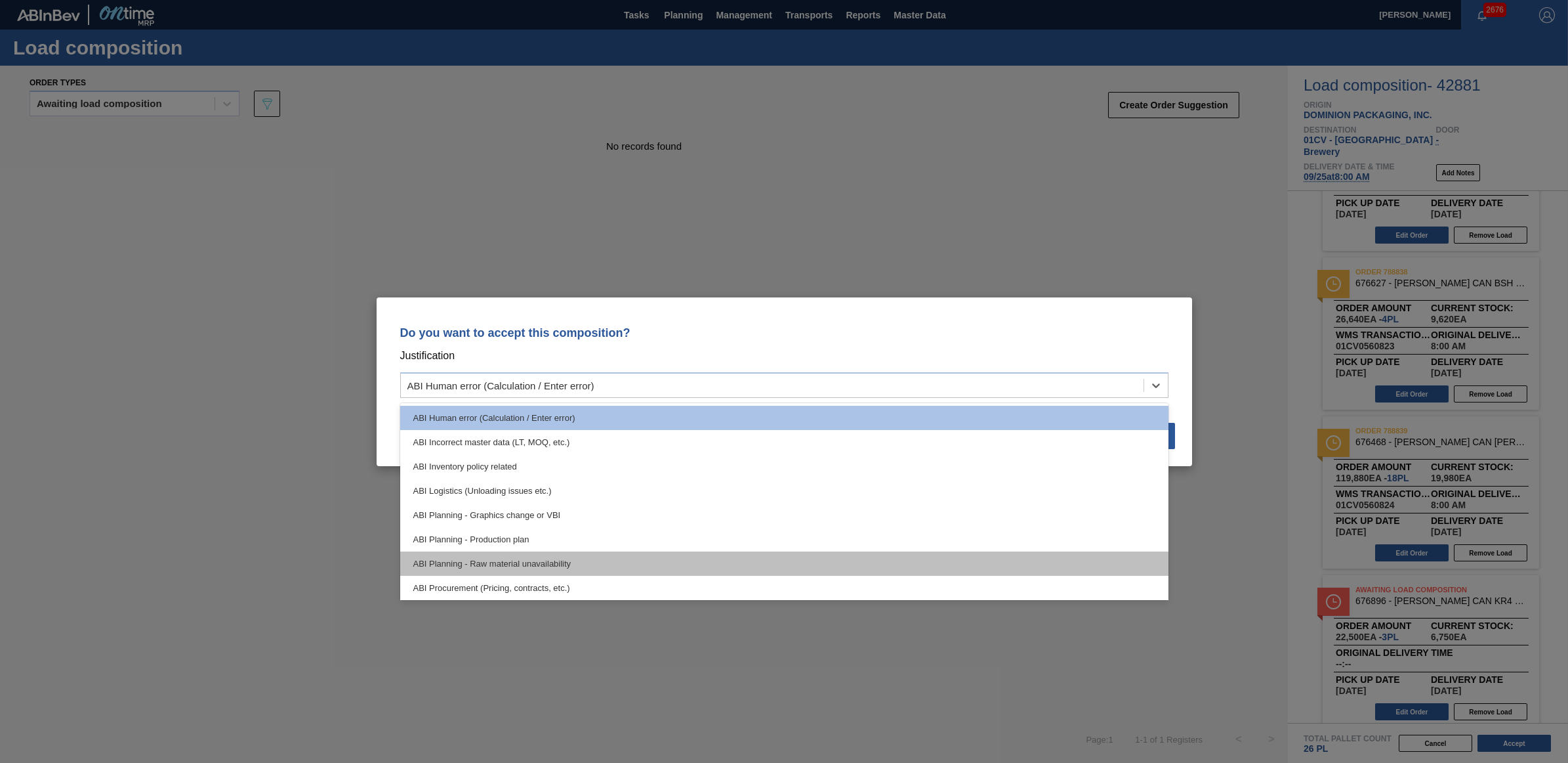
scroll to position [245, 0]
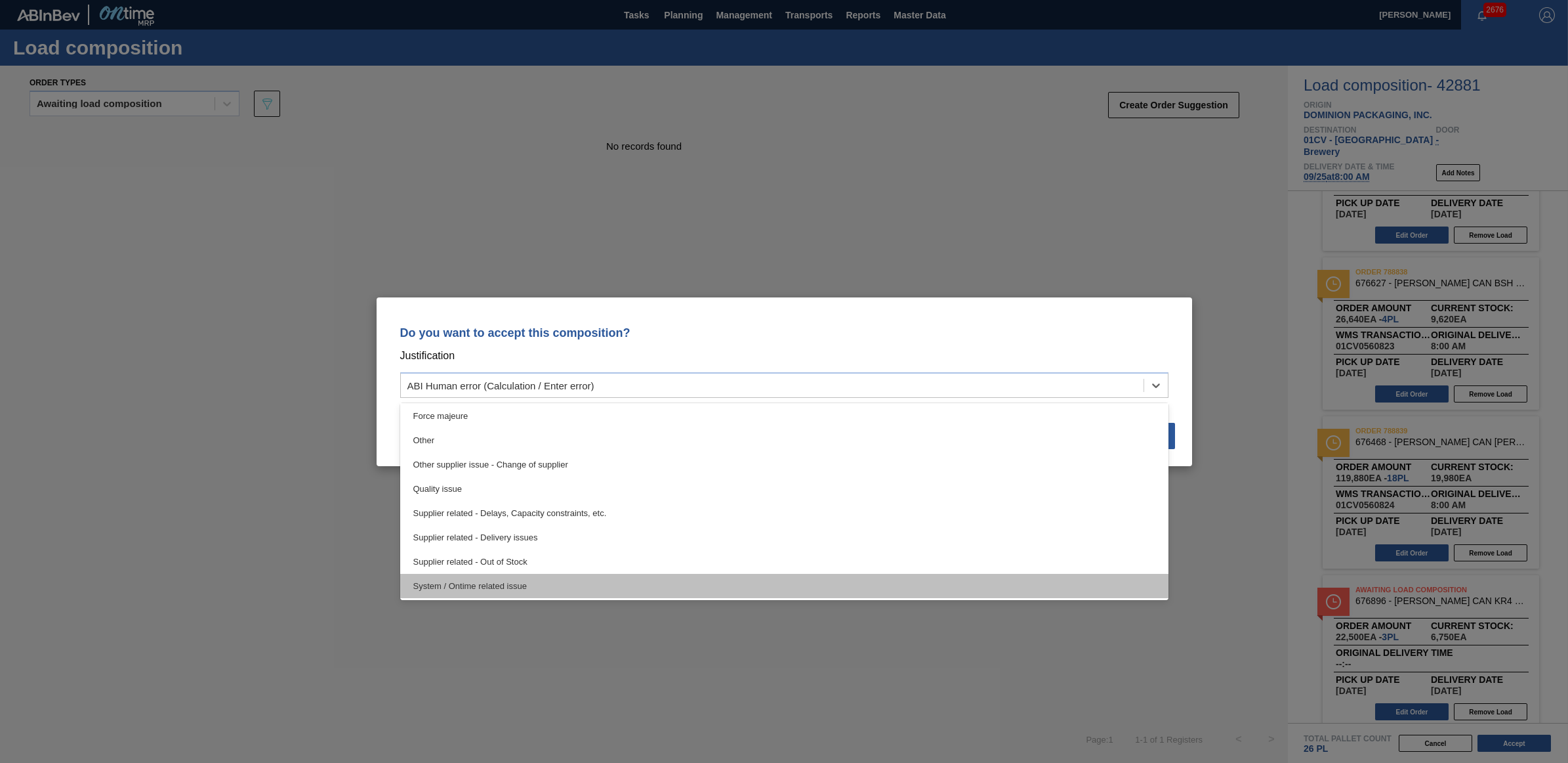
click at [617, 583] on div "System / Ontime related issue" at bounding box center [784, 585] width 768 height 24
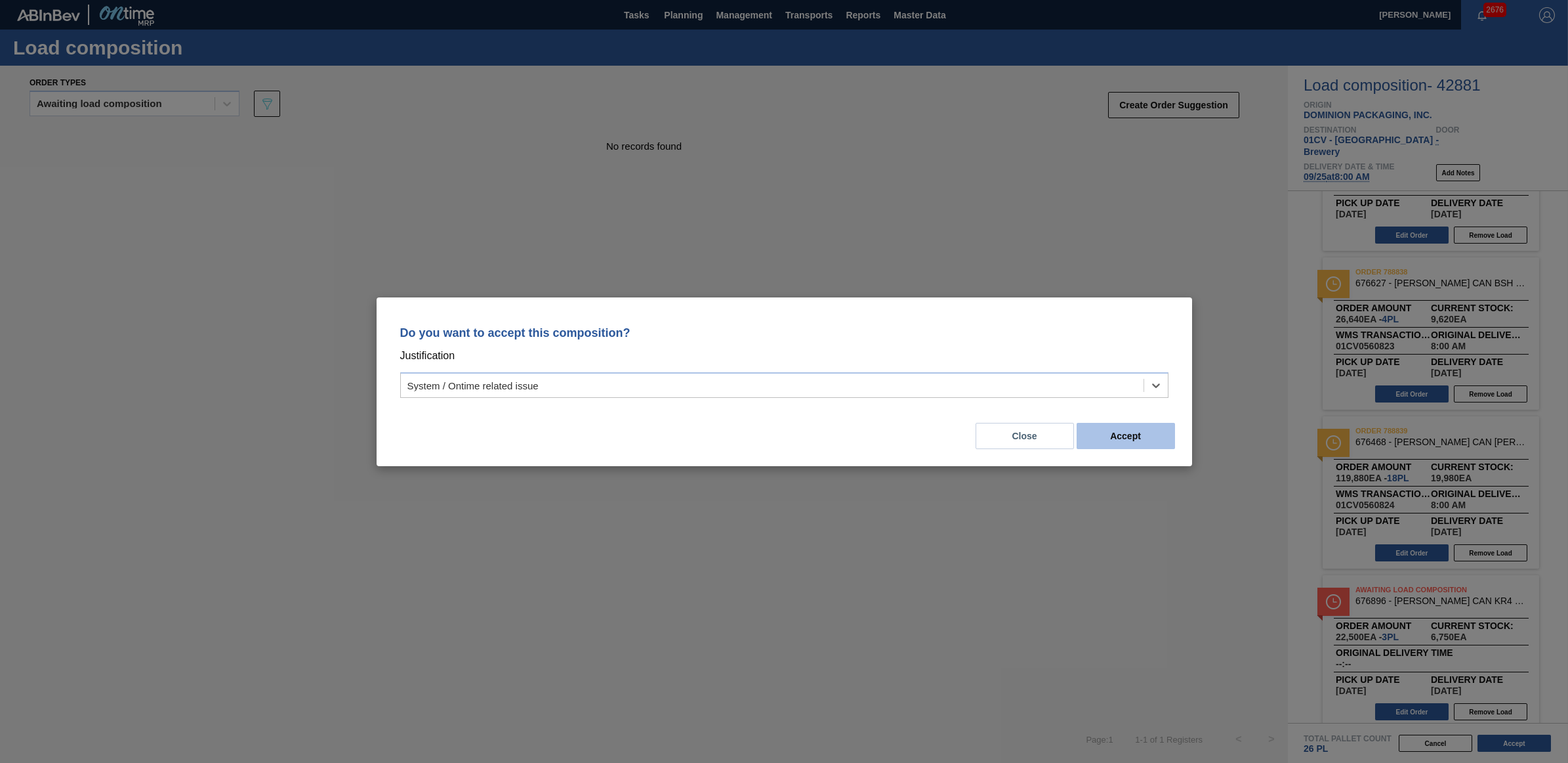
click at [1127, 430] on button "Accept" at bounding box center [1126, 435] width 98 height 26
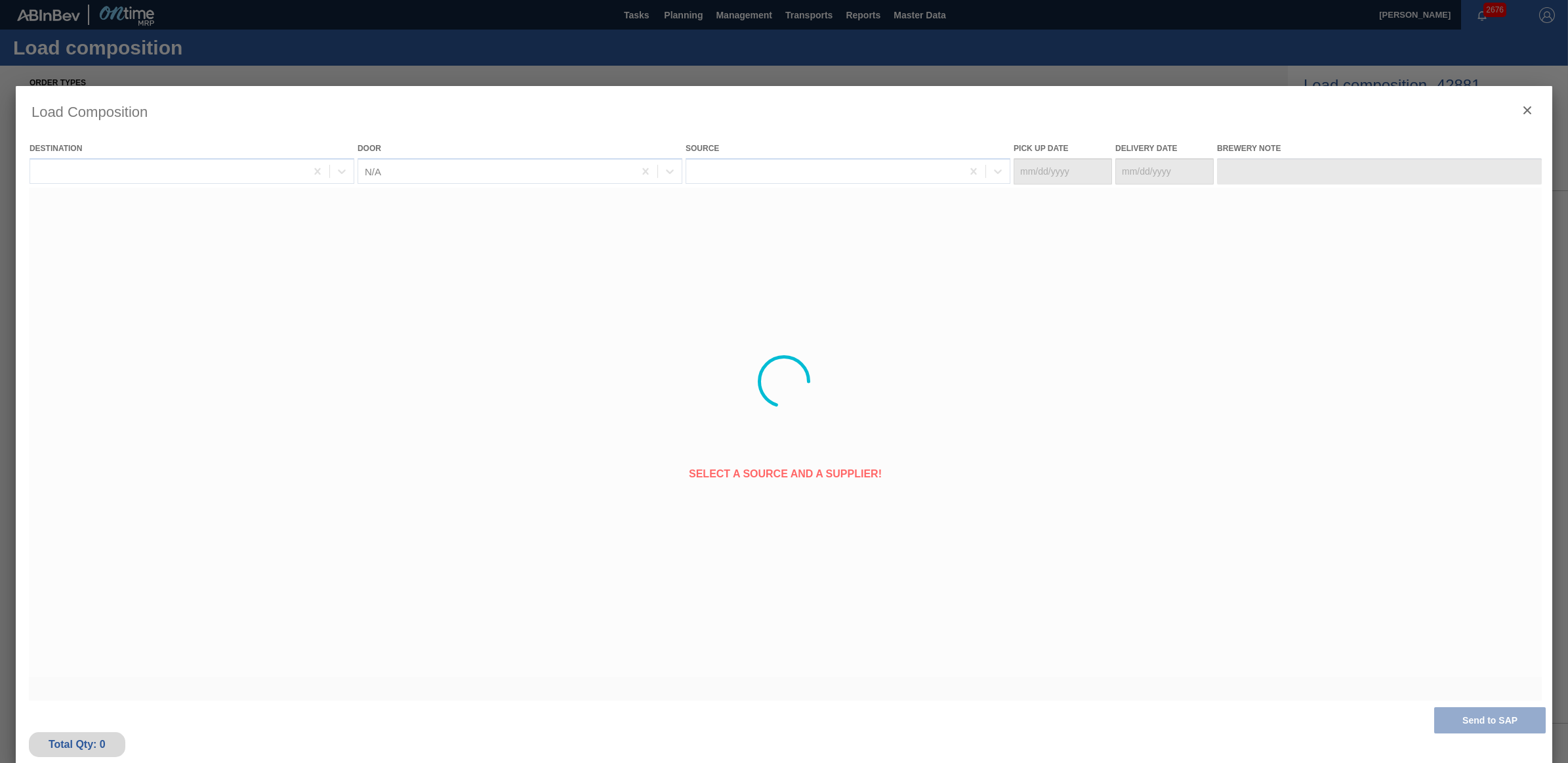
type Date "09/24/2025"
type Date "09/25/2025"
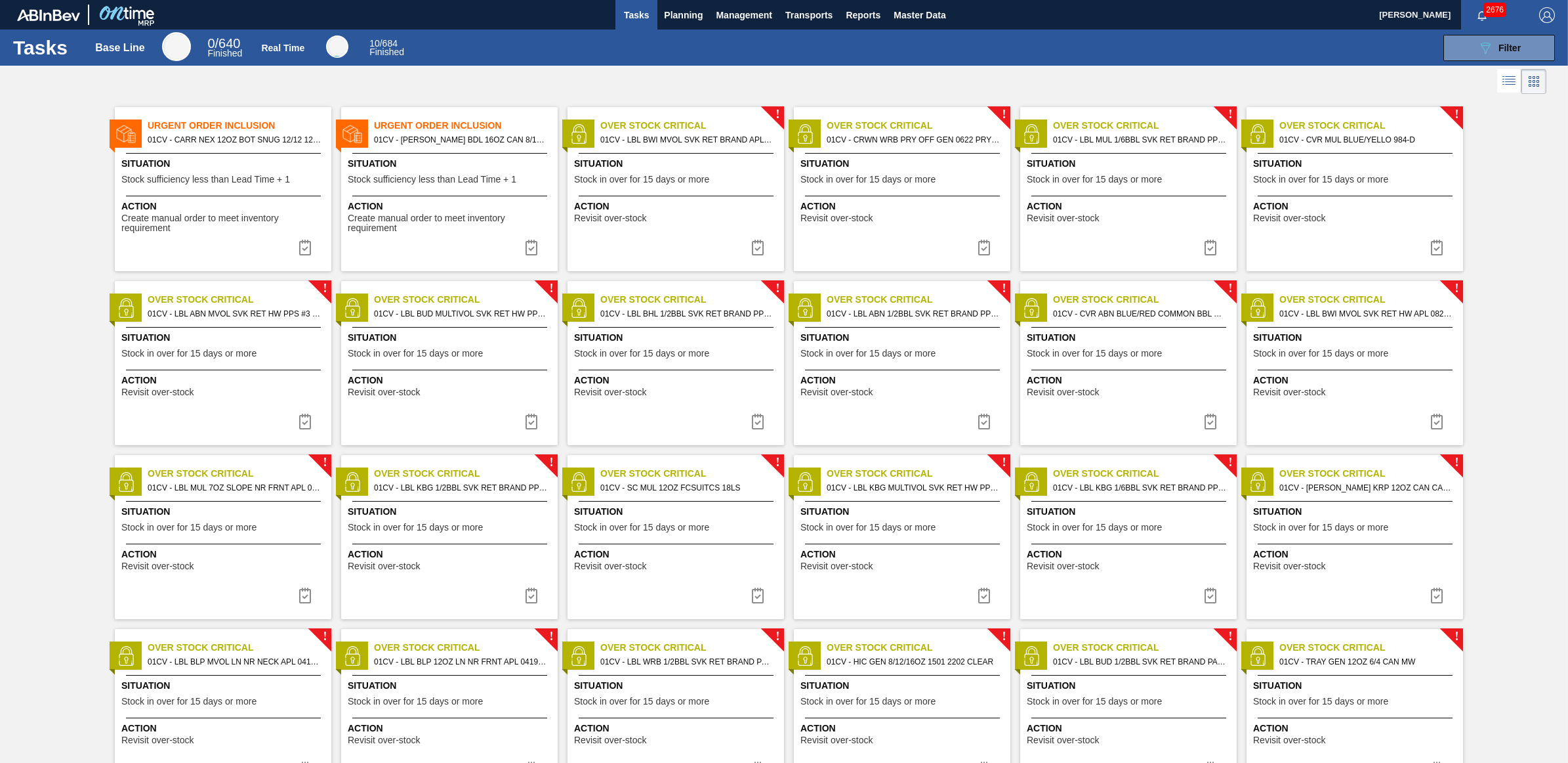
click at [890, 60] on div "Tasks Base Line 0 / 640 Finished Real Time 10 / 684 Finished 089F7B8B-B2A5-4AFE…" at bounding box center [784, 47] width 1568 height 36
click at [697, 12] on span "Planning" at bounding box center [683, 15] width 39 height 16
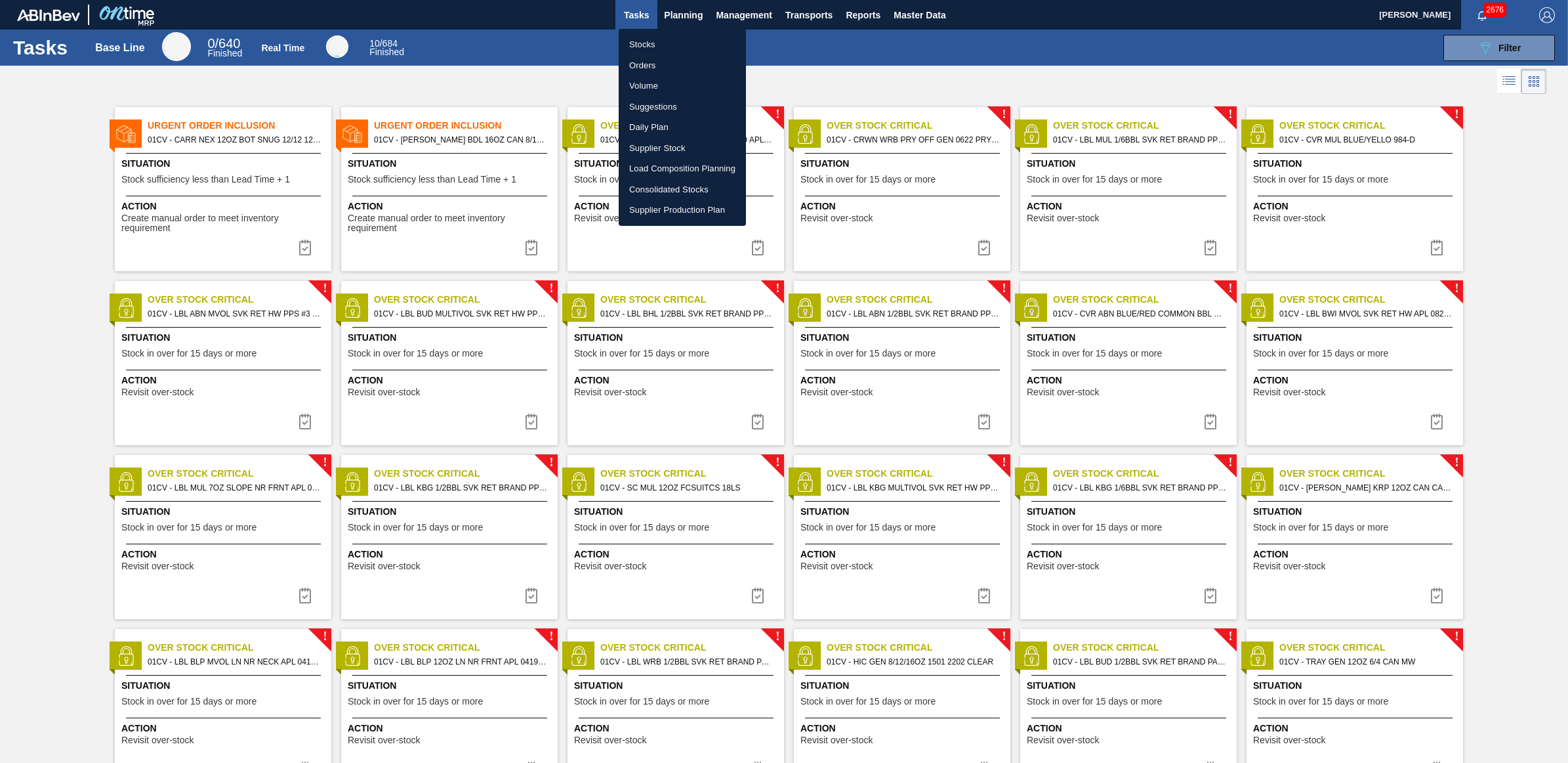
click at [661, 44] on li "Stocks" at bounding box center [683, 45] width 128 height 21
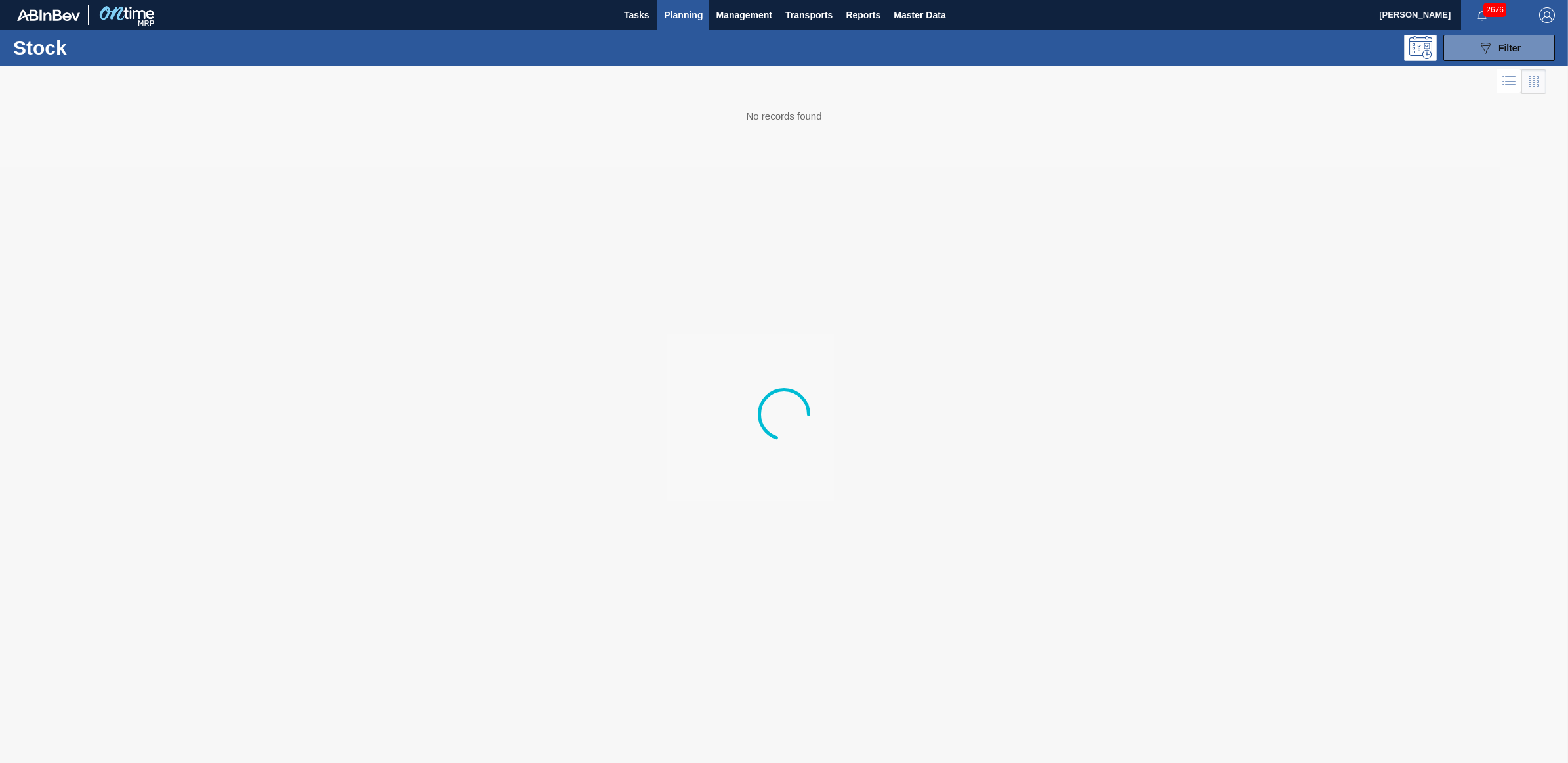
click at [1090, 50] on div "089F7B8B-B2A5-4AFE-B5C0-19BA573D28AC Filter" at bounding box center [888, 47] width 1346 height 26
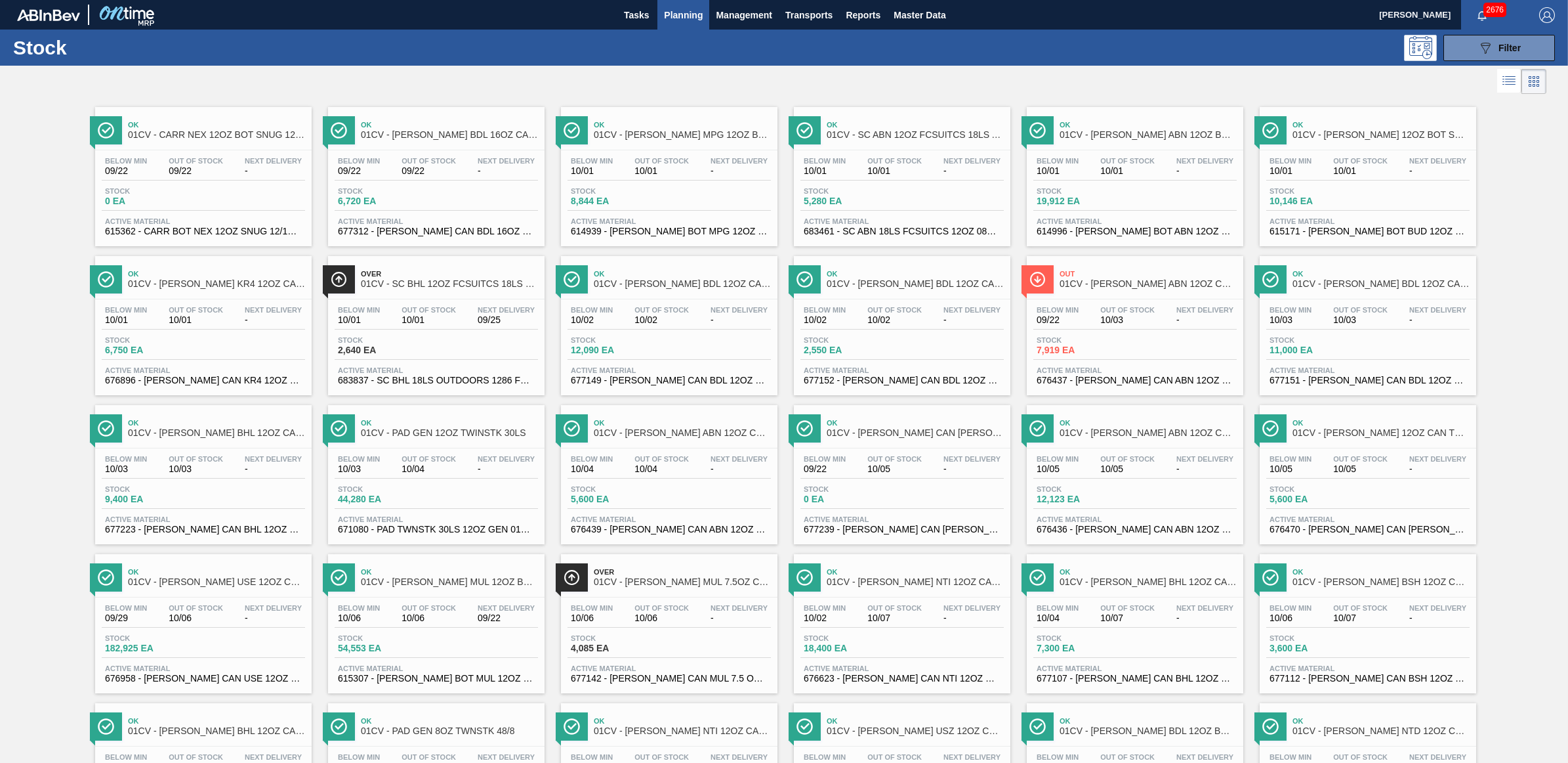
drag, startPoint x: 203, startPoint y: 320, endPoint x: 434, endPoint y: 336, distance: 231.6
click at [203, 320] on span "10/01" at bounding box center [196, 319] width 54 height 9
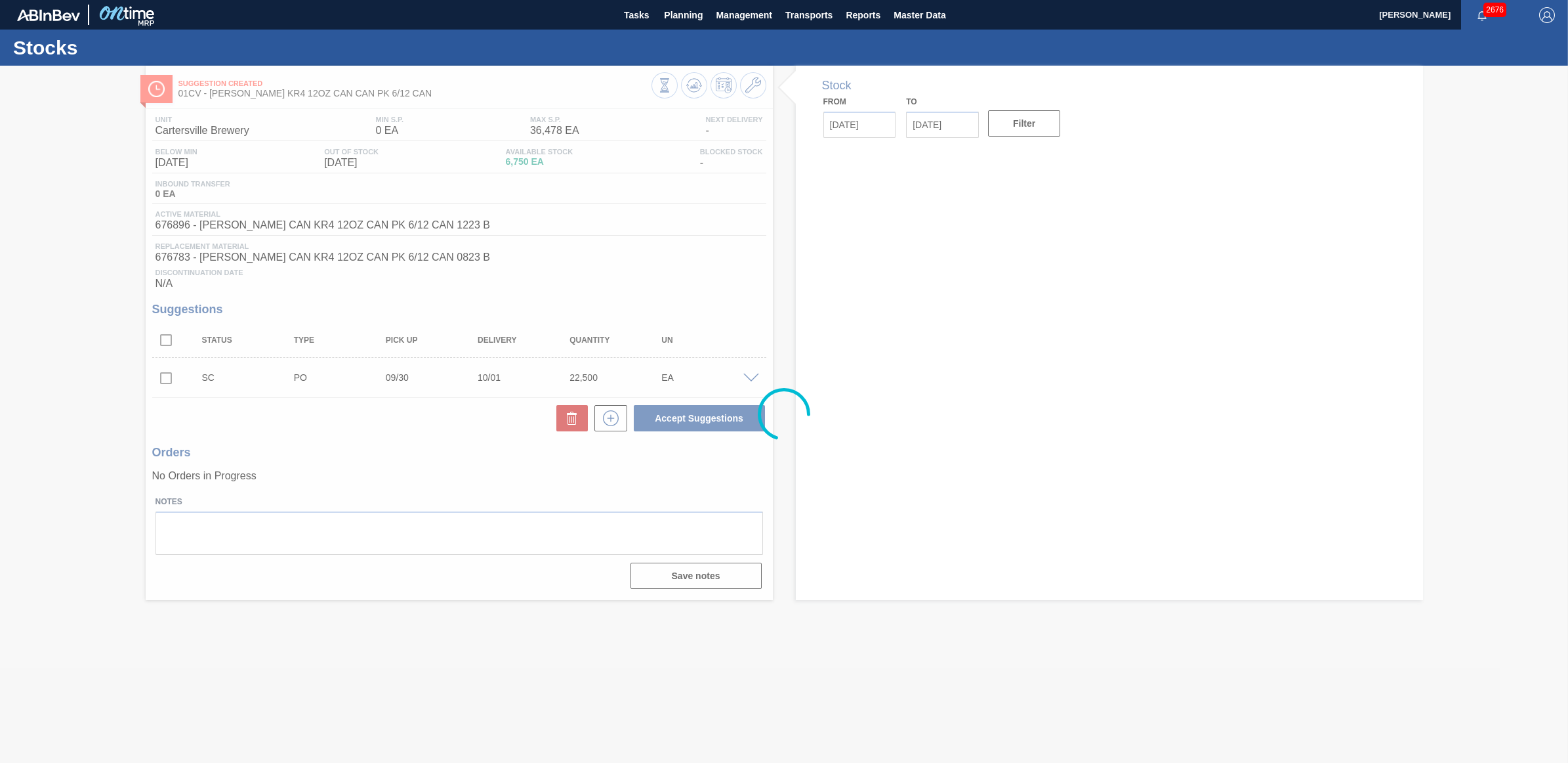
type input "[DATE]"
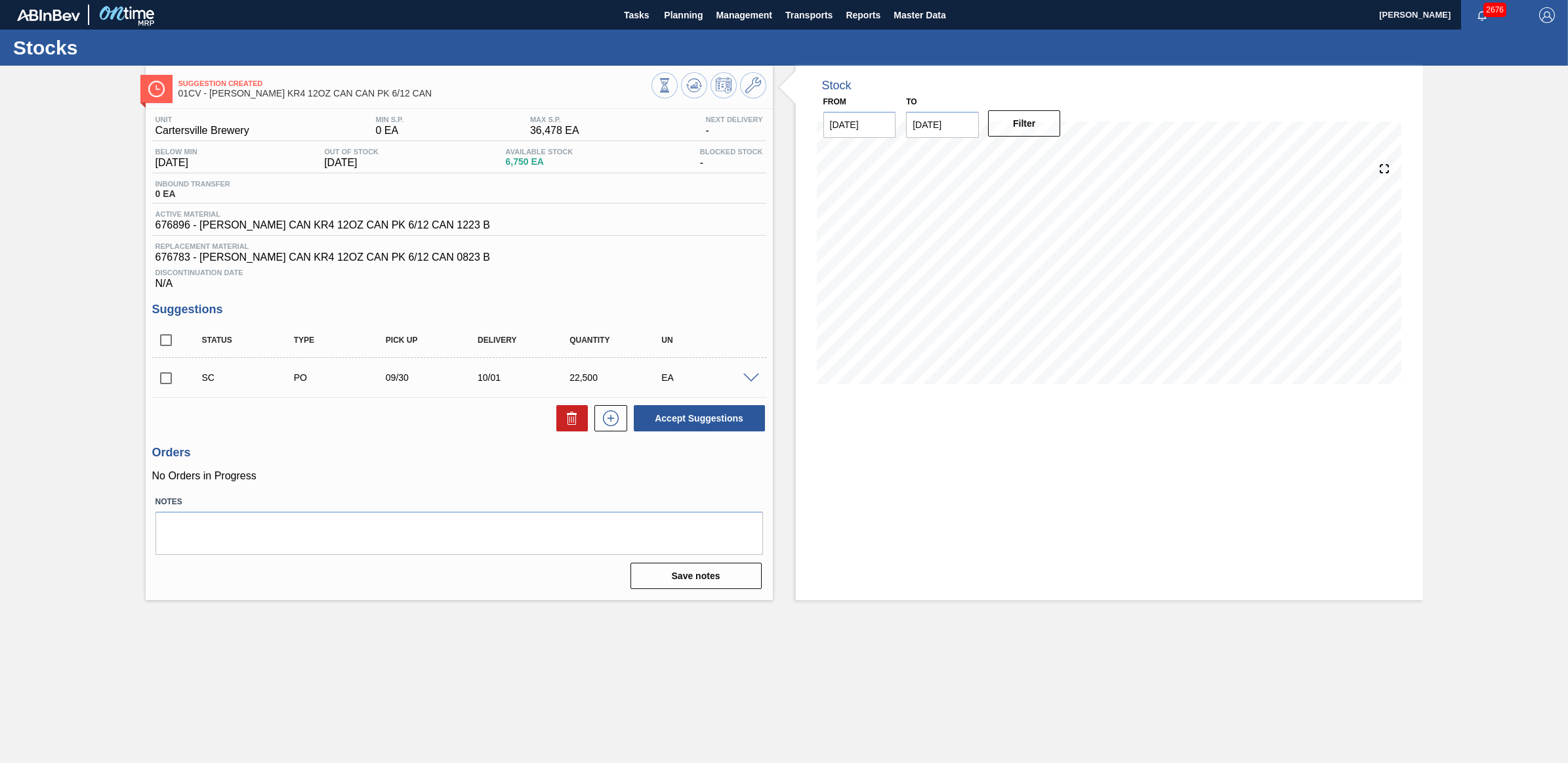
click at [161, 385] on input "checkbox" at bounding box center [166, 378] width 28 height 28
click at [669, 420] on button "Accept Suggestions" at bounding box center [699, 418] width 131 height 26
checkbox input "false"
click at [681, 13] on span "Planning" at bounding box center [683, 15] width 39 height 16
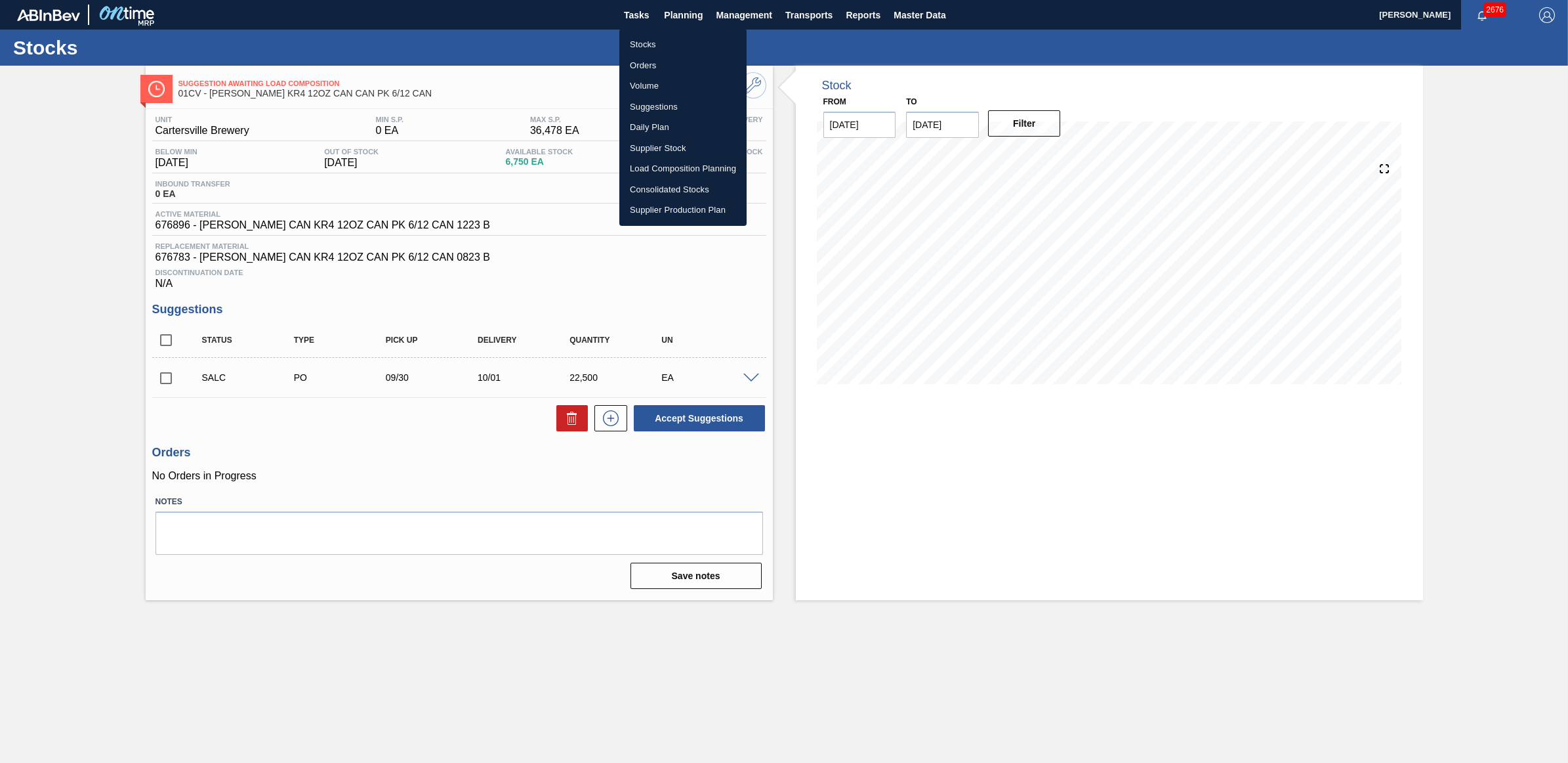
drag, startPoint x: 645, startPoint y: 40, endPoint x: 943, endPoint y: 4, distance: 300.2
click at [647, 42] on li "Stocks" at bounding box center [684, 45] width 128 height 21
